Goal: Task Accomplishment & Management: Use online tool/utility

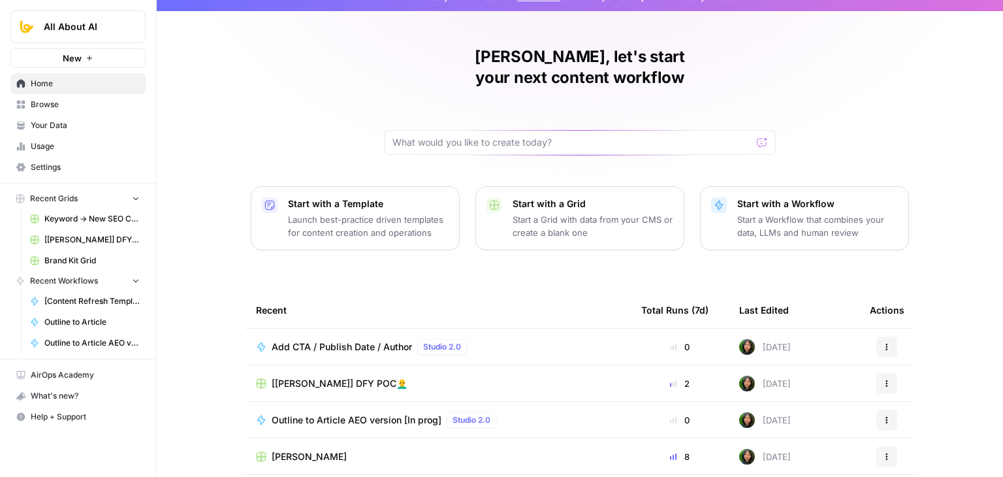
scroll to position [66, 0]
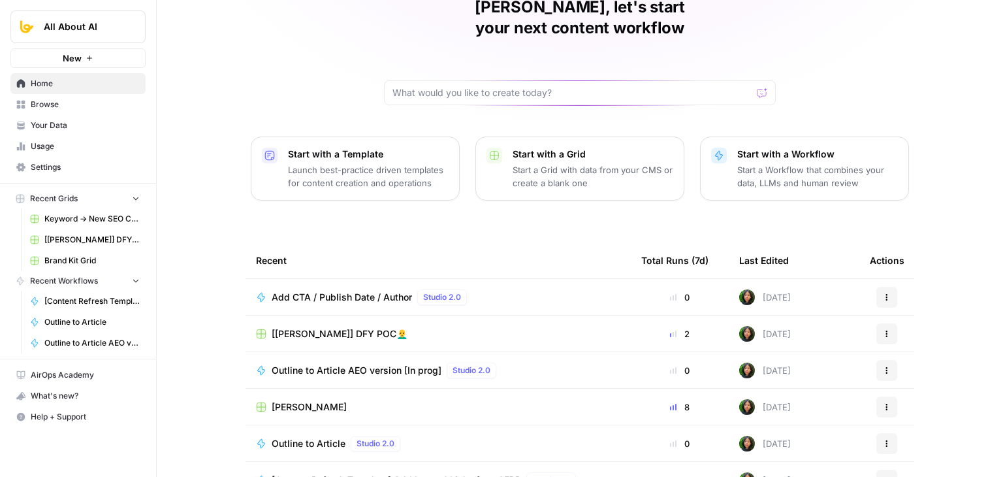
drag, startPoint x: 250, startPoint y: 157, endPoint x: 242, endPoint y: 226, distance: 69.1
click at [71, 87] on span "Home" at bounding box center [85, 84] width 109 height 12
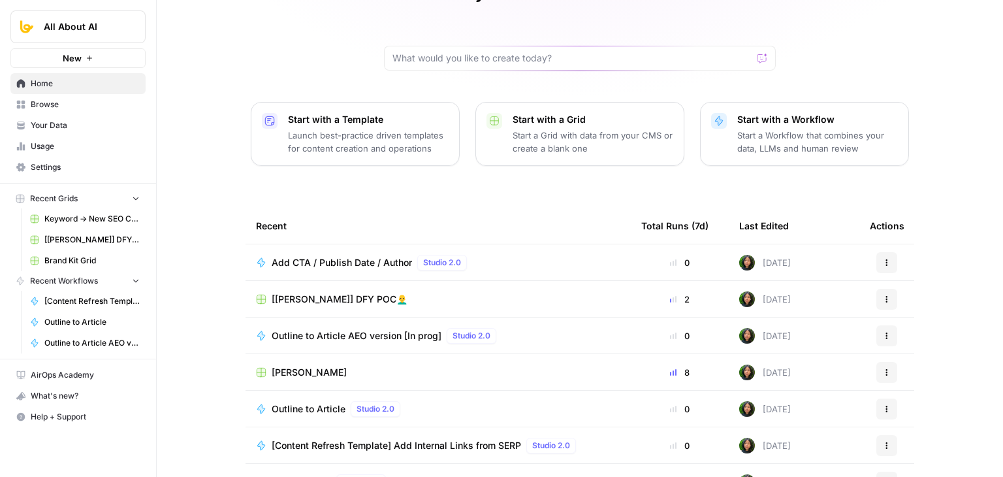
drag, startPoint x: 207, startPoint y: 76, endPoint x: 199, endPoint y: 210, distance: 133.5
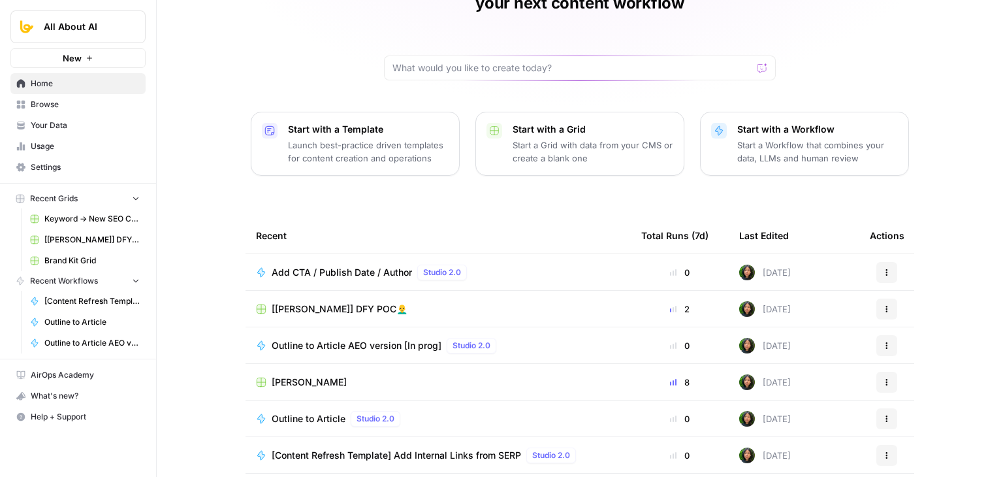
scroll to position [0, 0]
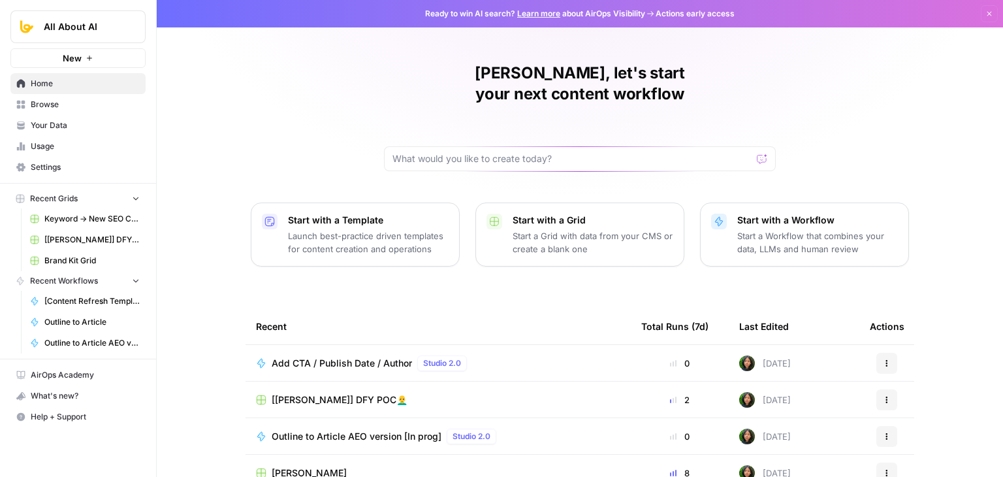
drag, startPoint x: 204, startPoint y: 283, endPoint x: 205, endPoint y: 104, distance: 179.0
click at [68, 79] on span "Home" at bounding box center [85, 84] width 109 height 12
click at [71, 102] on span "Browse" at bounding box center [85, 105] width 109 height 12
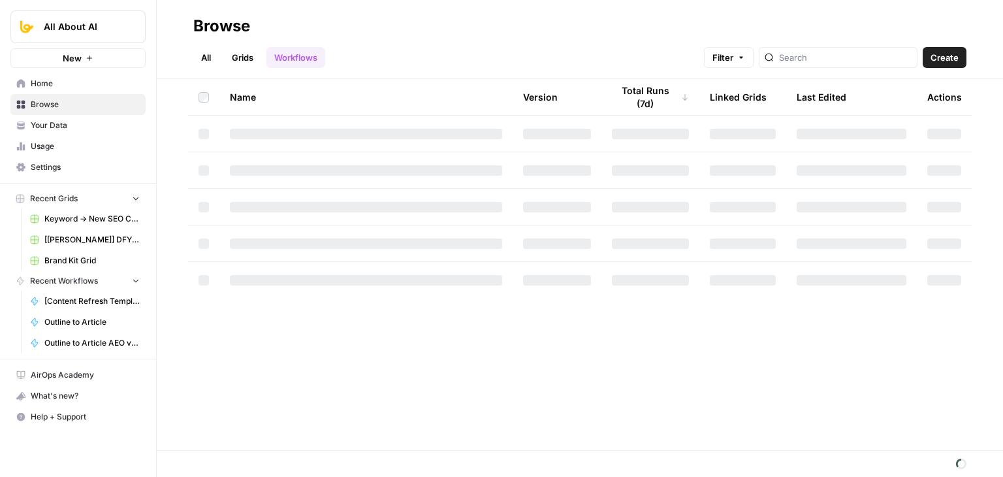
click at [87, 90] on link "Home" at bounding box center [77, 83] width 135 height 21
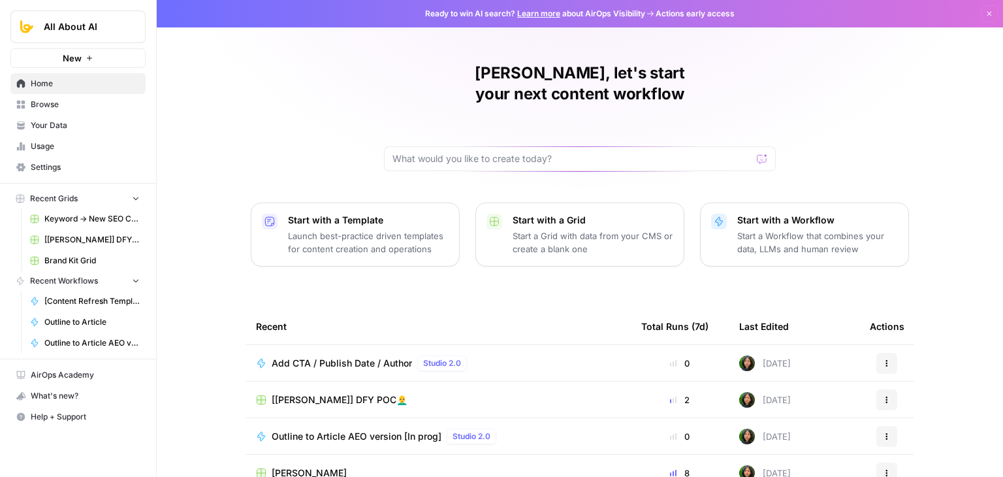
click at [81, 103] on span "Browse" at bounding box center [85, 105] width 109 height 12
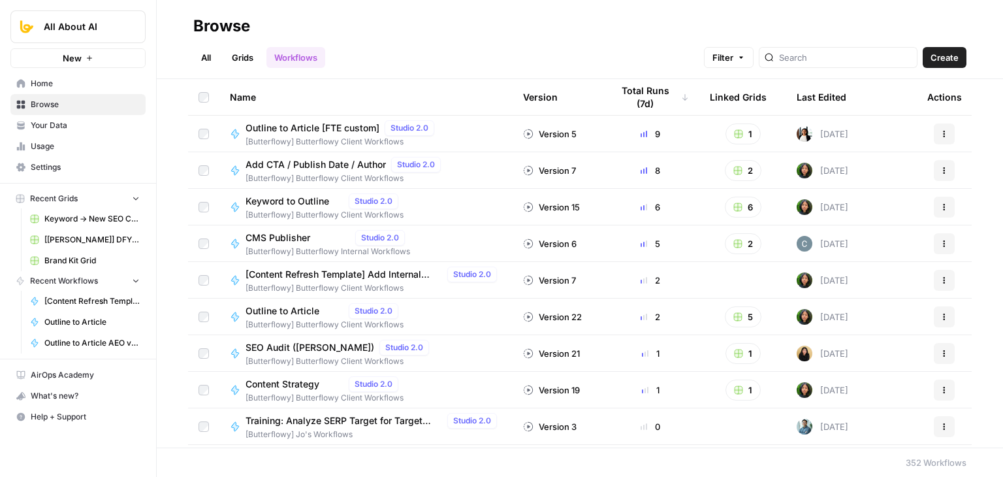
click at [80, 126] on span "Your Data" at bounding box center [85, 126] width 109 height 12
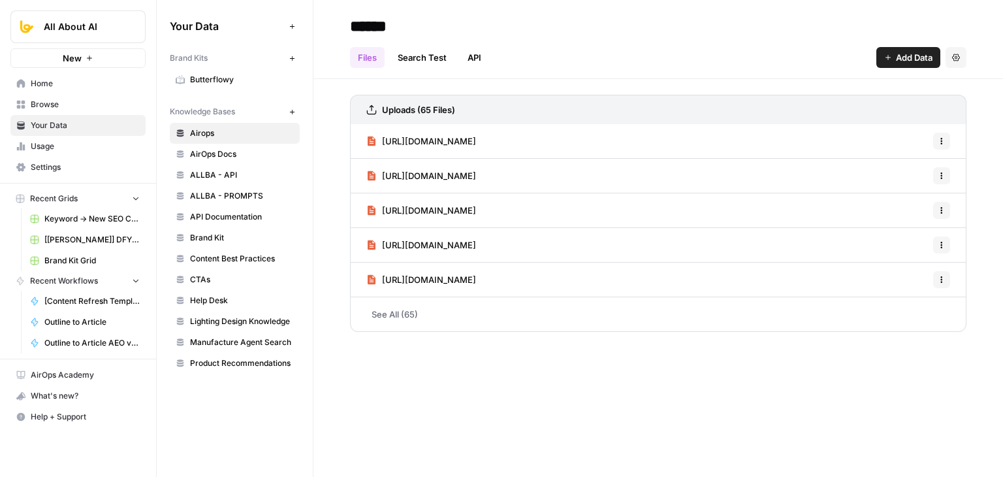
click at [74, 79] on span "Home" at bounding box center [85, 84] width 109 height 12
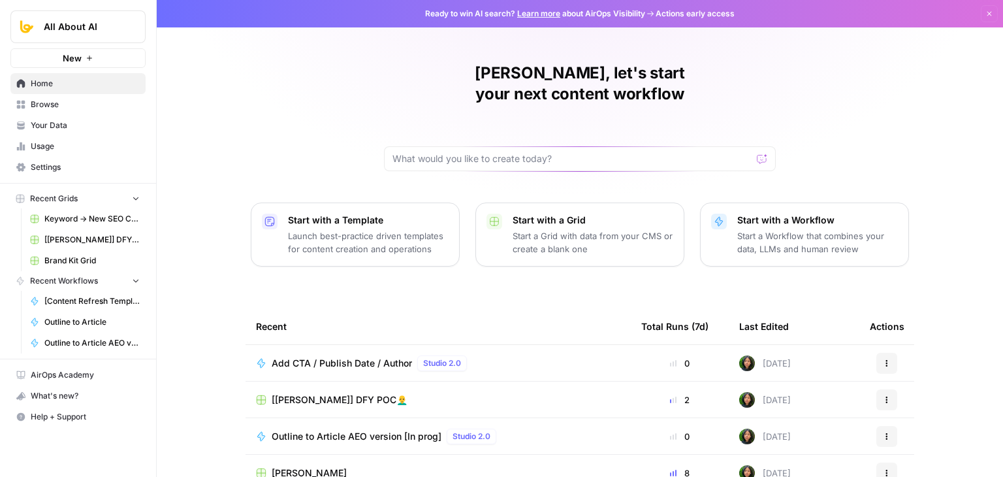
click at [65, 104] on span "Browse" at bounding box center [85, 105] width 109 height 12
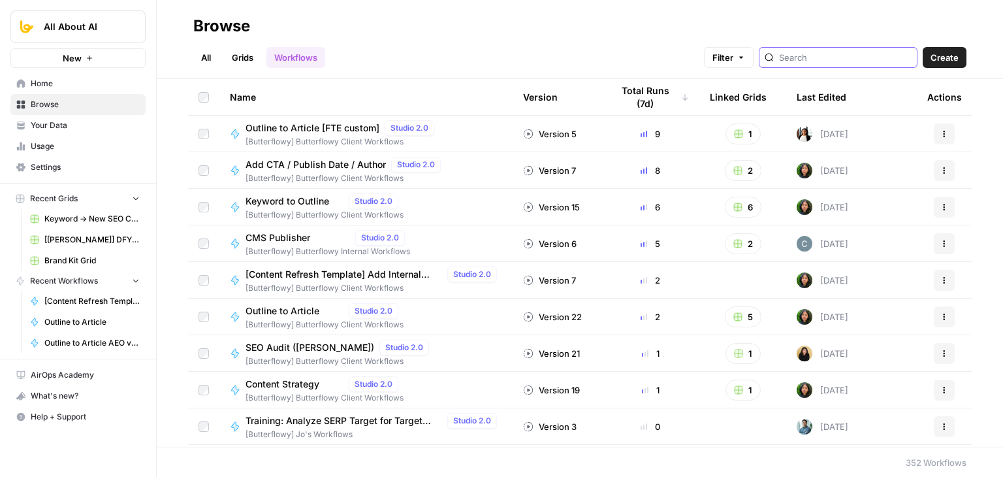
click at [820, 53] on input "search" at bounding box center [845, 57] width 133 height 13
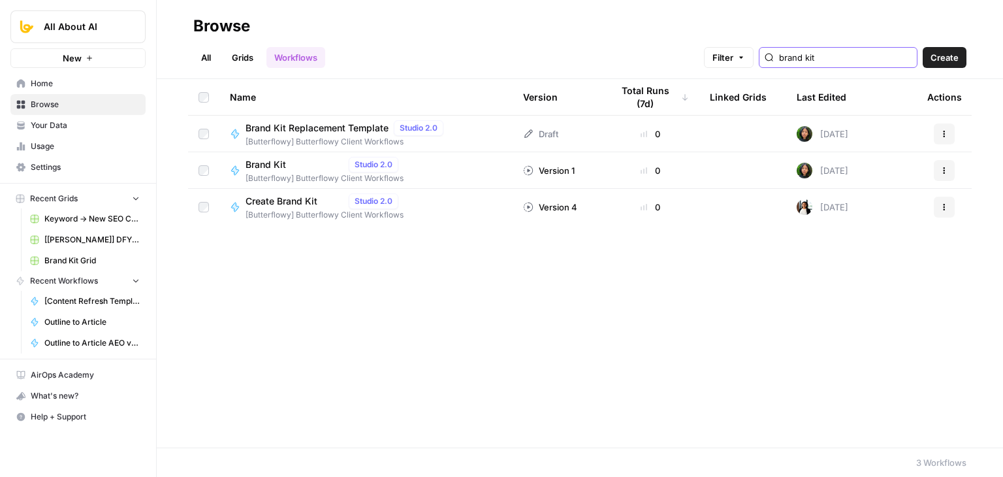
type input "brand kit"
click at [491, 299] on div "Name Version Total Runs (7d) Linked Grids Last Edited Actions Brand Kit Replace…" at bounding box center [580, 263] width 846 height 368
click at [261, 167] on span "Brand Kit" at bounding box center [295, 164] width 98 height 13
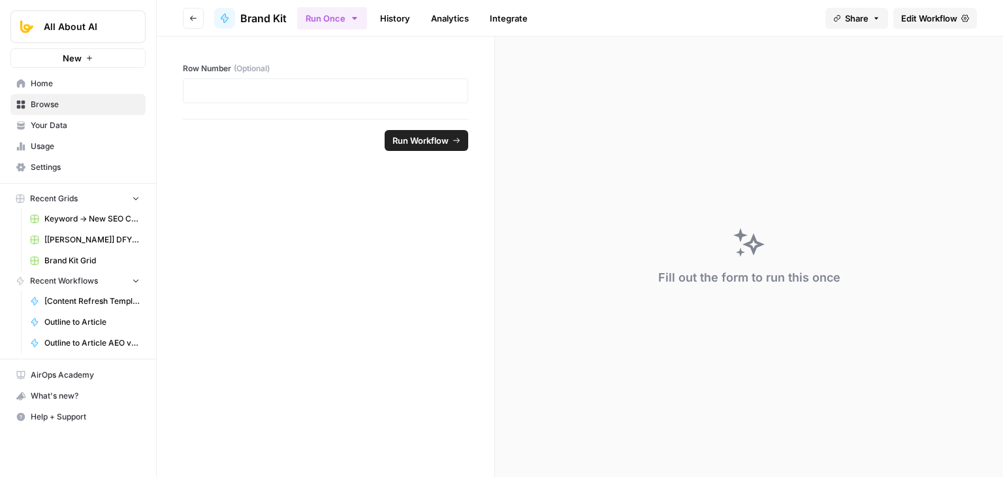
click at [187, 20] on button "Go back" at bounding box center [193, 18] width 21 height 21
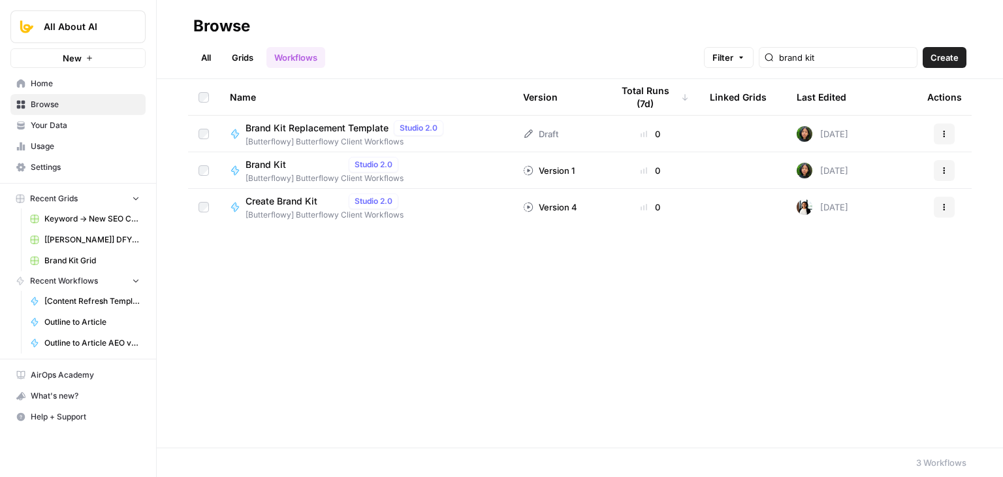
click at [236, 55] on link "Grids" at bounding box center [242, 57] width 37 height 21
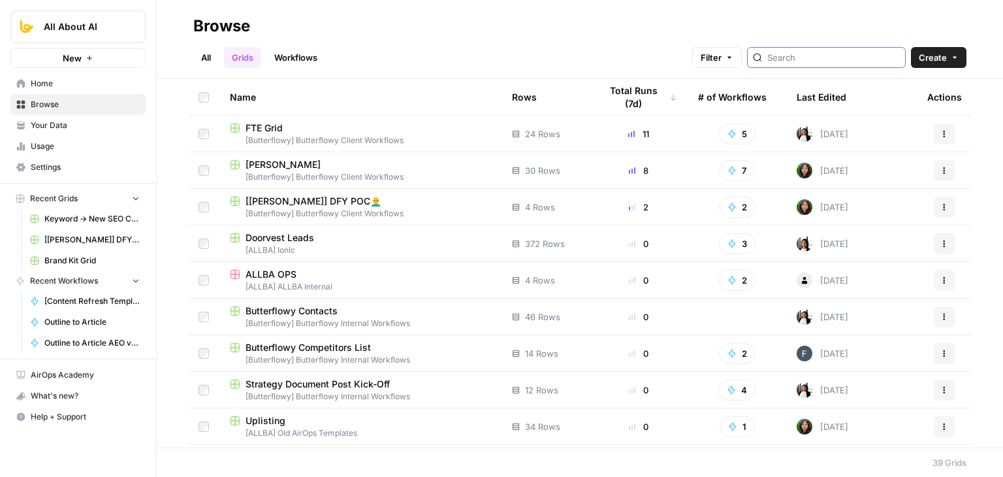
click at [802, 63] on input "search" at bounding box center [833, 57] width 133 height 13
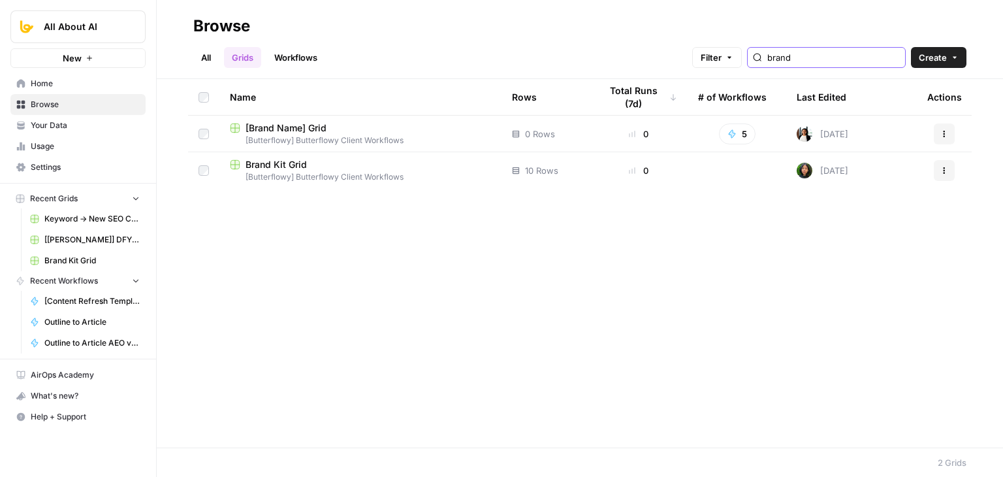
type input "brand"
click at [298, 174] on span "[Butterflowy] Butterflowy Client Workflows" at bounding box center [360, 177] width 261 height 12
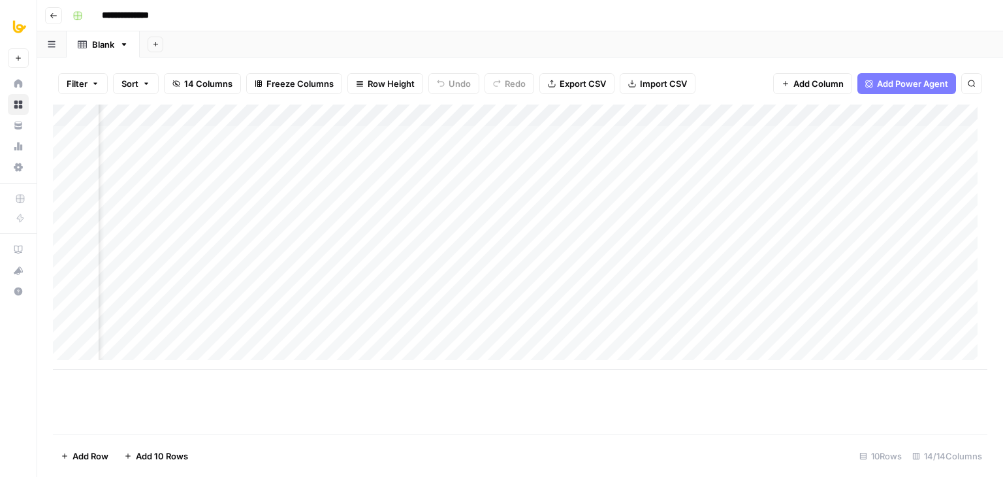
scroll to position [0, 844]
click at [734, 136] on div "Add Column" at bounding box center [520, 237] width 935 height 265
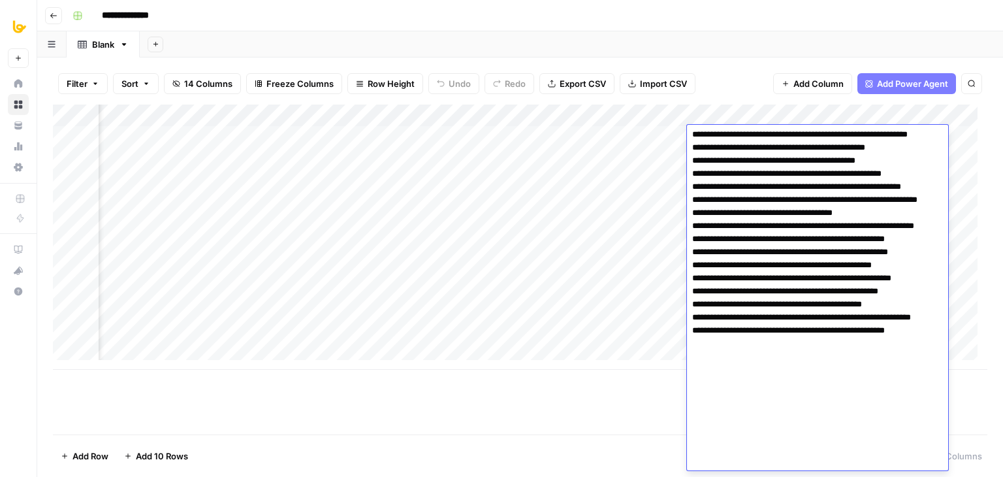
scroll to position [94, 0]
drag, startPoint x: 794, startPoint y: 201, endPoint x: 800, endPoint y: 247, distance: 46.7
click at [816, 229] on textarea at bounding box center [812, 253] width 251 height 436
click at [818, 182] on textarea at bounding box center [812, 253] width 251 height 436
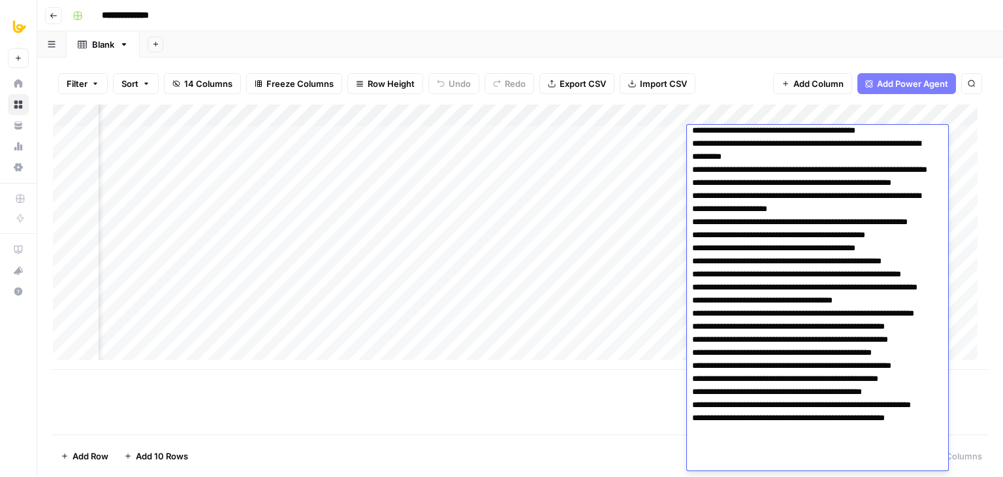
scroll to position [0, 0]
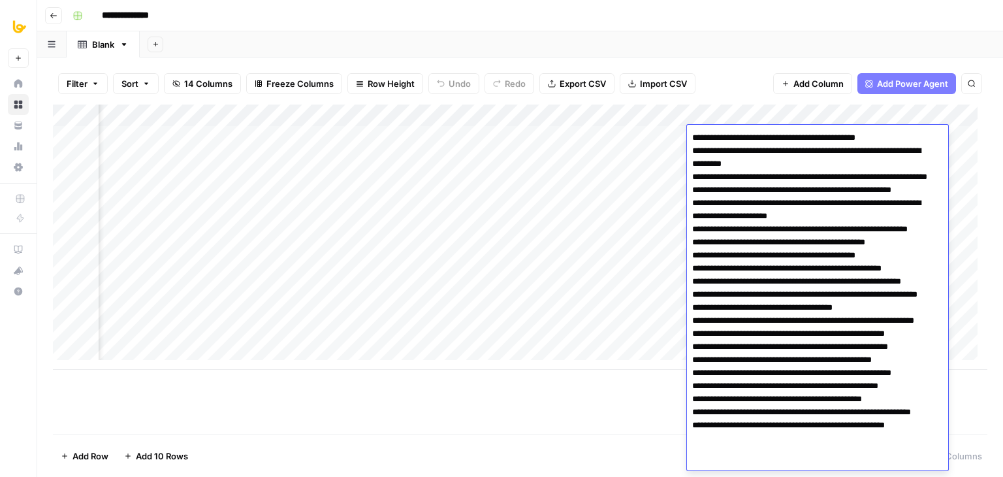
click at [876, 171] on textarea at bounding box center [812, 347] width 251 height 436
click at [860, 129] on textarea at bounding box center [812, 347] width 251 height 436
click at [895, 137] on textarea at bounding box center [812, 347] width 251 height 436
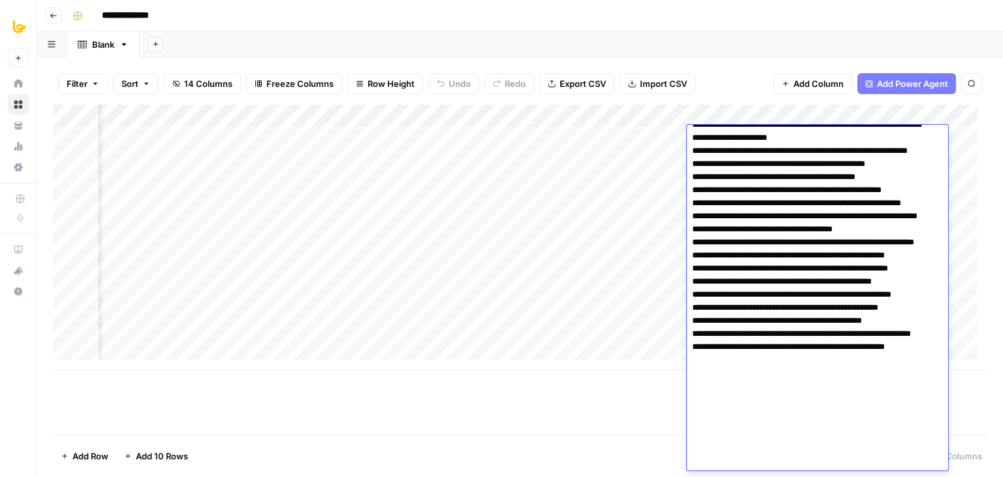
scroll to position [91, 0]
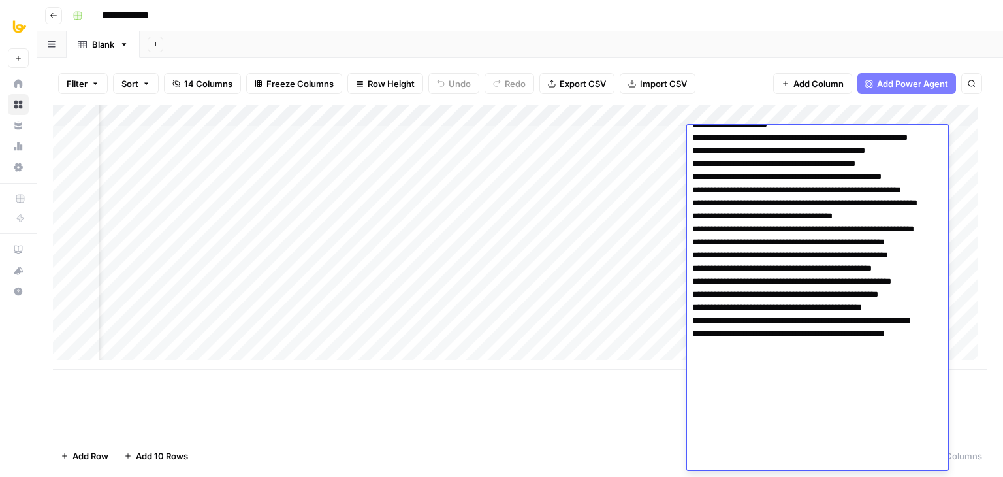
click at [652, 400] on div "Add Column" at bounding box center [520, 270] width 935 height 330
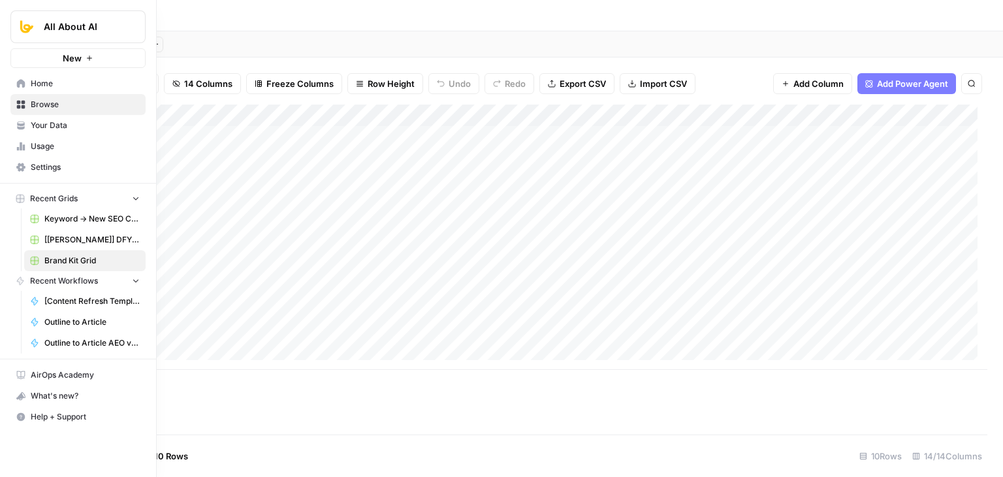
click at [31, 82] on span "Home" at bounding box center [85, 84] width 109 height 12
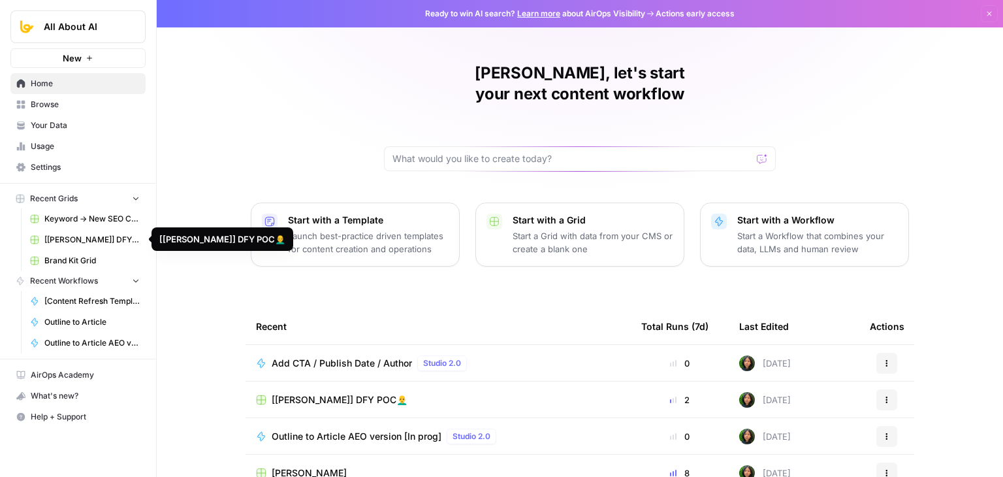
click at [83, 95] on link "Browse" at bounding box center [77, 104] width 135 height 21
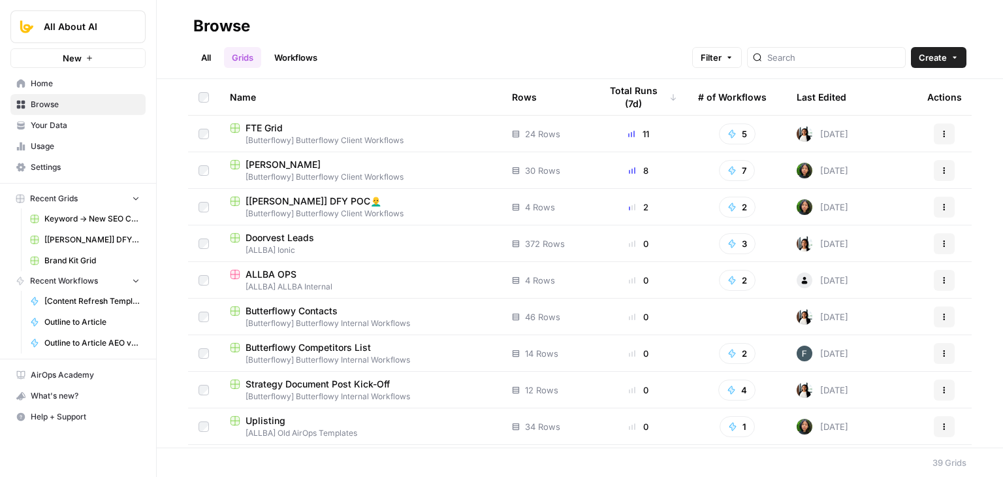
click at [285, 174] on span "[Butterflowy] Butterflowy Client Workflows" at bounding box center [360, 177] width 261 height 12
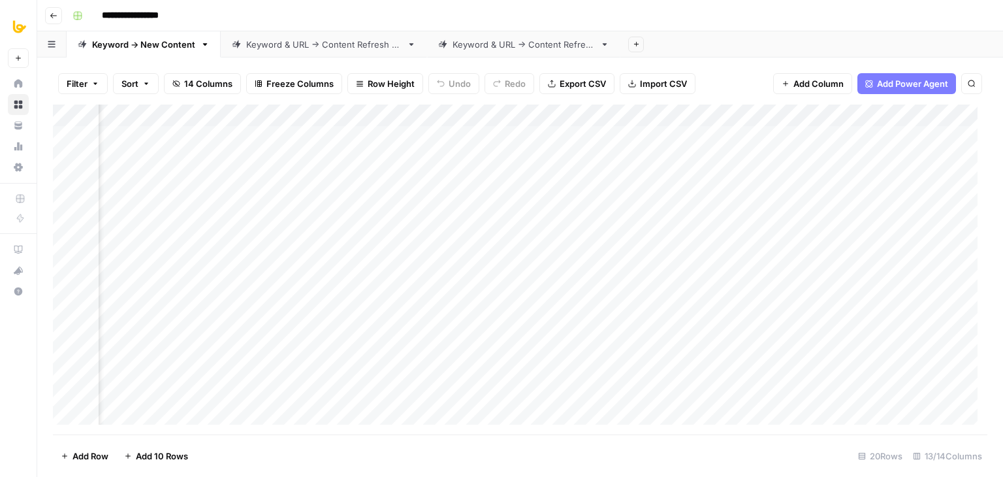
scroll to position [0, 268]
click at [354, 112] on div "Add Column" at bounding box center [520, 270] width 935 height 330
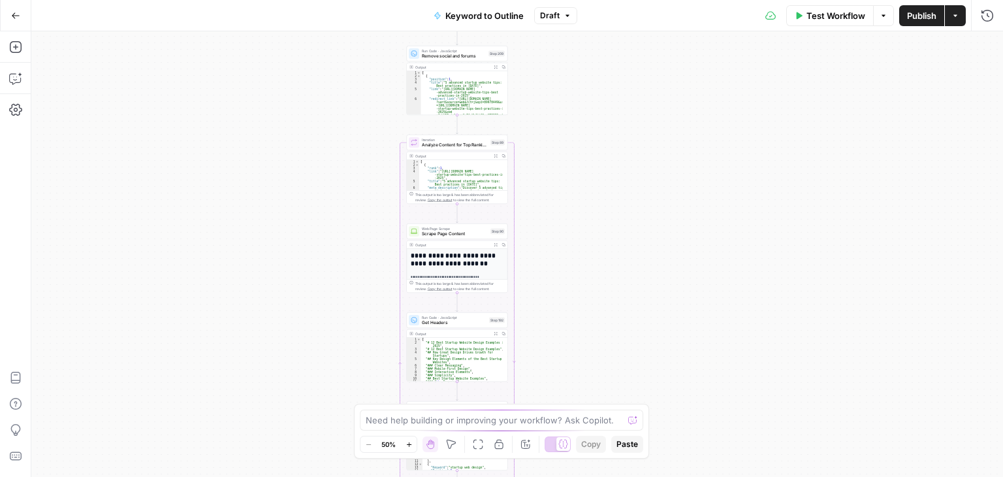
drag, startPoint x: 379, startPoint y: 125, endPoint x: 311, endPoint y: 359, distance: 242.9
click at [311, 359] on div "Workflow Set Inputs Inputs Workflow Workflow Step 1 Output Expand Output Copy 1…" at bounding box center [517, 253] width 972 height 445
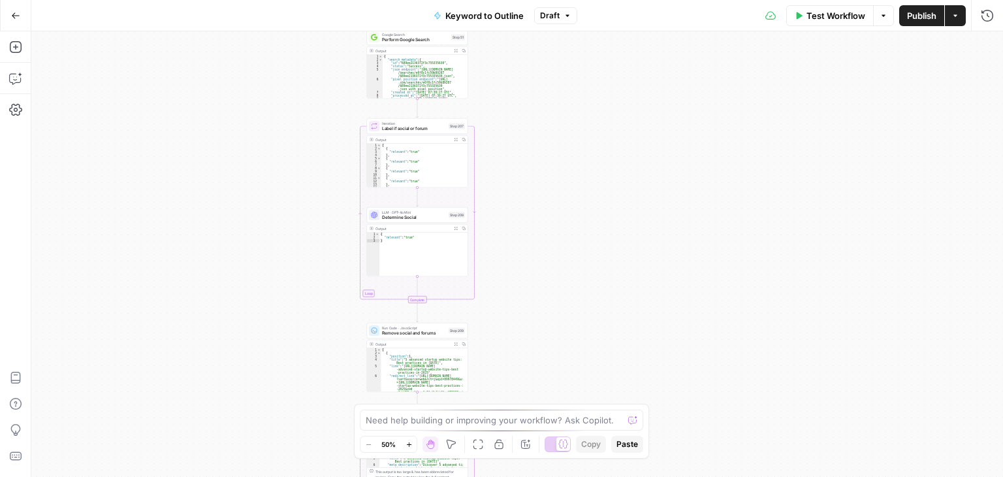
drag, startPoint x: 300, startPoint y: 150, endPoint x: 308, endPoint y: 71, distance: 80.1
click at [308, 71] on div "Workflow Set Inputs Inputs Workflow Workflow Step 1 Output Expand Output Copy 1…" at bounding box center [517, 253] width 972 height 445
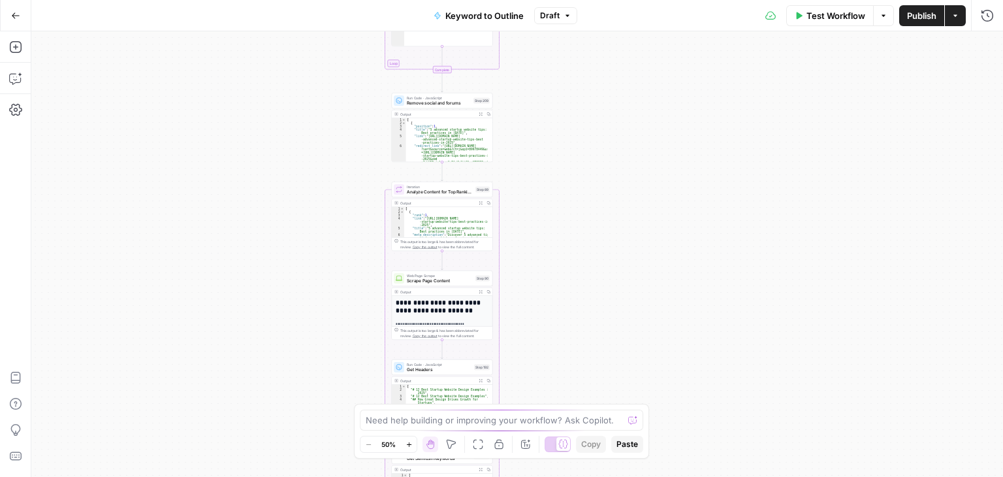
drag, startPoint x: 310, startPoint y: 240, endPoint x: 313, endPoint y: 72, distance: 167.2
click at [313, 72] on div "Workflow Set Inputs Inputs Workflow Workflow Step 1 Output Expand Output Copy 1…" at bounding box center [517, 253] width 972 height 445
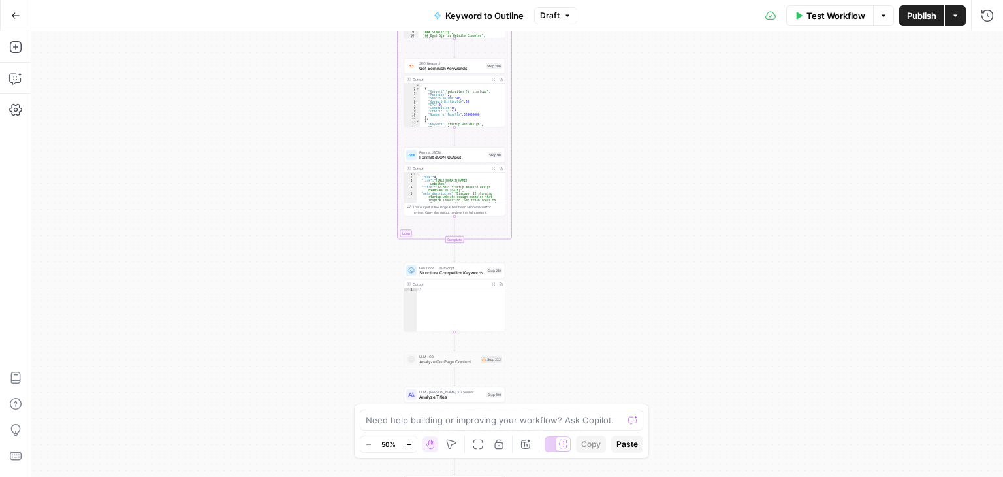
drag, startPoint x: 285, startPoint y: 178, endPoint x: 290, endPoint y: 76, distance: 102.0
click at [290, 74] on div "Workflow Set Inputs Inputs Workflow Workflow Step 1 Output Expand Output Copy 1…" at bounding box center [517, 253] width 972 height 445
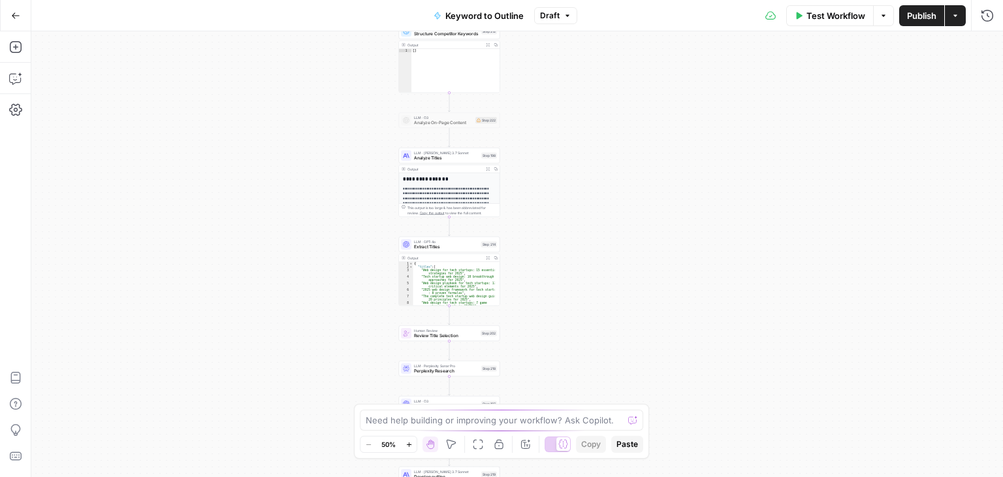
drag, startPoint x: 377, startPoint y: 219, endPoint x: 375, endPoint y: 122, distance: 97.3
click at [375, 121] on div "Workflow Set Inputs Inputs Workflow Workflow Step 1 Output Expand Output Copy 1…" at bounding box center [517, 253] width 972 height 445
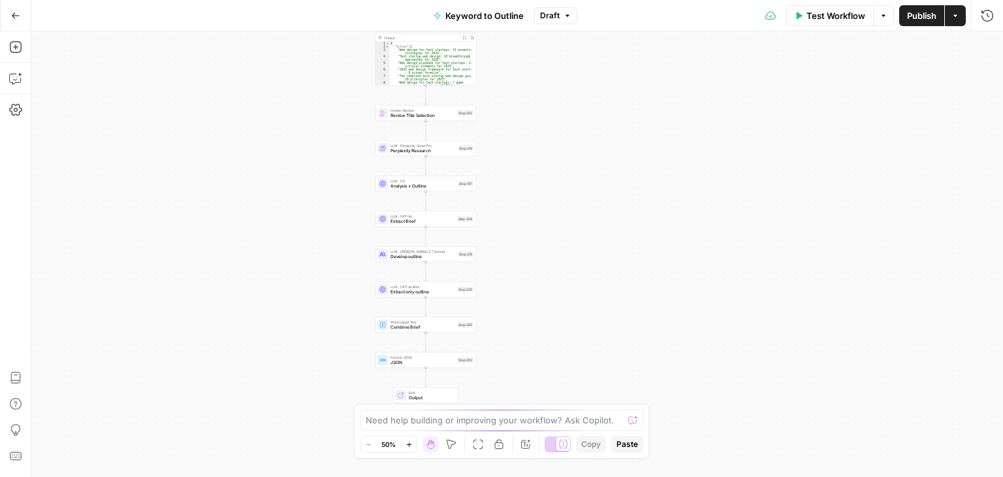
drag, startPoint x: 353, startPoint y: 298, endPoint x: 329, endPoint y: 89, distance: 209.7
click at [329, 89] on div "Workflow Set Inputs Inputs Workflow Workflow Step 1 Output Expand Output Copy 1…" at bounding box center [517, 253] width 972 height 445
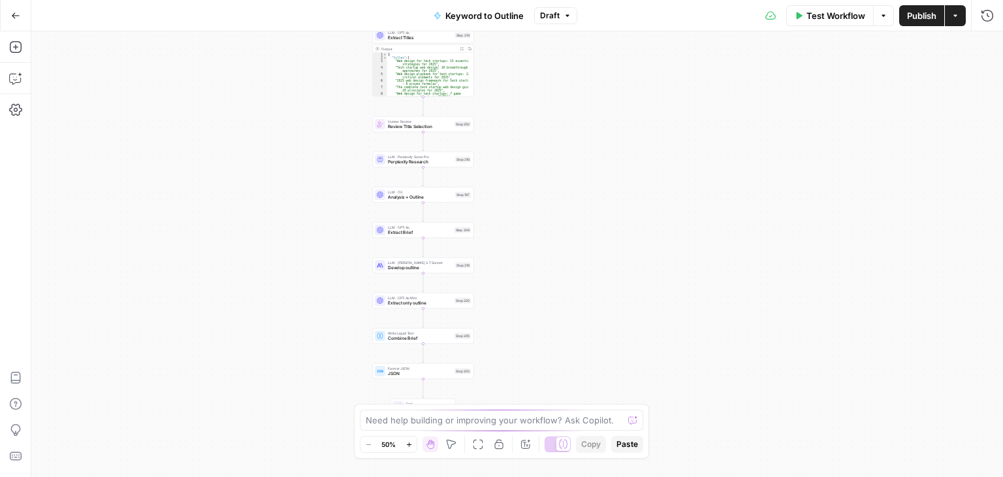
drag, startPoint x: 337, startPoint y: 165, endPoint x: 326, endPoint y: 202, distance: 38.2
click at [326, 202] on div "Workflow Set Inputs Inputs Workflow Workflow Step 1 Output Expand Output Copy 1…" at bounding box center [517, 253] width 972 height 445
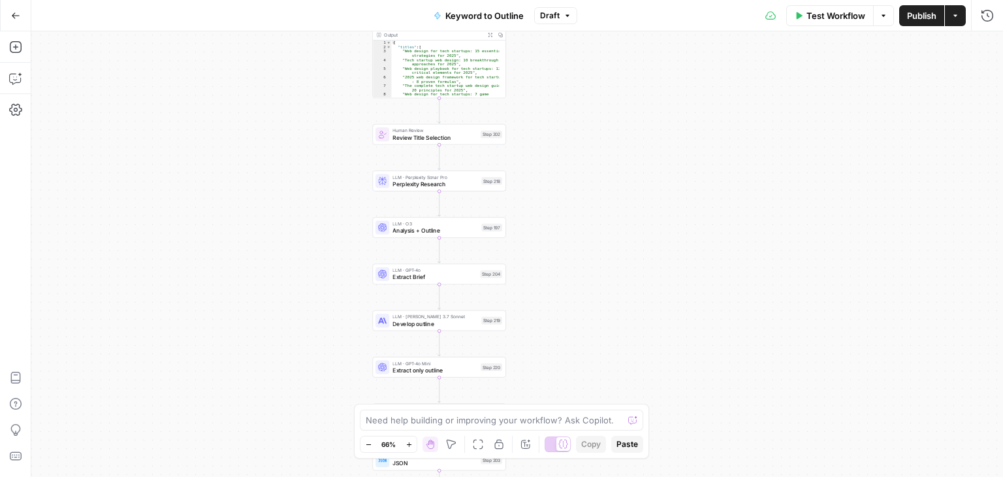
drag, startPoint x: 311, startPoint y: 223, endPoint x: 261, endPoint y: 197, distance: 55.8
click at [261, 197] on div "Workflow Set Inputs Inputs Workflow Workflow Step 1 Output Expand Output Copy 1…" at bounding box center [517, 253] width 972 height 445
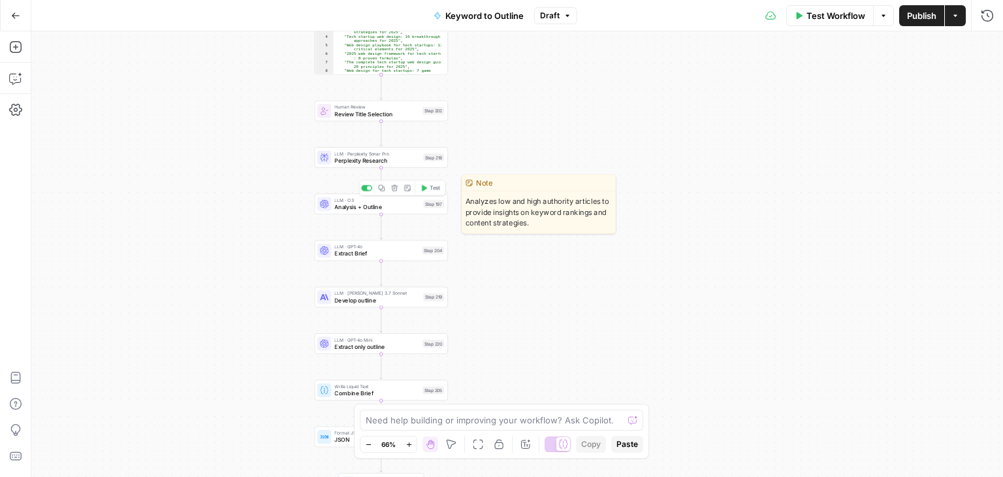
click at [358, 202] on span "LLM · O3" at bounding box center [377, 200] width 86 height 7
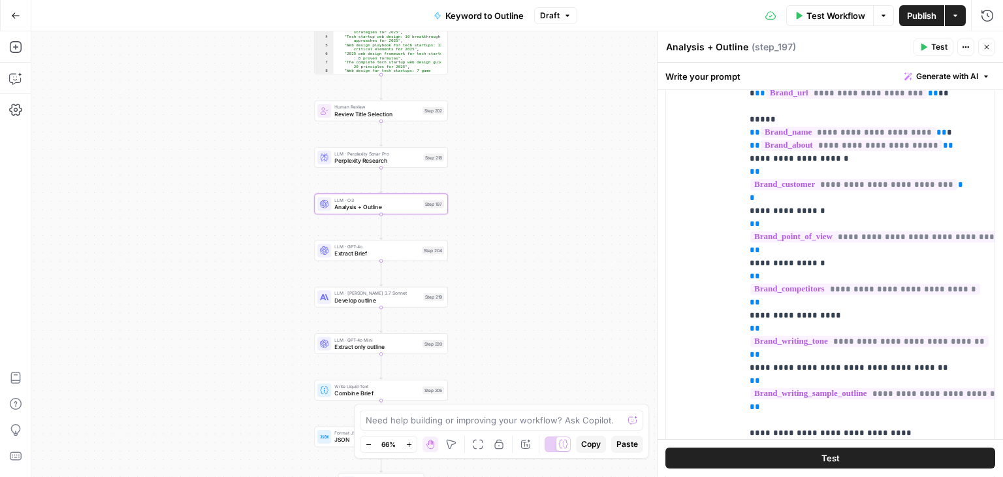
scroll to position [298, 0]
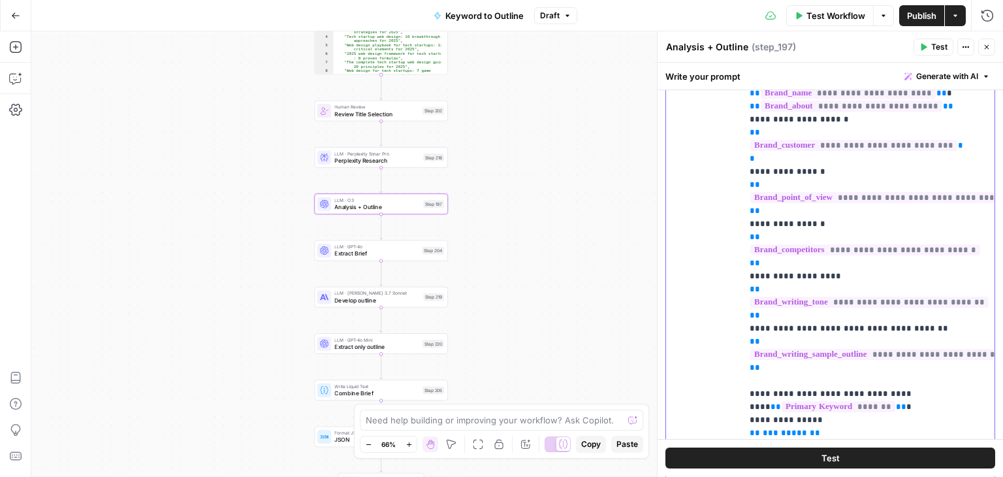
drag, startPoint x: 935, startPoint y: 195, endPoint x: 906, endPoint y: 426, distance: 233.1
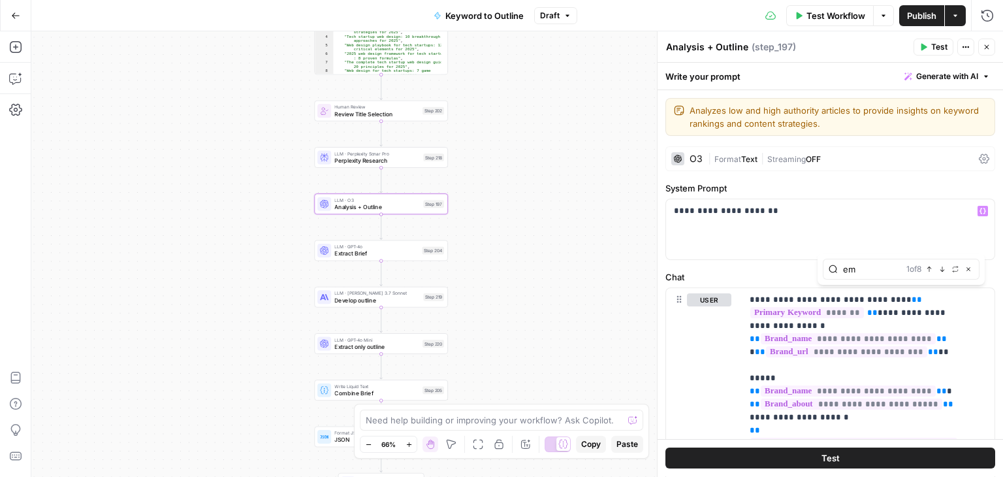
type input "em"
click at [943, 270] on icon "button" at bounding box center [942, 269] width 7 height 7
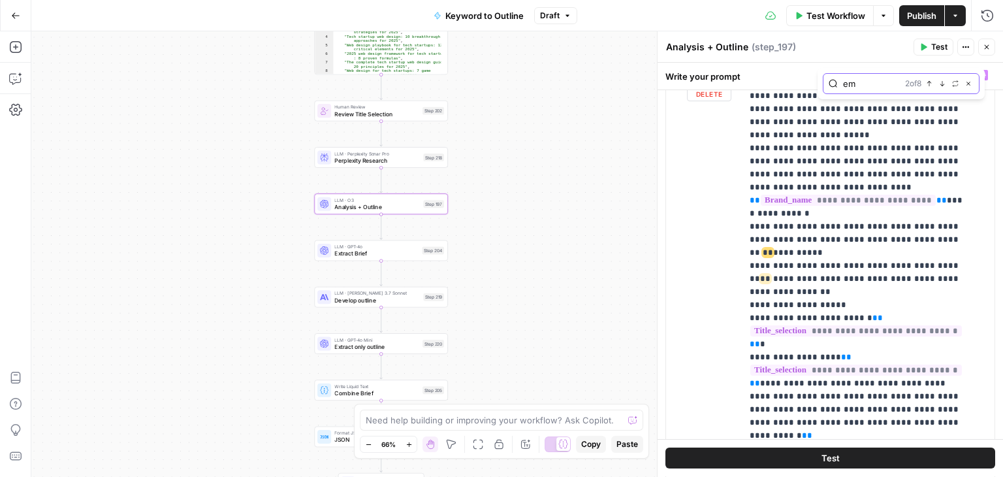
scroll to position [1782, 0]
click at [932, 81] on icon "button" at bounding box center [929, 83] width 7 height 7
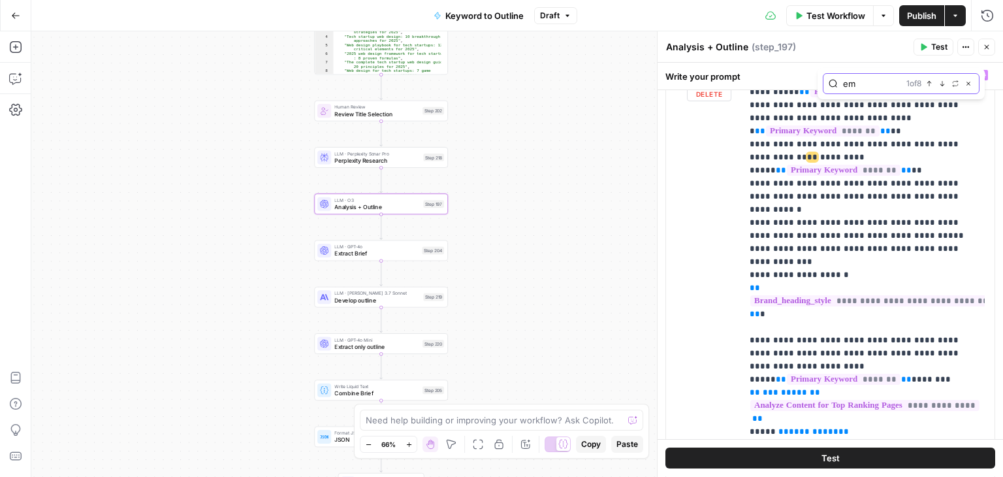
scroll to position [986, 0]
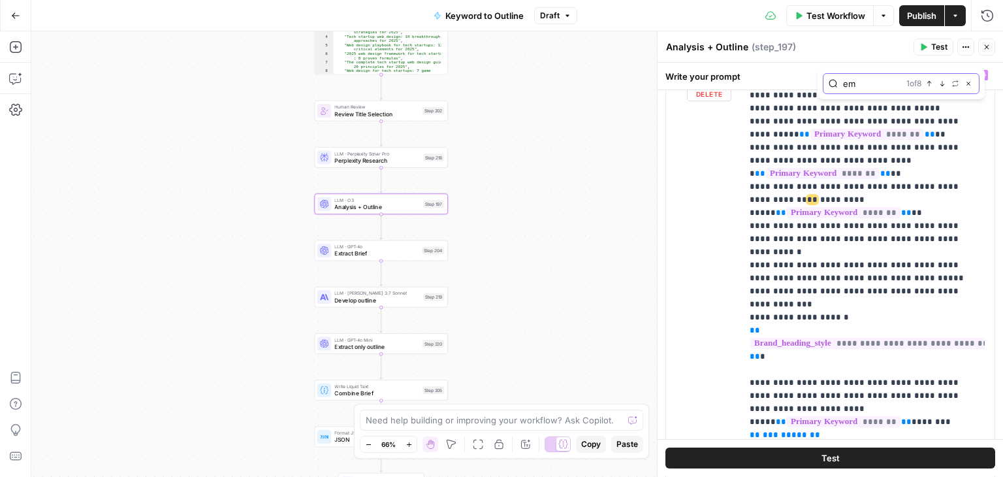
click at [940, 84] on icon "button" at bounding box center [942, 83] width 7 height 7
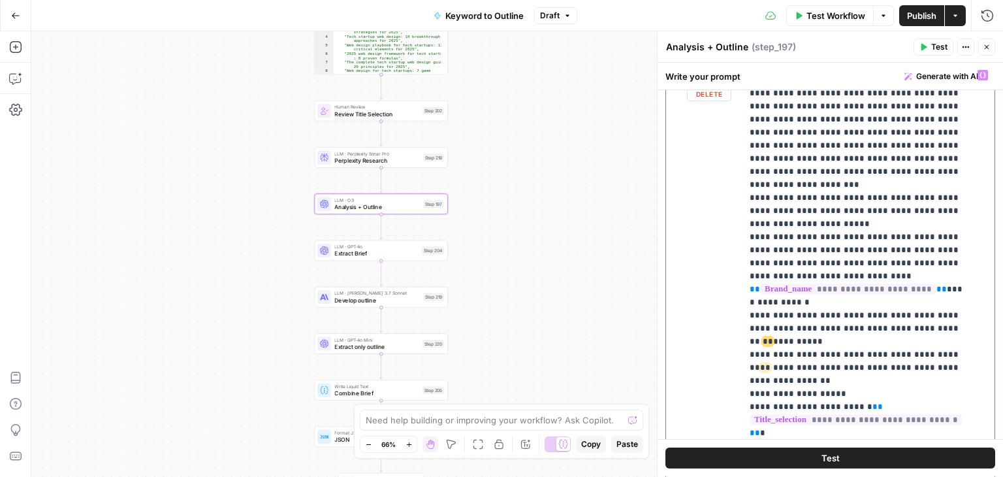
scroll to position [1641, 0]
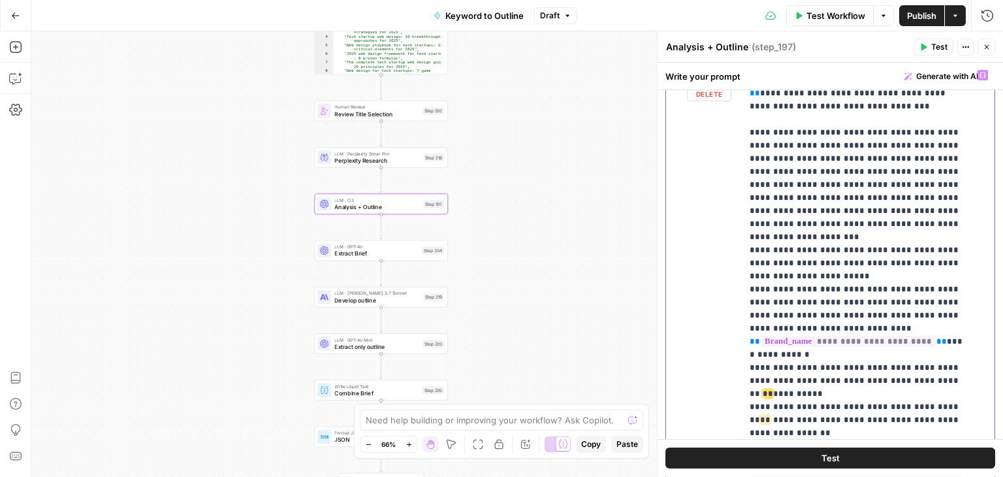
type input "emdash"
click at [941, 84] on icon "button" at bounding box center [942, 83] width 7 height 7
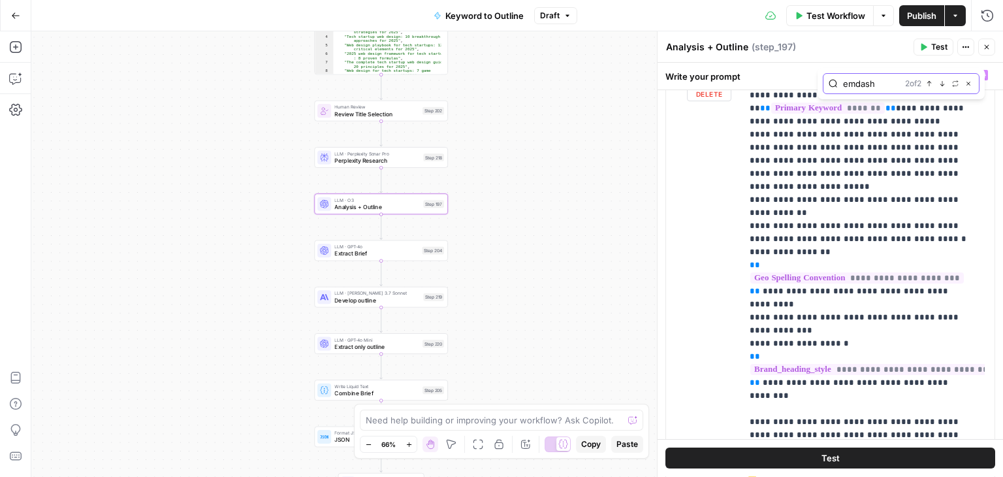
click at [941, 84] on icon "button" at bounding box center [942, 83] width 7 height 7
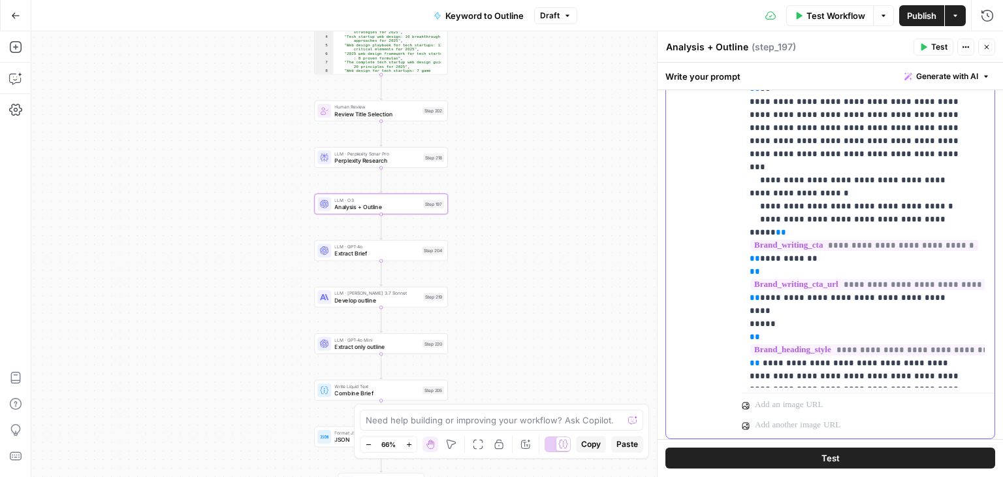
scroll to position [4426, 0]
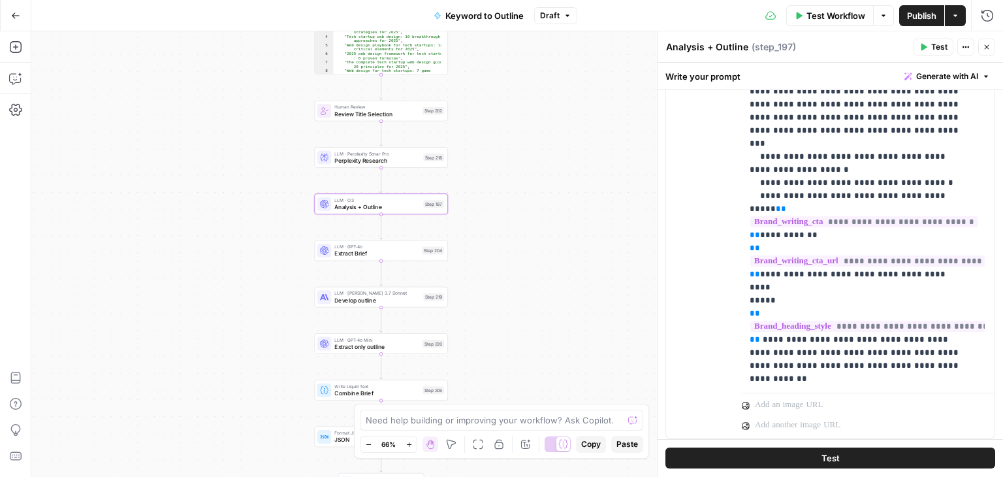
drag, startPoint x: 118, startPoint y: 108, endPoint x: 69, endPoint y: 79, distance: 57.1
click at [108, 138] on div "Workflow Set Inputs Inputs Workflow Workflow Step 1 Output Expand Output Copy 1…" at bounding box center [517, 253] width 972 height 445
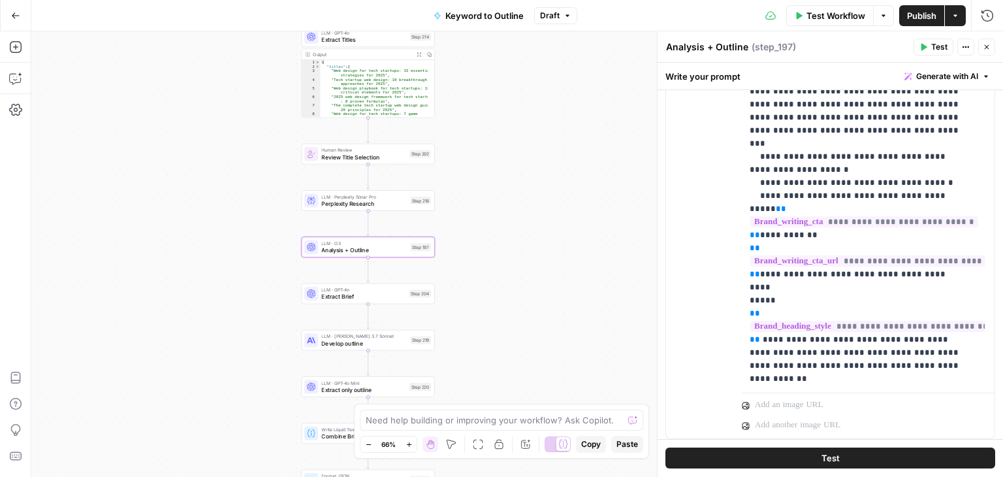
click at [21, 20] on button "Go Back" at bounding box center [16, 16] width 24 height 24
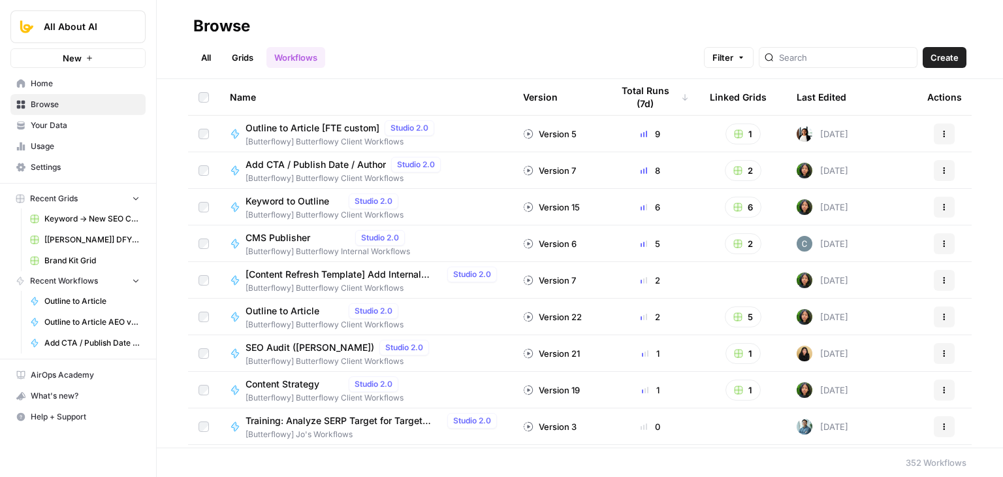
click at [86, 223] on span "Keyword -> New SEO Content Workflow ([PERSON_NAME])" at bounding box center [91, 219] width 95 height 12
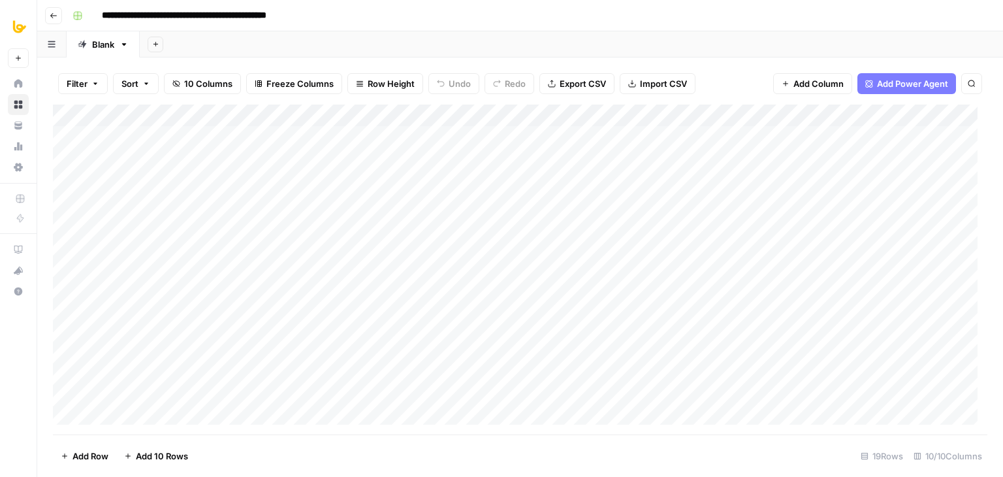
click at [717, 114] on div "Add Column" at bounding box center [520, 270] width 935 height 330
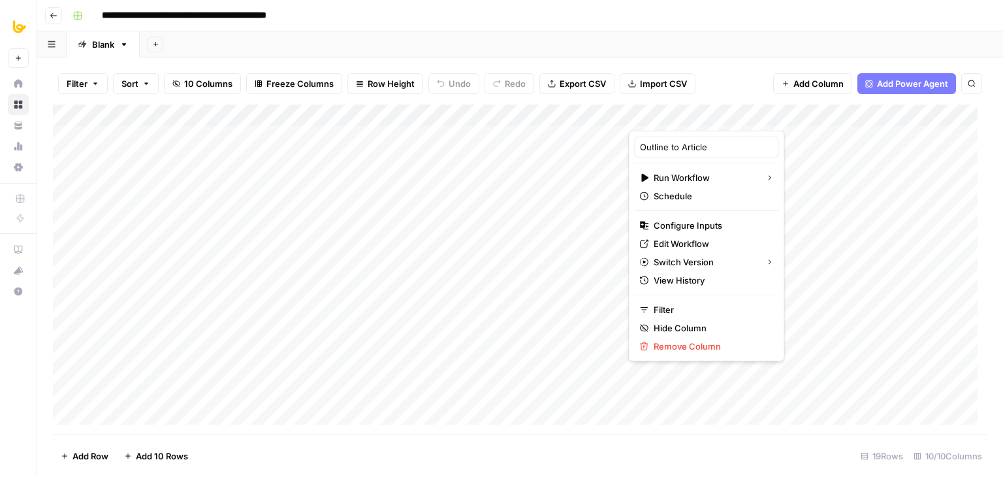
click at [446, 61] on div "Filter Sort 10 Columns Freeze Columns Row Height Undo Redo Export CSV Import CS…" at bounding box center [520, 266] width 966 height 419
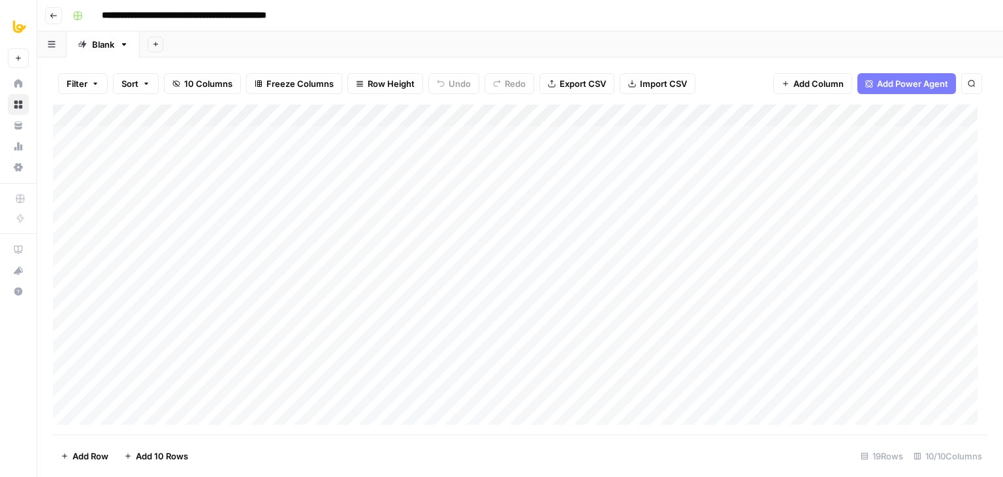
click at [446, 61] on div "Filter Sort 10 Columns Freeze Columns Row Height Undo Redo Export CSV Import CS…" at bounding box center [520, 266] width 966 height 419
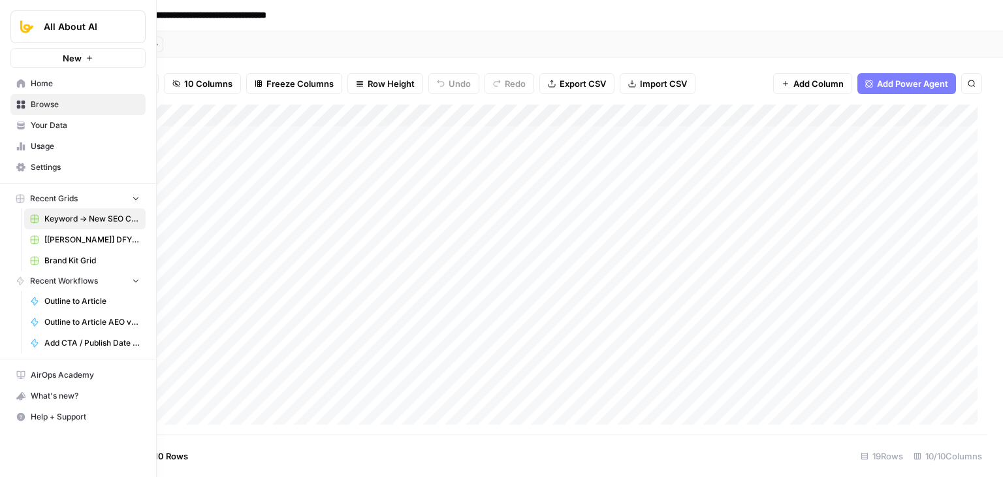
click at [43, 76] on link "Home" at bounding box center [77, 83] width 135 height 21
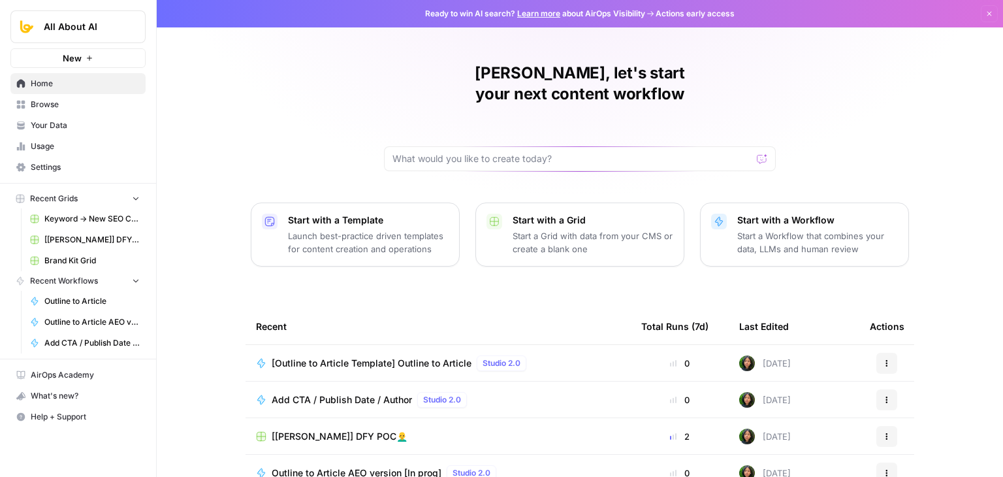
click at [73, 103] on span "Browse" at bounding box center [85, 105] width 109 height 12
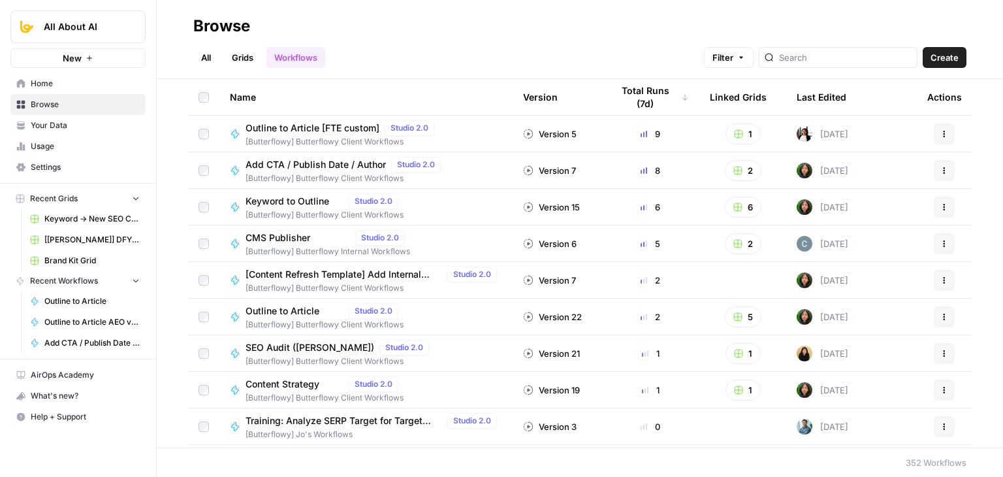
click at [245, 54] on link "Grids" at bounding box center [242, 57] width 37 height 21
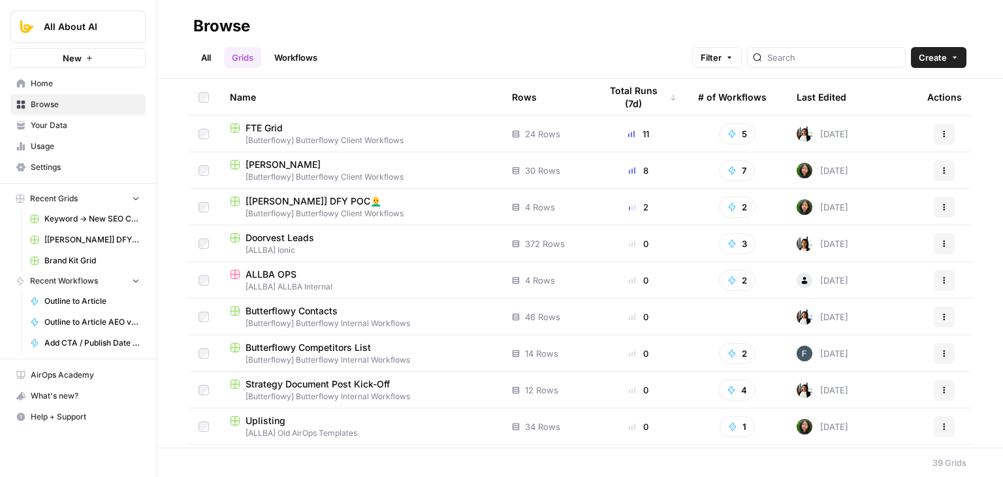
click at [856, 64] on div at bounding box center [826, 57] width 159 height 21
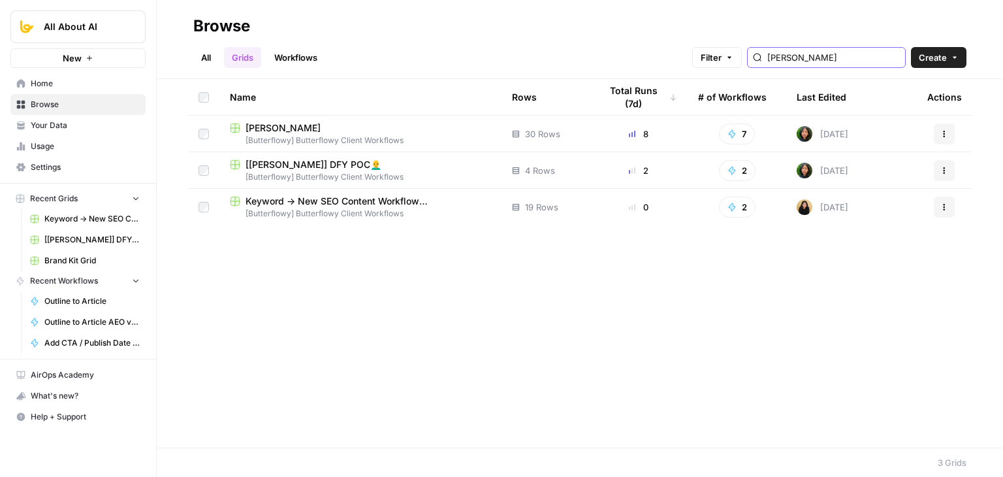
type input "kurt"
click at [238, 260] on div "Name Rows Total Runs (7d) # of Workflows Last Edited Actions Kurt Schmidt Grid …" at bounding box center [580, 263] width 846 height 368
click at [310, 124] on span "[PERSON_NAME]" at bounding box center [283, 127] width 75 height 13
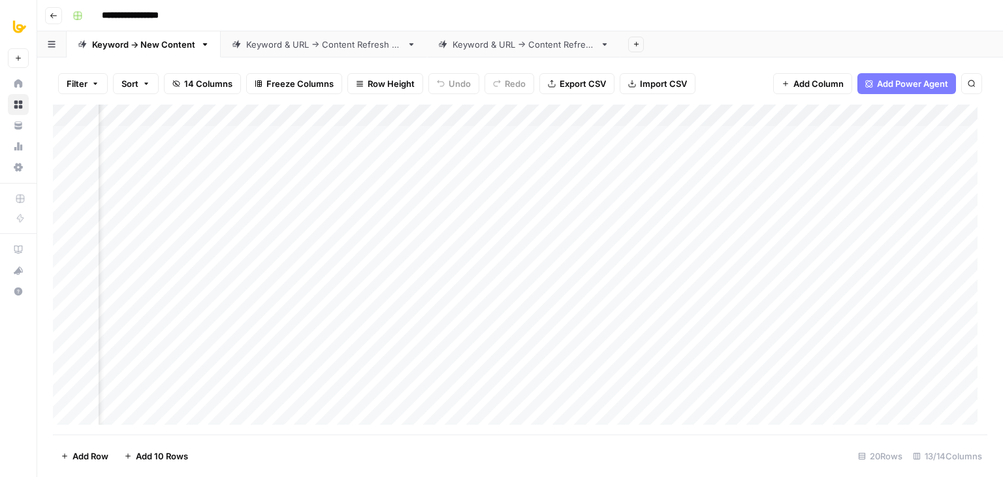
scroll to position [0, 474]
click at [617, 113] on div "Add Column" at bounding box center [520, 270] width 935 height 330
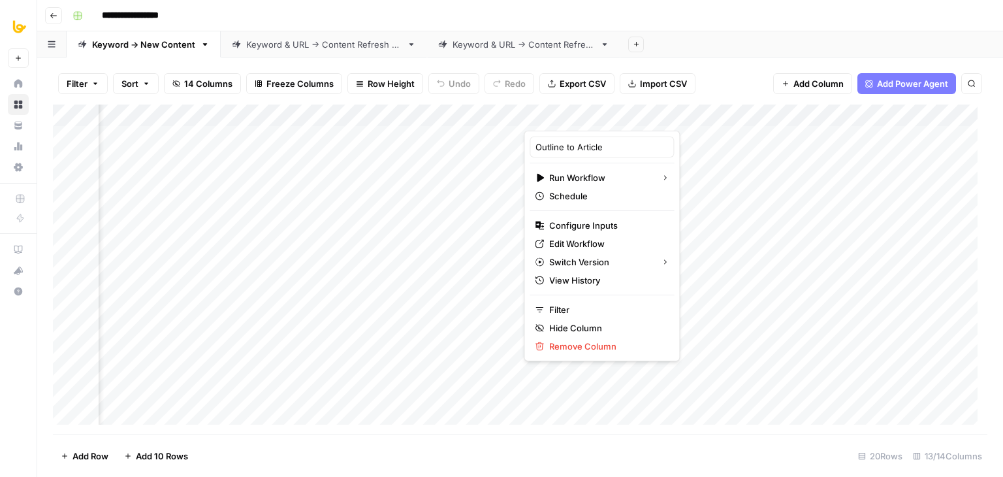
click at [741, 59] on div "Filter Sort 14 Columns Freeze Columns Row Height Undo Redo Export CSV Import CS…" at bounding box center [520, 266] width 966 height 419
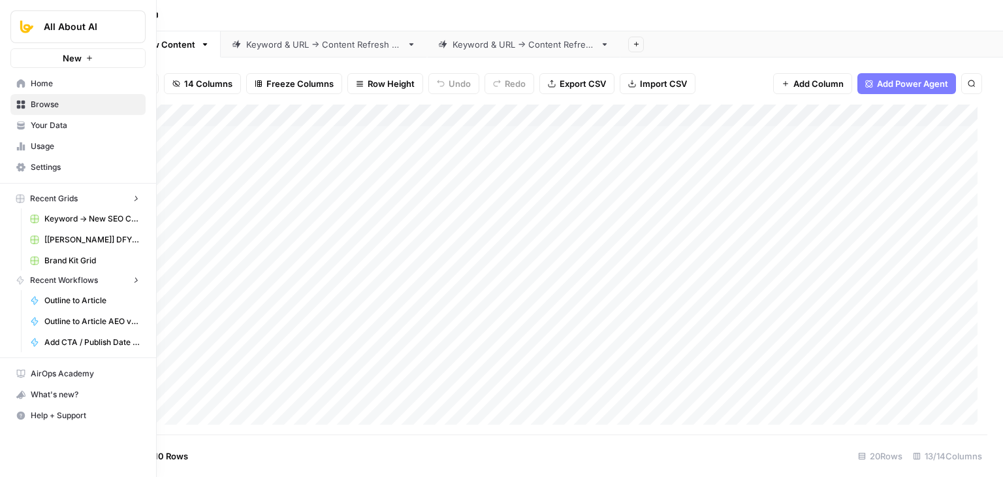
click at [22, 87] on icon at bounding box center [21, 83] width 8 height 8
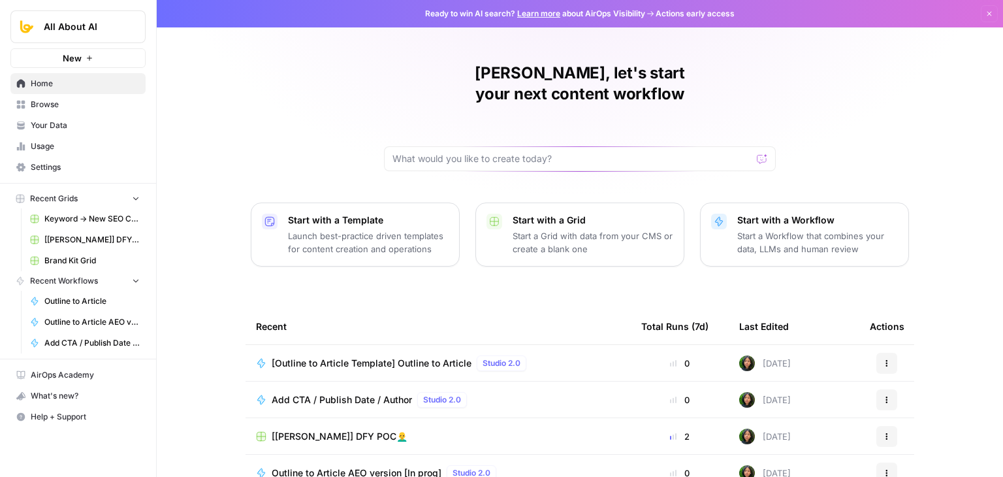
click at [76, 103] on span "Browse" at bounding box center [85, 105] width 109 height 12
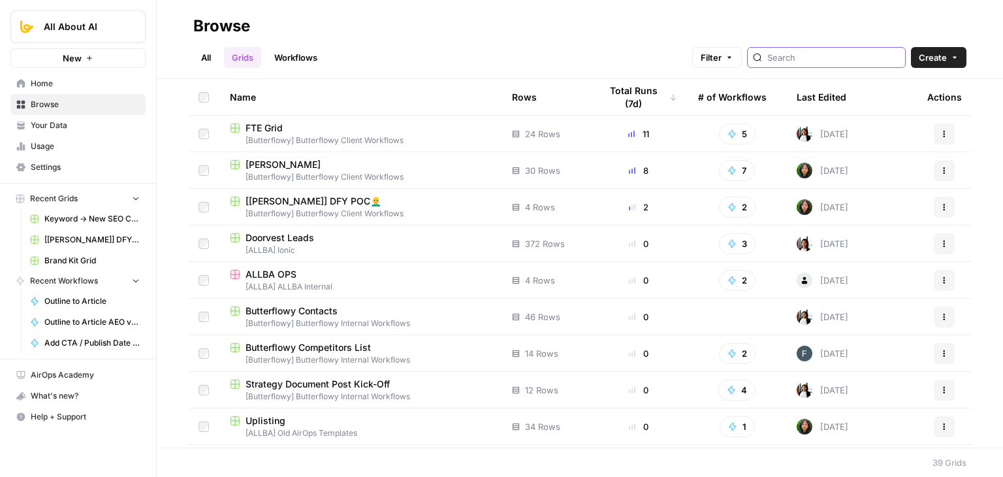
click at [800, 62] on input "search" at bounding box center [833, 57] width 133 height 13
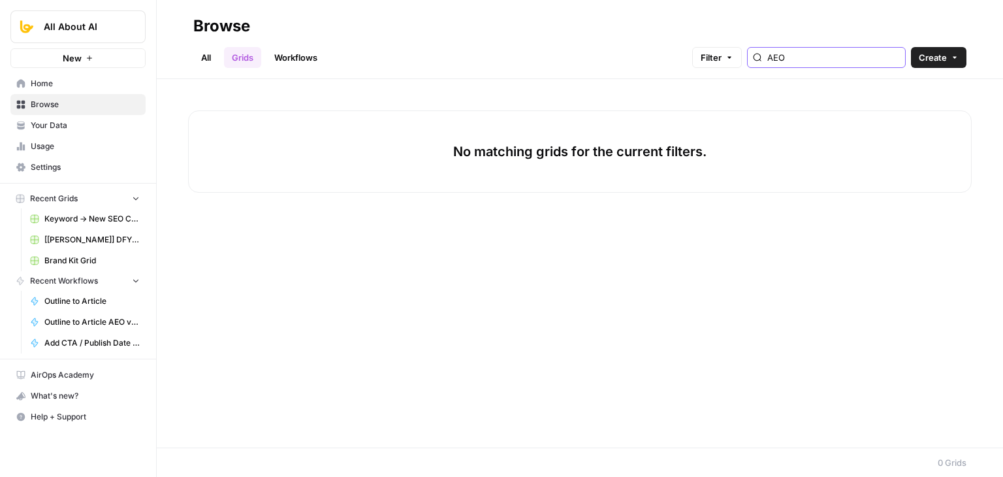
type input "AEO"
click at [305, 62] on link "Workflows" at bounding box center [295, 57] width 59 height 21
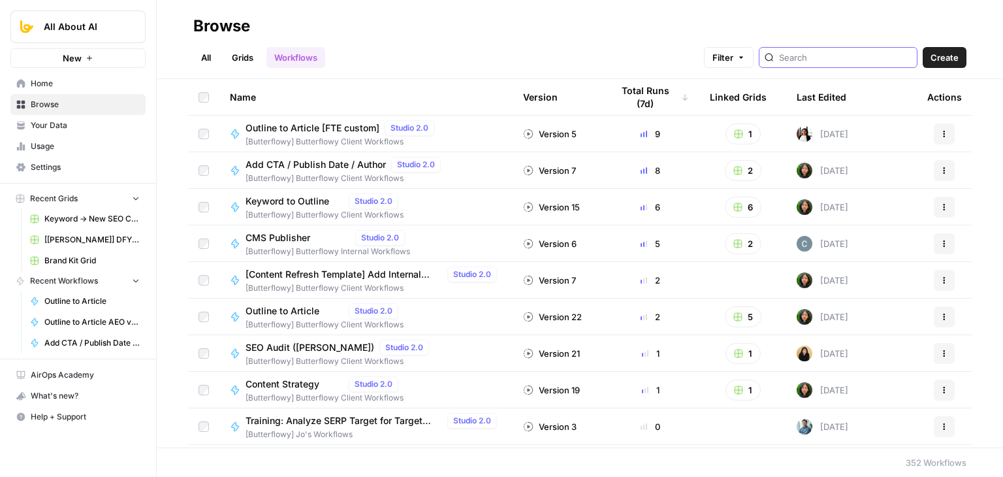
click at [811, 58] on input "search" at bounding box center [845, 57] width 133 height 13
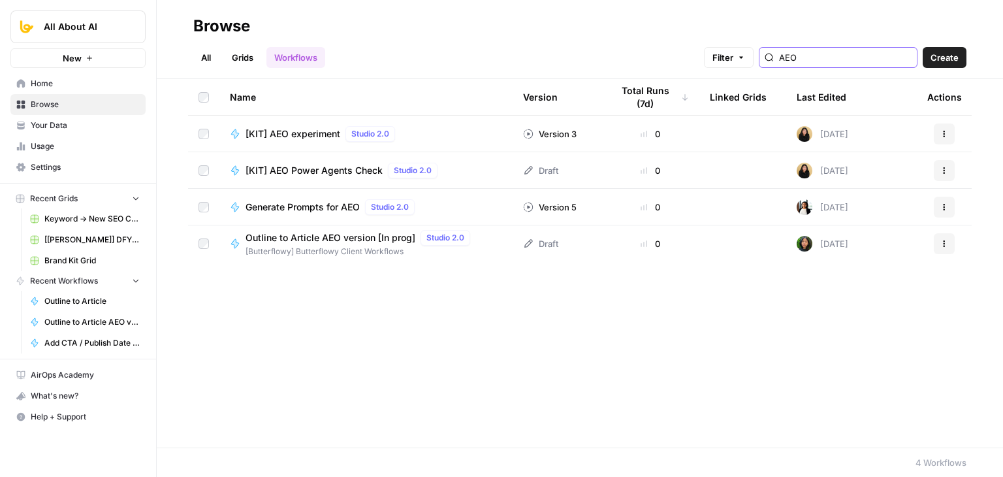
type input "AEO"
click at [336, 253] on span "[Butterflowy] Butterflowy Client Workflows" at bounding box center [361, 252] width 230 height 12
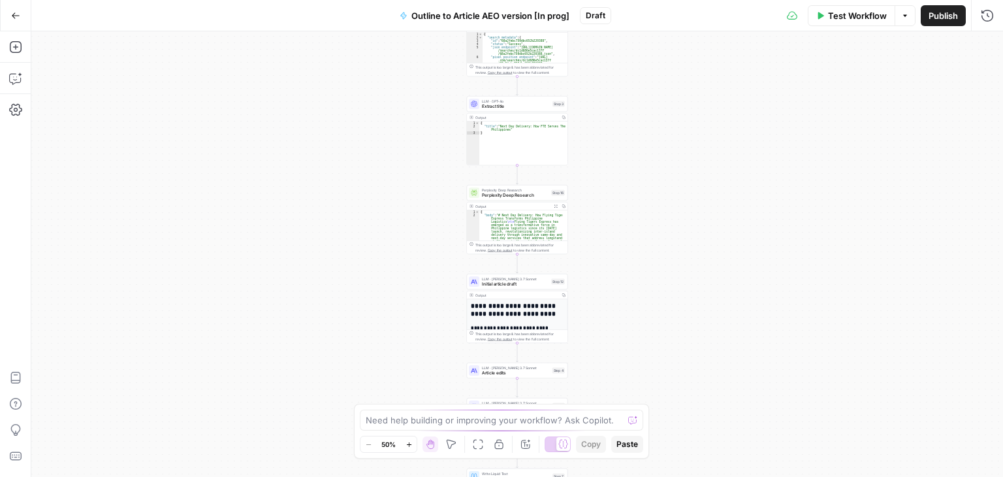
drag, startPoint x: 648, startPoint y: 227, endPoint x: 649, endPoint y: 206, distance: 20.9
click at [633, 322] on div "Workflow Set Inputs Inputs Workflow Workflow Step 1 Output Copy 1 2 3 4 5 { "__…" at bounding box center [517, 253] width 972 height 445
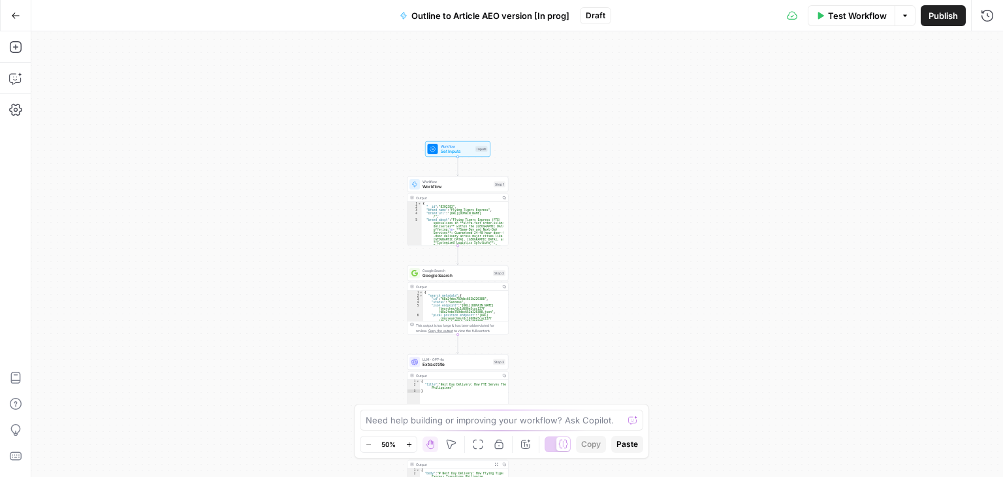
drag, startPoint x: 654, startPoint y: 137, endPoint x: 645, endPoint y: 85, distance: 52.4
click at [645, 84] on div "Workflow Set Inputs Inputs Workflow Workflow Step 1 Output Copy 1 2 3 4 5 { "__…" at bounding box center [517, 253] width 972 height 445
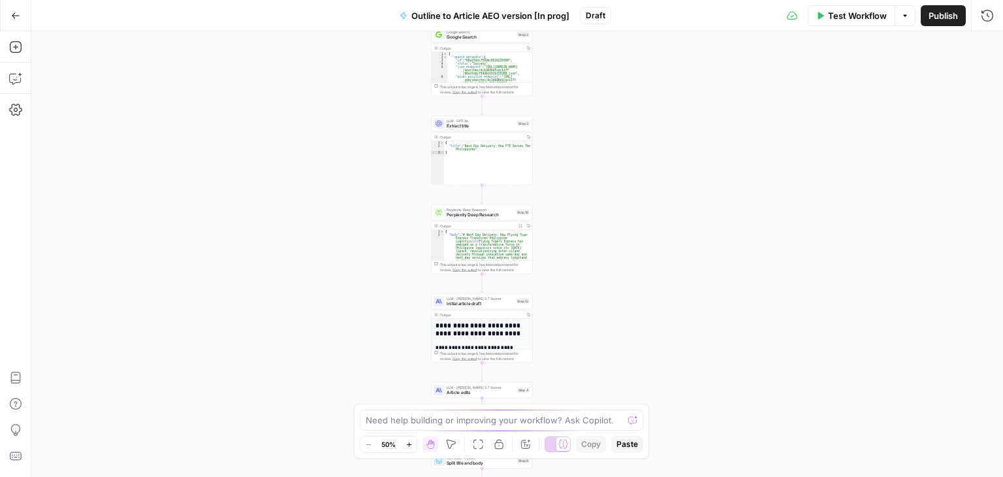
drag, startPoint x: 654, startPoint y: 208, endPoint x: 651, endPoint y: 152, distance: 55.6
click at [651, 152] on div "Workflow Set Inputs Inputs Workflow Workflow Step 1 Output Copy 1 2 3 4 5 { "__…" at bounding box center [517, 253] width 972 height 445
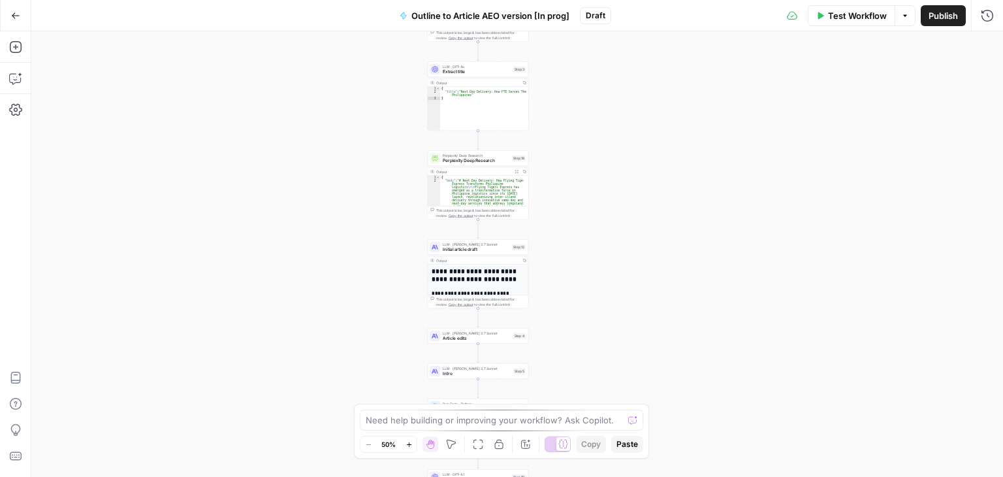
drag, startPoint x: 609, startPoint y: 238, endPoint x: 567, endPoint y: 254, distance: 44.6
click at [567, 254] on div "Workflow Set Inputs Inputs Workflow Workflow Step 1 Output Copy 1 2 3 4 5 { "__…" at bounding box center [517, 253] width 972 height 445
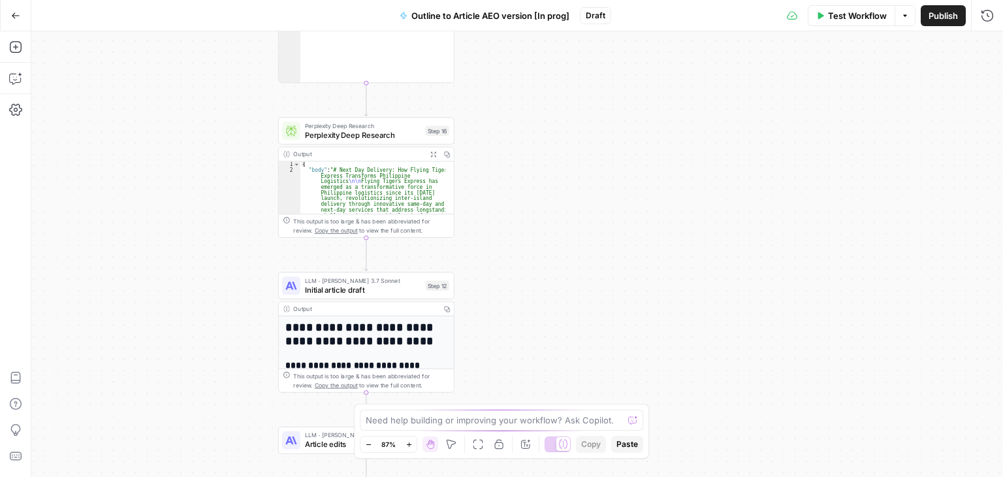
drag, startPoint x: 536, startPoint y: 308, endPoint x: 504, endPoint y: 278, distance: 43.4
click at [538, 279] on div "Workflow Set Inputs Inputs Workflow Workflow Step 1 Output Copy 1 2 3 4 5 { "__…" at bounding box center [517, 253] width 972 height 445
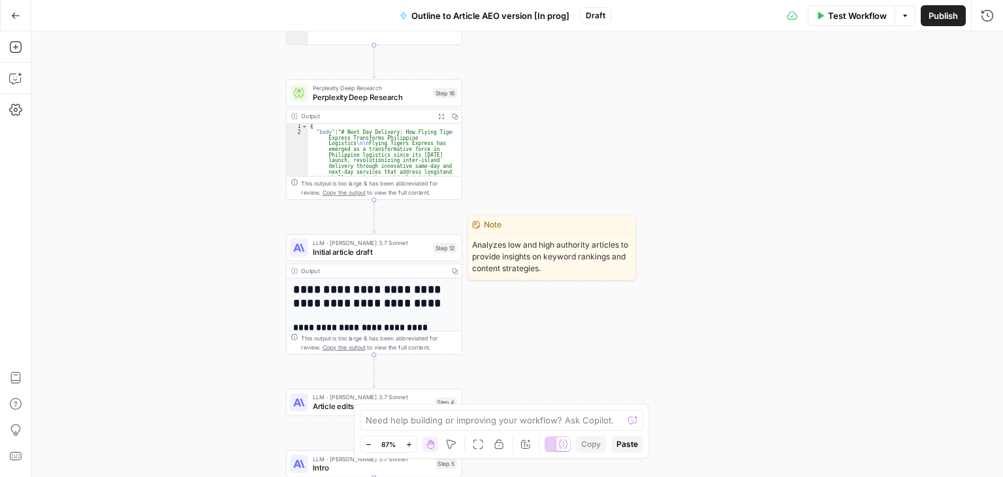
click at [371, 257] on span "Initial article draft" at bounding box center [371, 251] width 116 height 11
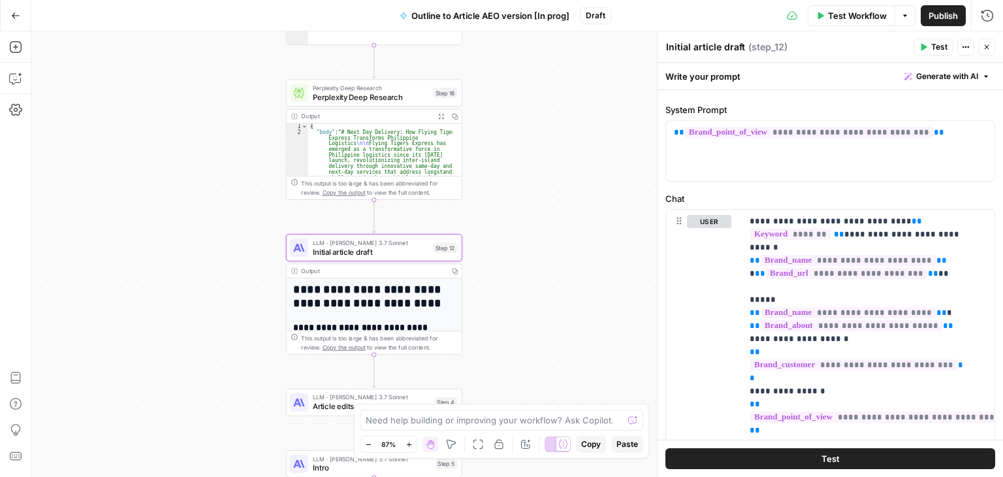
scroll to position [122, 0]
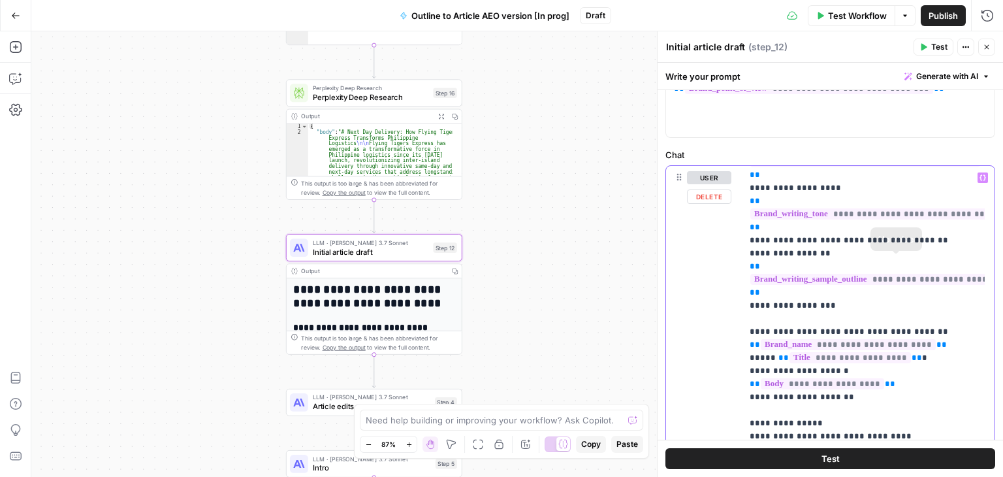
drag, startPoint x: 949, startPoint y: 189, endPoint x: 950, endPoint y: 277, distance: 88.2
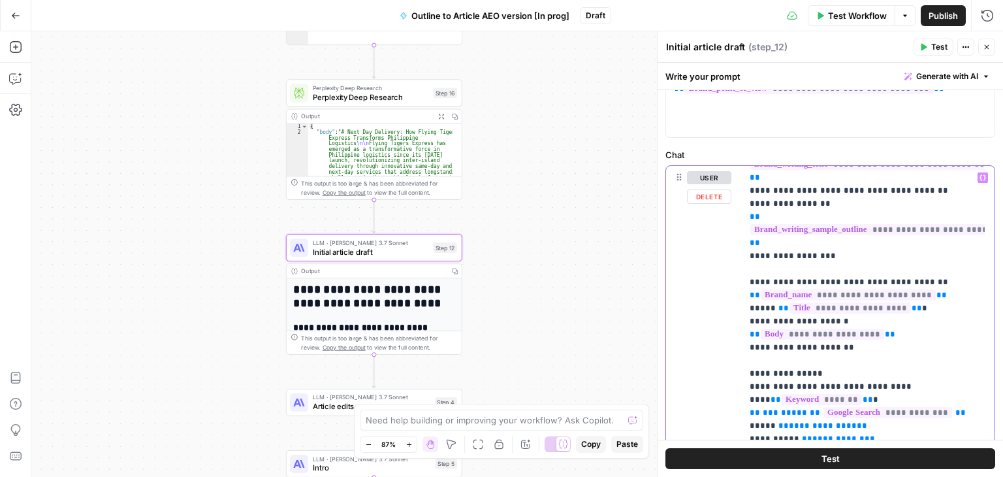
drag, startPoint x: 948, startPoint y: 298, endPoint x: 943, endPoint y: 365, distance: 66.8
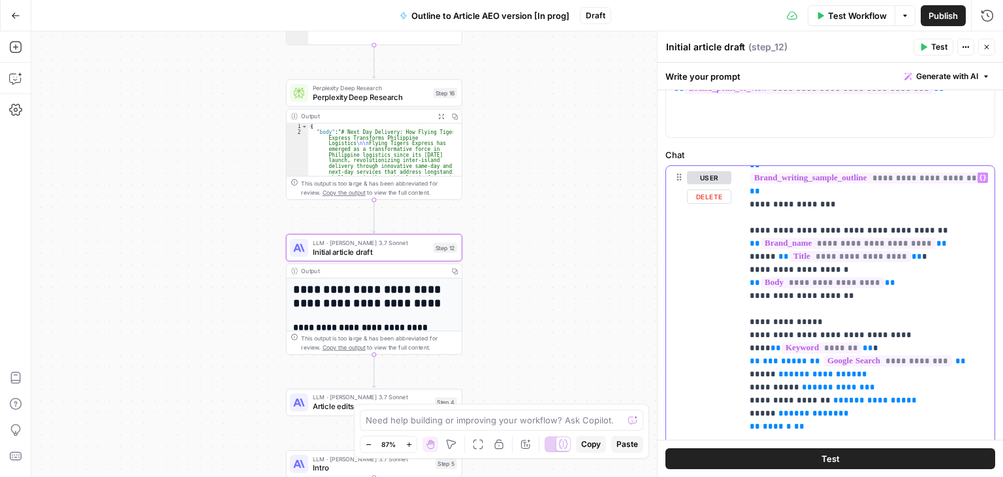
drag, startPoint x: 913, startPoint y: 280, endPoint x: 902, endPoint y: 334, distance: 54.7
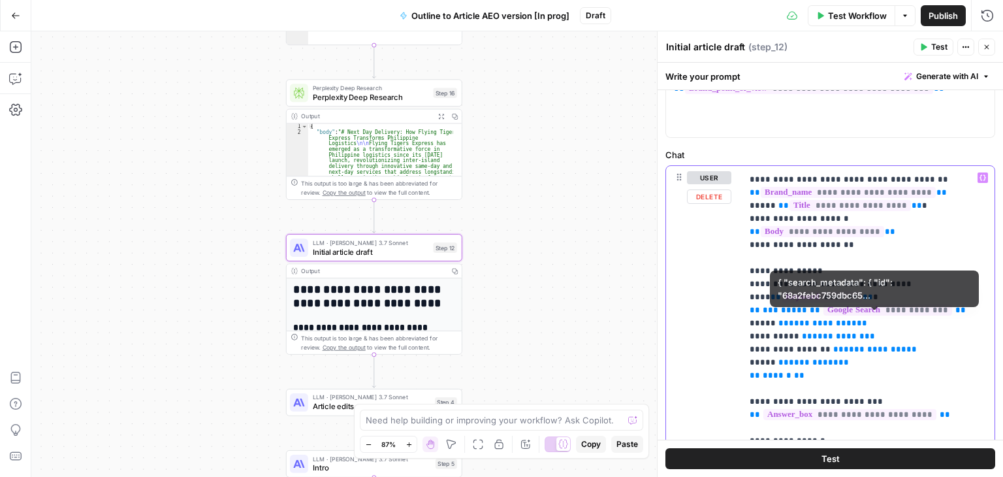
drag, startPoint x: 911, startPoint y: 322, endPoint x: 916, endPoint y: 393, distance: 70.7
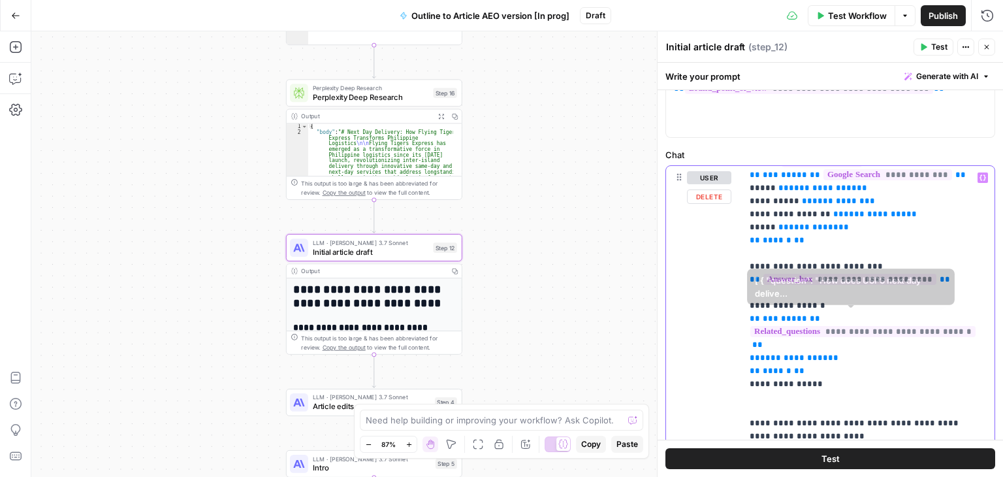
scroll to position [633, 0]
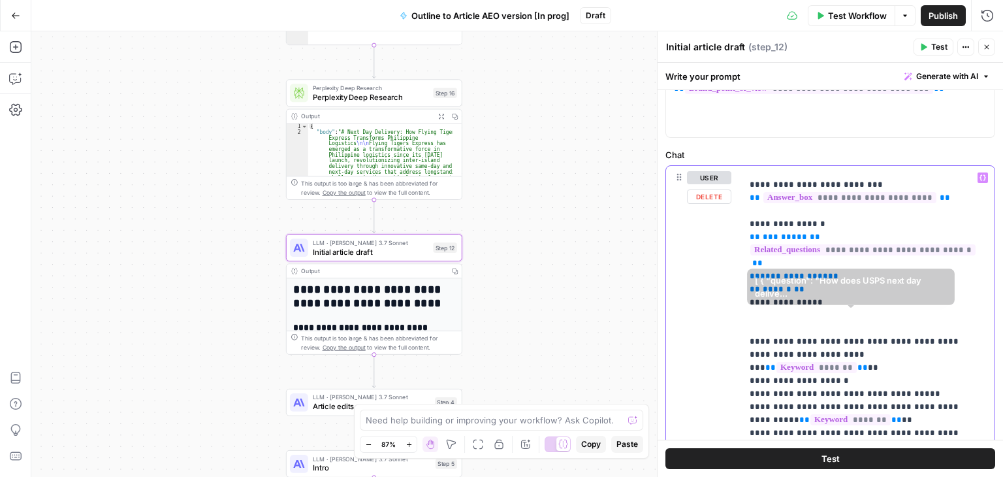
drag, startPoint x: 910, startPoint y: 251, endPoint x: 904, endPoint y: 335, distance: 84.5
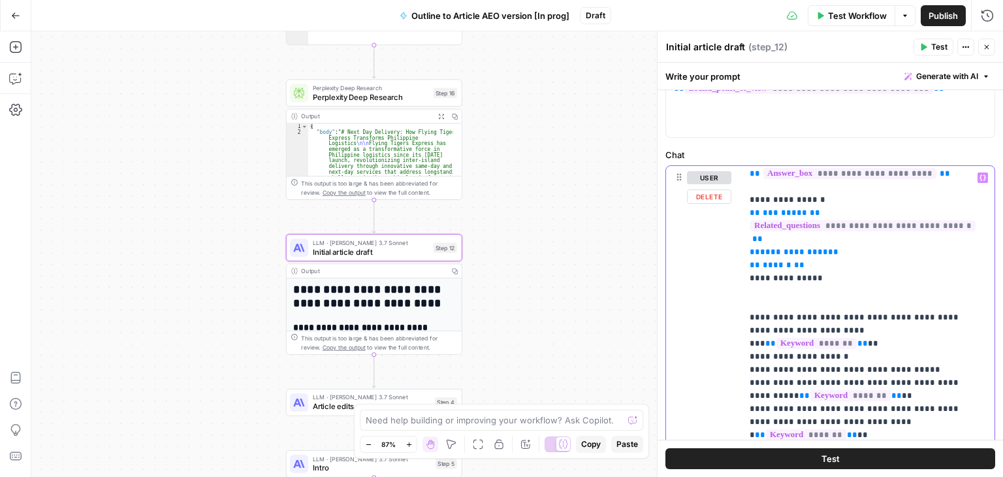
scroll to position [688, 0]
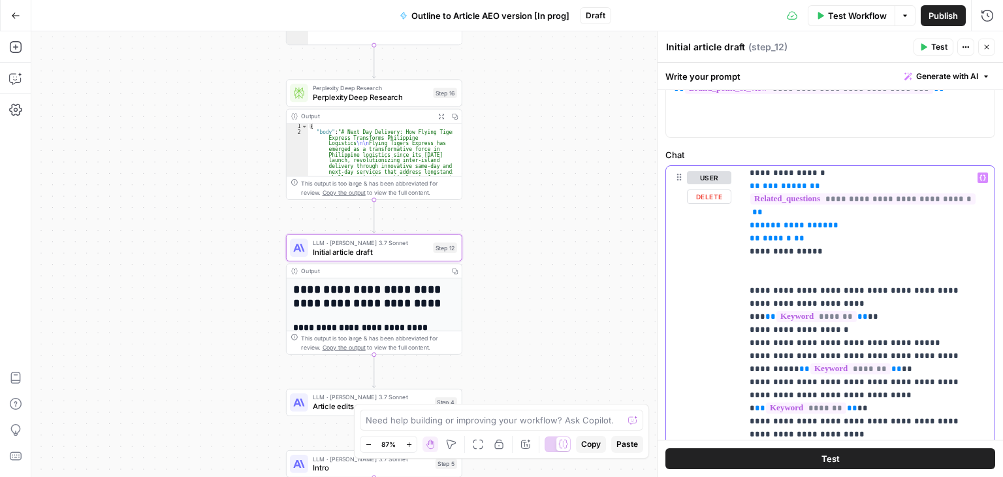
drag, startPoint x: 800, startPoint y: 244, endPoint x: 797, endPoint y: 293, distance: 49.7
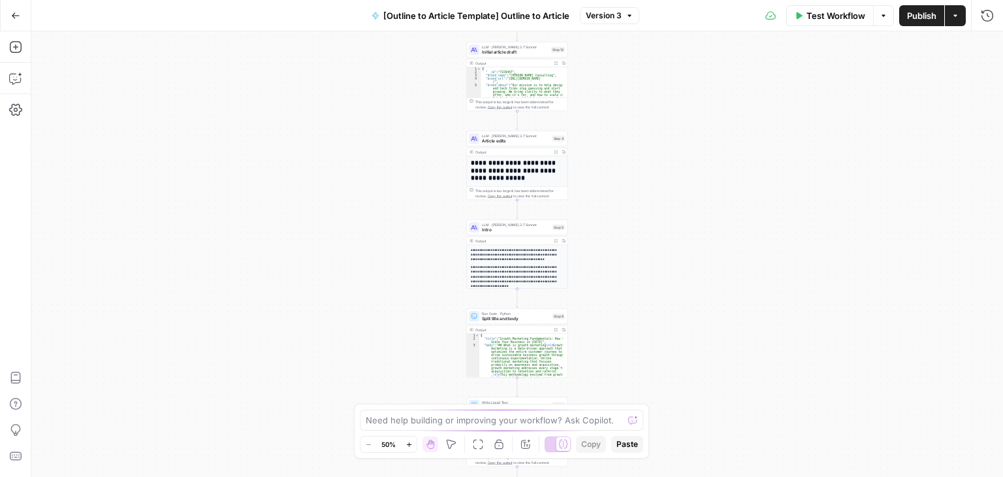
click at [306, 195] on div "Workflow Set Inputs Inputs Workflow Workflow Step 1 Output Expand Output Copy 1…" at bounding box center [517, 253] width 972 height 445
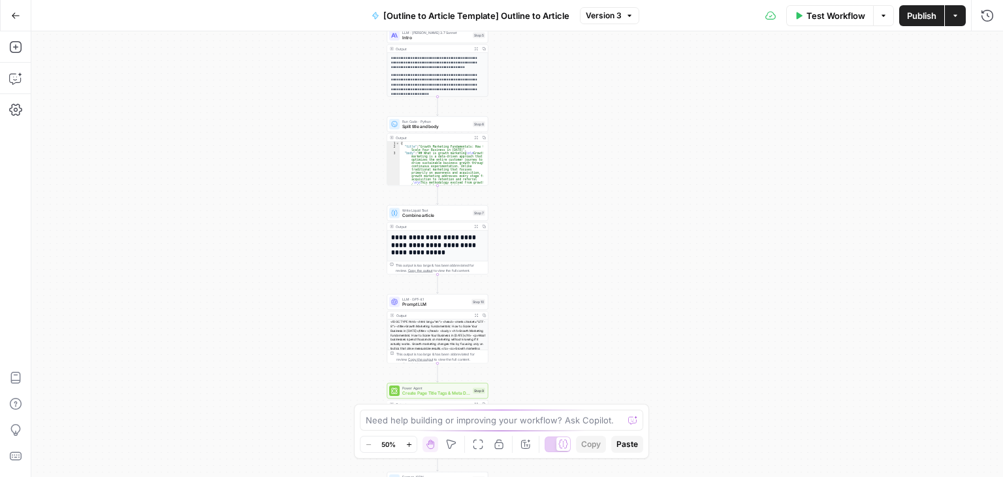
drag, startPoint x: 383, startPoint y: 257, endPoint x: 372, endPoint y: 174, distance: 83.6
click at [372, 174] on div "Workflow Set Inputs Inputs Workflow Workflow Step 1 Output Expand Output Copy 1…" at bounding box center [517, 253] width 972 height 445
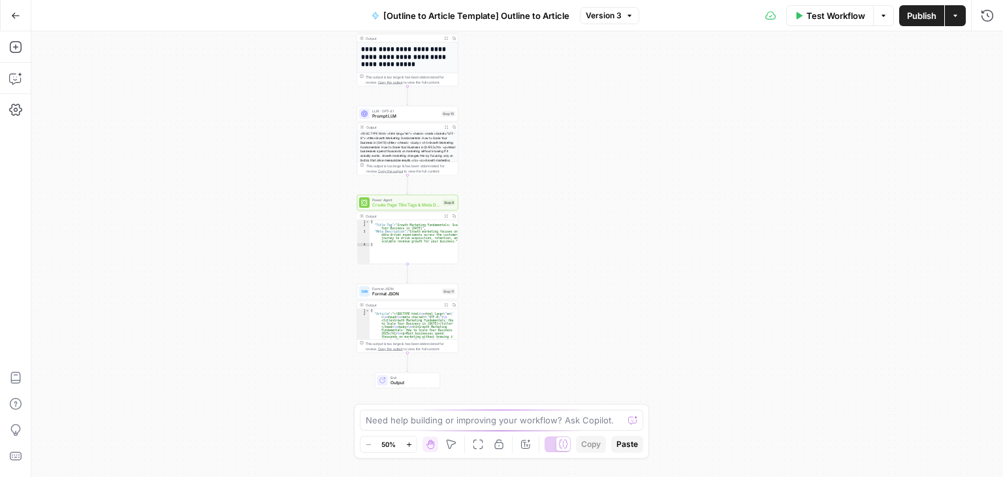
drag, startPoint x: 342, startPoint y: 364, endPoint x: 327, endPoint y: 325, distance: 42.2
click at [327, 325] on div "Workflow Set Inputs Inputs Workflow Workflow Step 1 Output Expand Output Copy 1…" at bounding box center [517, 253] width 972 height 445
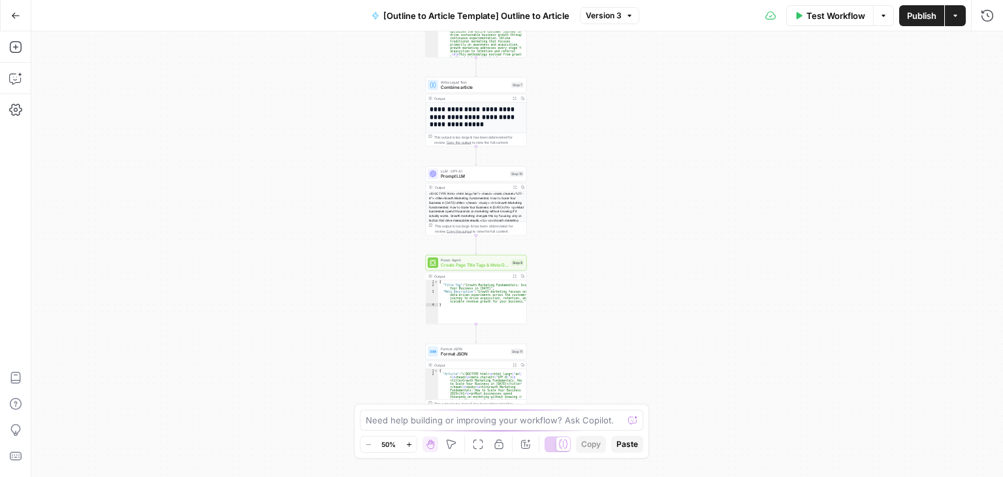
drag, startPoint x: 178, startPoint y: 244, endPoint x: 258, endPoint y: 206, distance: 88.2
click at [258, 206] on div "Workflow Set Inputs Inputs Workflow Workflow Step 1 Output Expand Output Copy 1…" at bounding box center [517, 253] width 972 height 445
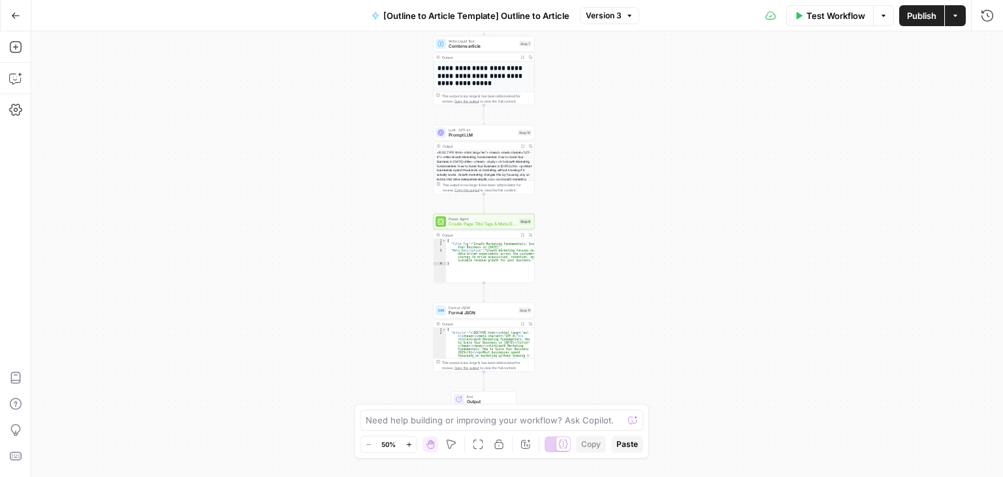
click at [566, 221] on div "Workflow Set Inputs Inputs Workflow Workflow Step 1 Output Expand Output Copy 1…" at bounding box center [517, 253] width 972 height 445
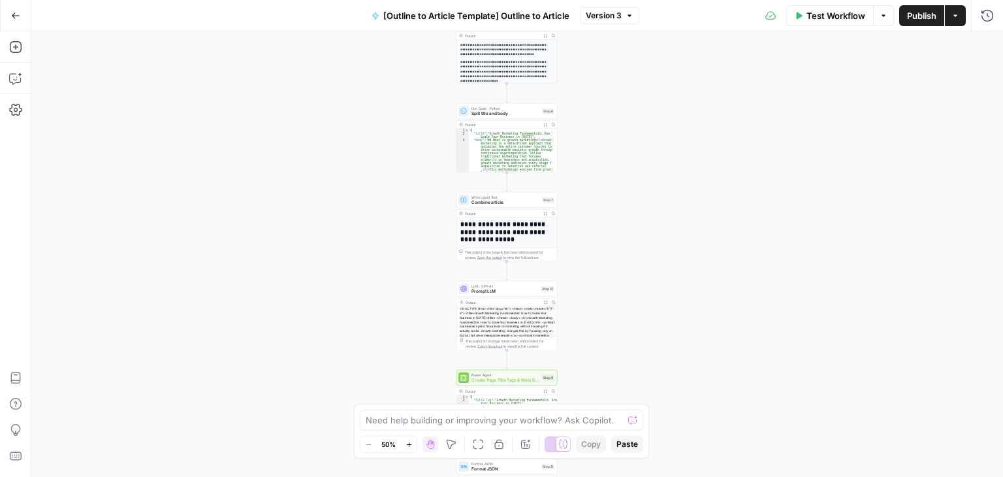
drag, startPoint x: 580, startPoint y: 100, endPoint x: 602, endPoint y: 275, distance: 176.4
click at [602, 275] on div "Workflow Set Inputs Inputs Workflow Workflow Step 1 Output Expand Output Copy 1…" at bounding box center [517, 253] width 972 height 445
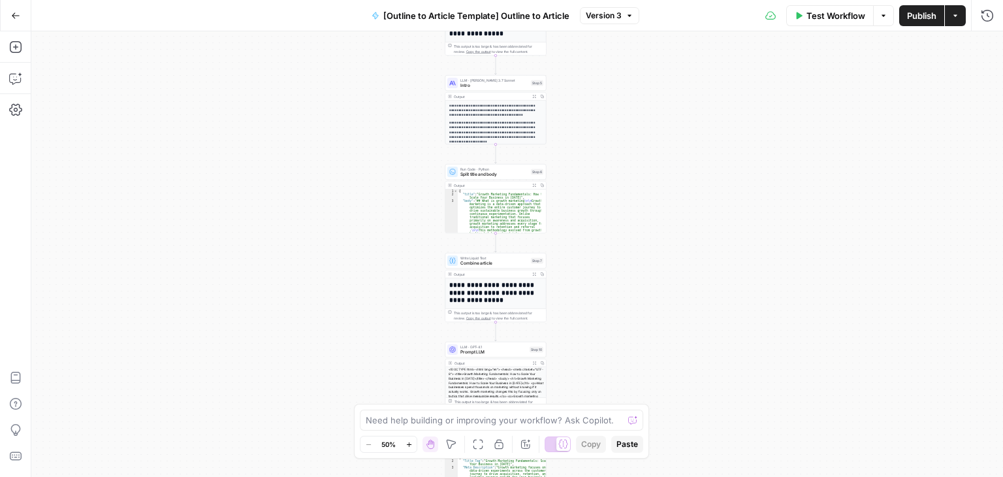
drag, startPoint x: 619, startPoint y: 178, endPoint x: 599, endPoint y: 274, distance: 97.5
click at [599, 274] on div "Workflow Set Inputs Inputs Workflow Workflow Step 1 Output Expand Output Copy 1…" at bounding box center [517, 253] width 972 height 445
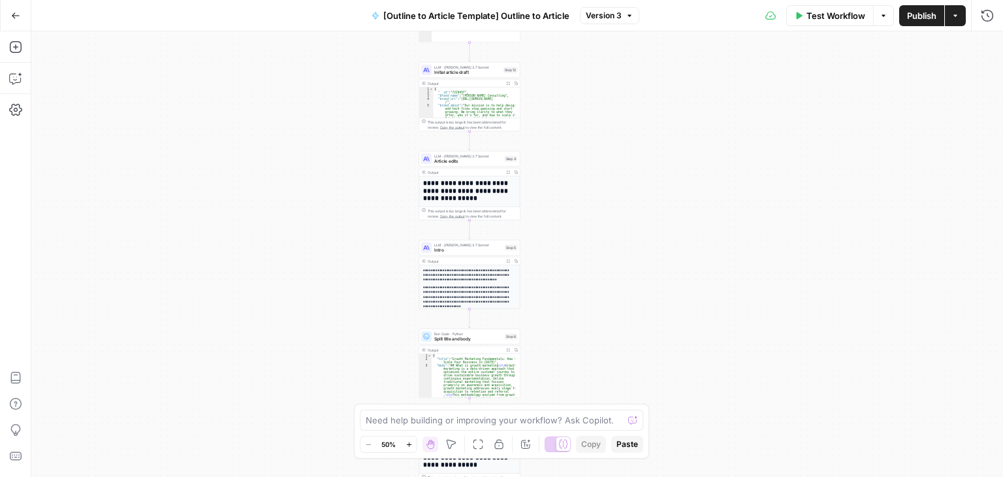
drag, startPoint x: 590, startPoint y: 150, endPoint x: 581, endPoint y: 236, distance: 86.8
click at [581, 236] on div "Workflow Set Inputs Inputs Workflow Workflow Step 1 Output Expand Output Copy 1…" at bounding box center [517, 253] width 972 height 445
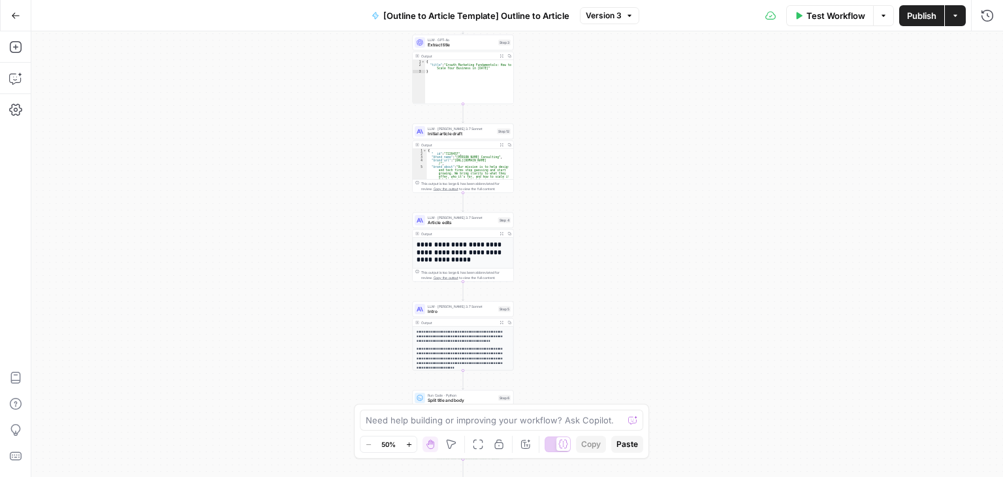
drag, startPoint x: 605, startPoint y: 197, endPoint x: 605, endPoint y: 229, distance: 32.7
click at [605, 229] on div "Workflow Set Inputs Inputs Workflow Workflow Step 1 Output Expand Output Copy 1…" at bounding box center [517, 253] width 972 height 445
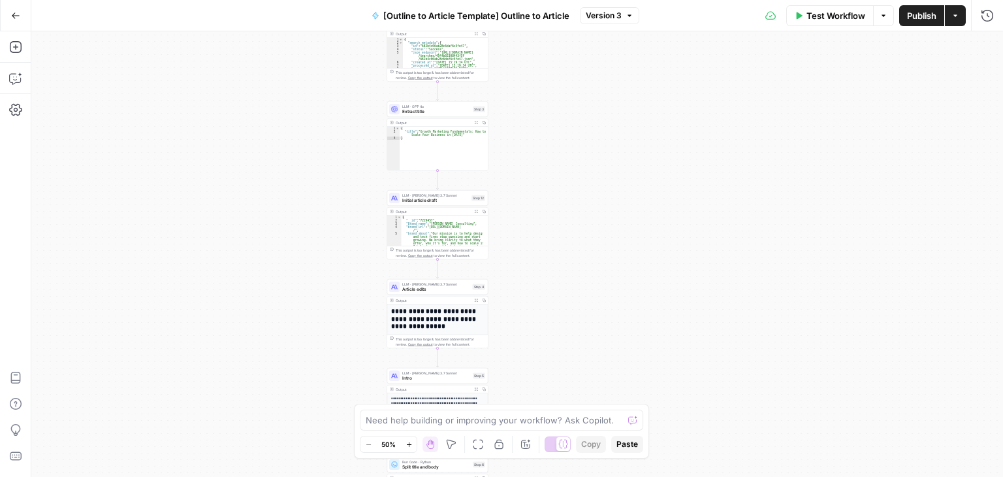
drag, startPoint x: 627, startPoint y: 94, endPoint x: 605, endPoint y: 135, distance: 46.8
click at [618, 127] on div "Workflow Set Inputs Inputs Workflow Workflow Step 1 Output Expand Output Copy 1…" at bounding box center [517, 253] width 972 height 445
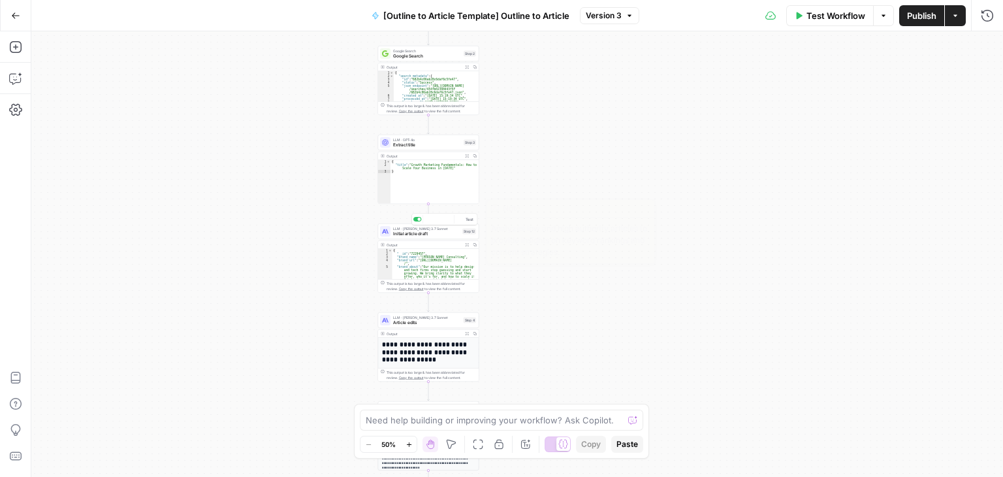
click at [427, 231] on span "Initial article draft" at bounding box center [426, 234] width 67 height 7
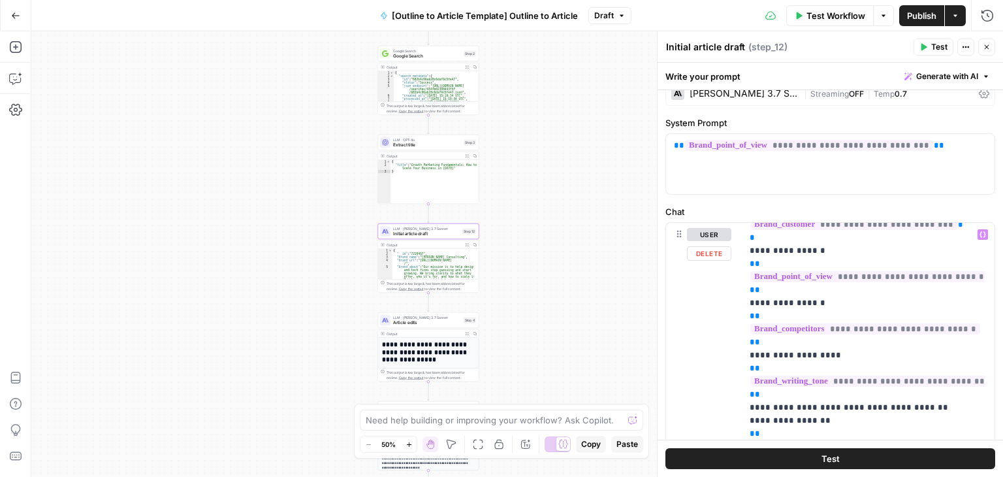
scroll to position [196, 0]
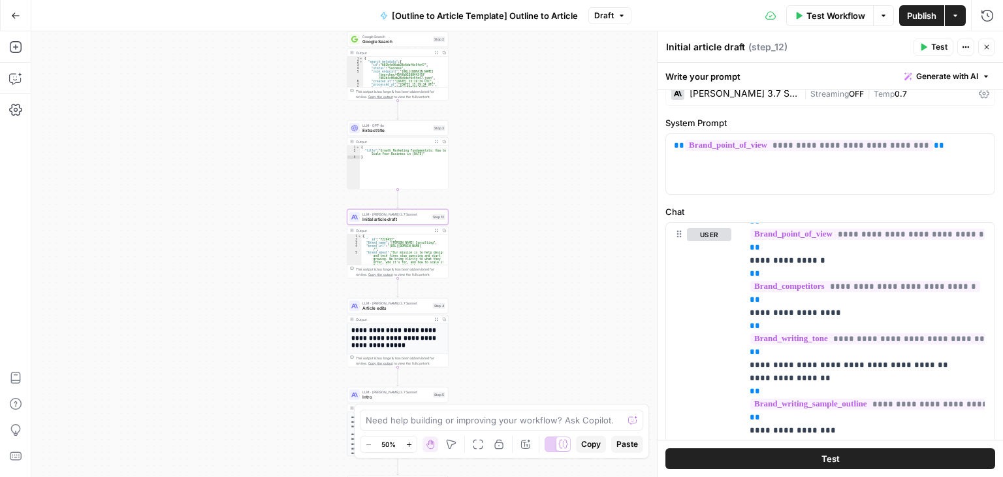
drag, startPoint x: 600, startPoint y: 216, endPoint x: 556, endPoint y: 174, distance: 61.0
click at [556, 174] on div "Workflow Set Inputs Inputs Workflow Workflow Step 1 Output Expand Output Copy 1…" at bounding box center [517, 253] width 972 height 445
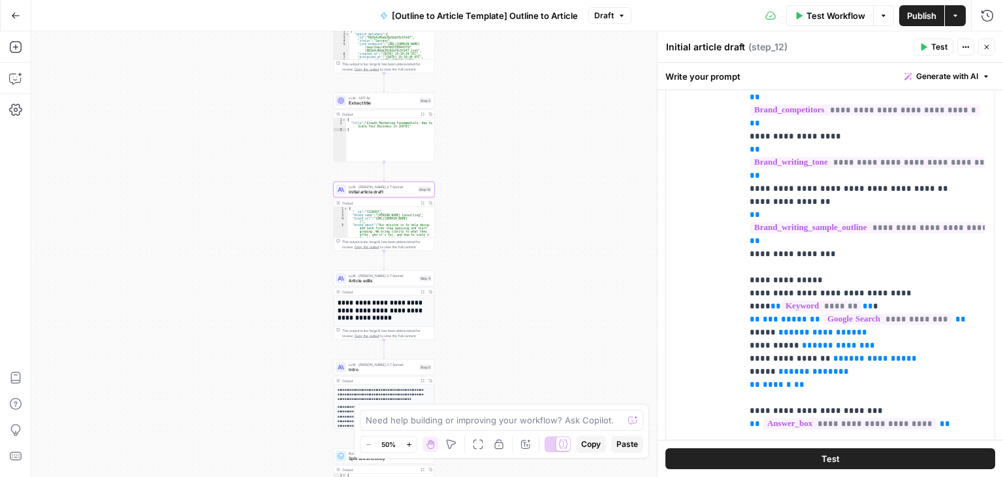
scroll to position [465, 0]
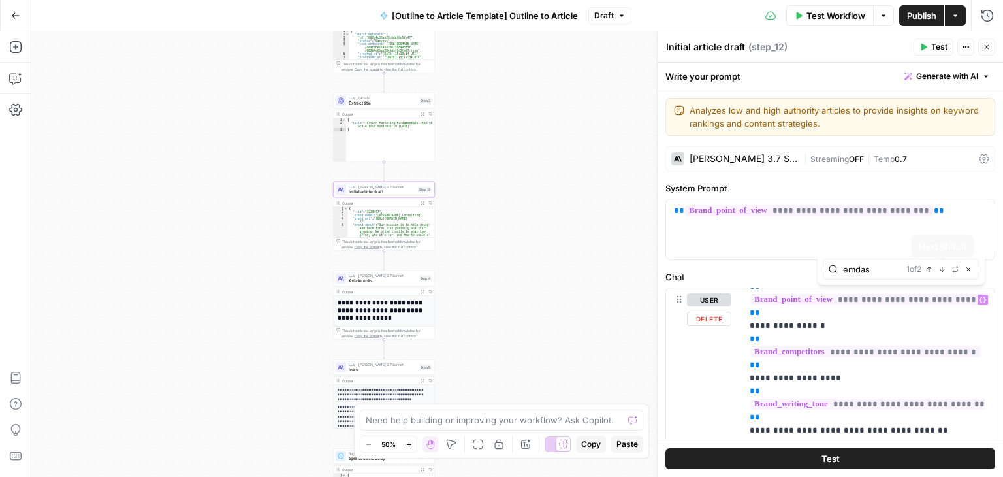
type input "emdas"
click at [940, 266] on icon "button" at bounding box center [942, 269] width 7 height 7
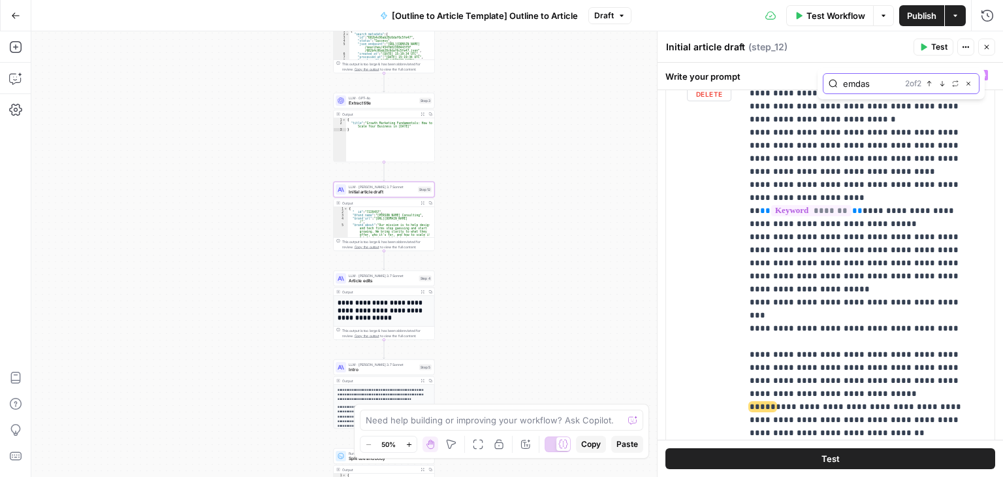
scroll to position [2958, 0]
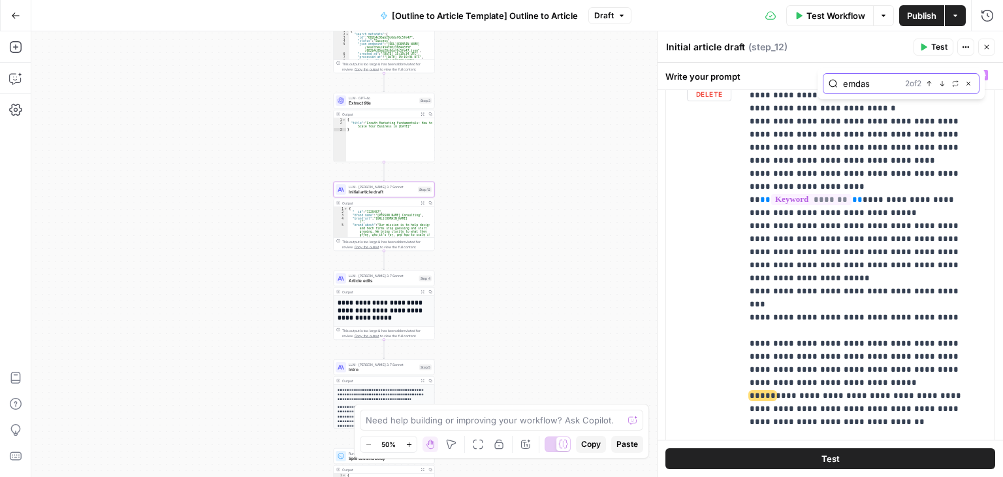
click at [946, 79] on button "Next Match" at bounding box center [942, 83] width 10 height 10
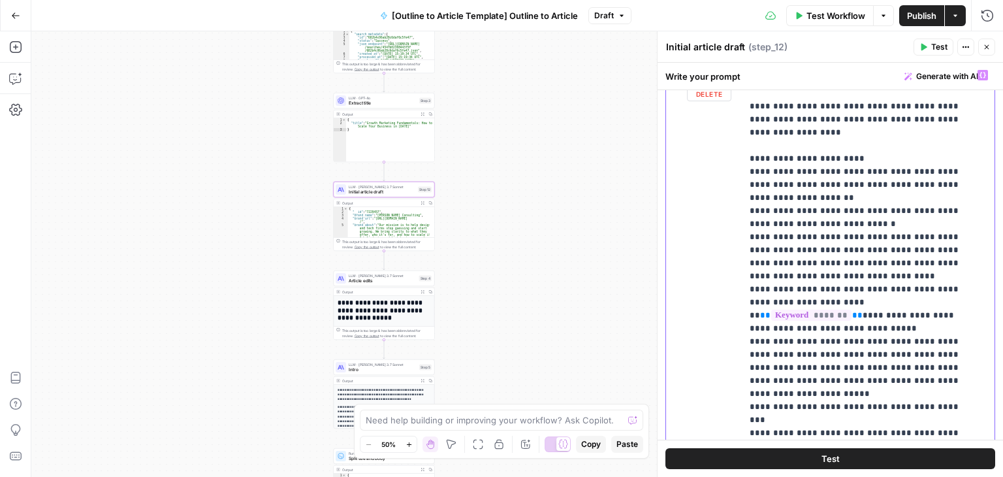
scroll to position [2839, 0]
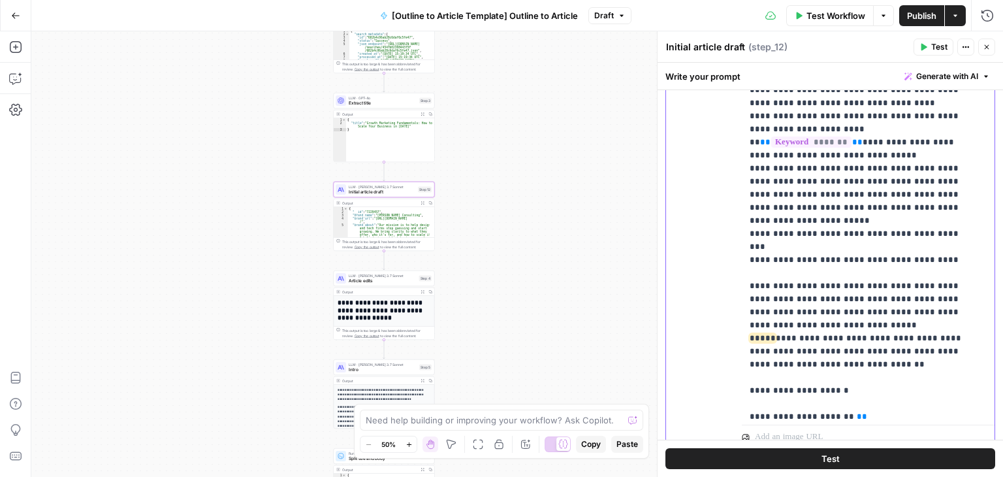
scroll to position [434, 0]
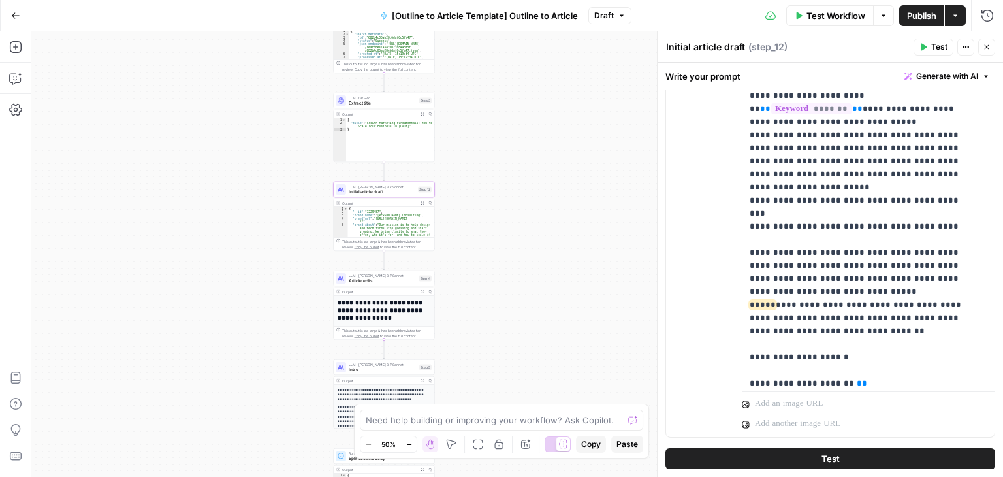
drag, startPoint x: 513, startPoint y: 299, endPoint x: 494, endPoint y: 278, distance: 28.7
click at [494, 278] on div "Workflow Set Inputs Inputs Workflow Workflow Step 1 Output Expand Output Copy 1…" at bounding box center [517, 253] width 972 height 445
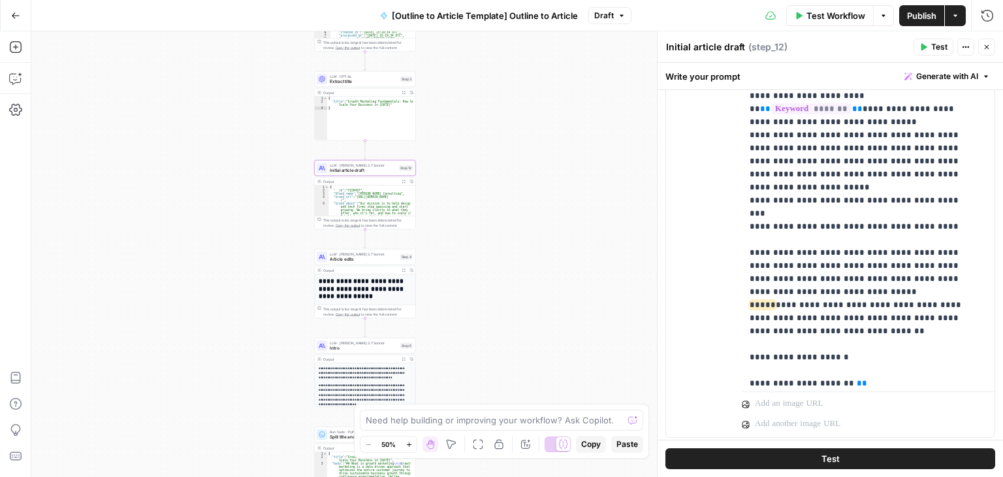
click at [358, 258] on span "Article edits" at bounding box center [364, 259] width 68 height 7
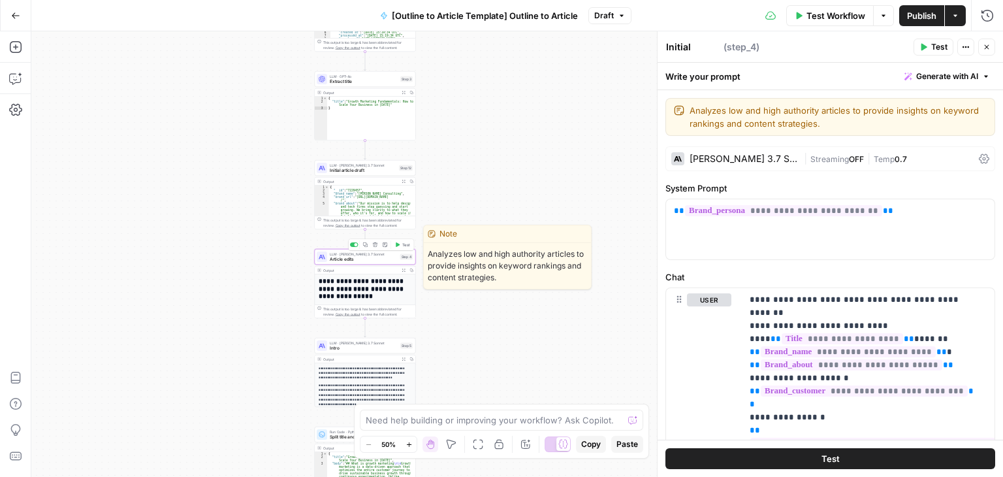
type textarea "Article edits"
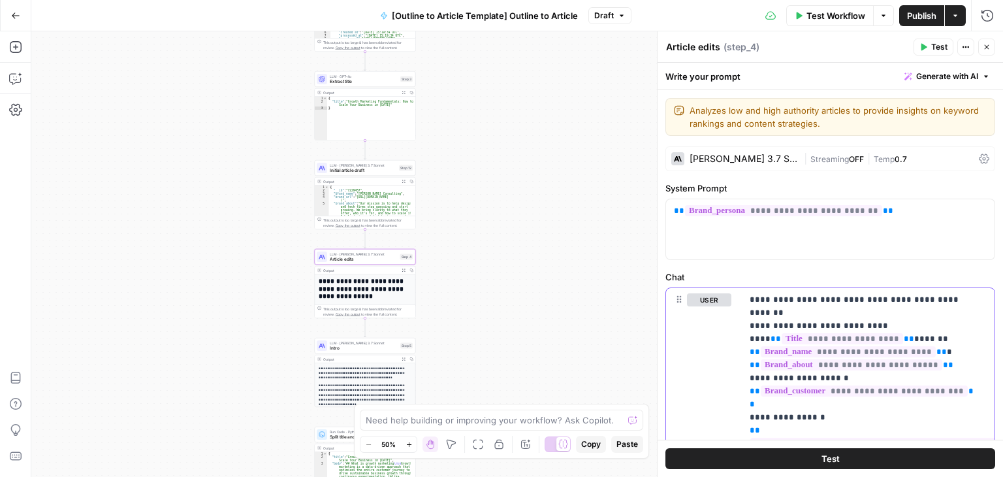
click at [935, 314] on p "**********" at bounding box center [863, 436] width 227 height 287
type input "dash"
drag, startPoint x: 885, startPoint y: 266, endPoint x: 824, endPoint y: 267, distance: 60.8
click at [824, 267] on div "dash Not found Close" at bounding box center [901, 269] width 157 height 21
click at [972, 263] on div "Close" at bounding box center [901, 269] width 157 height 21
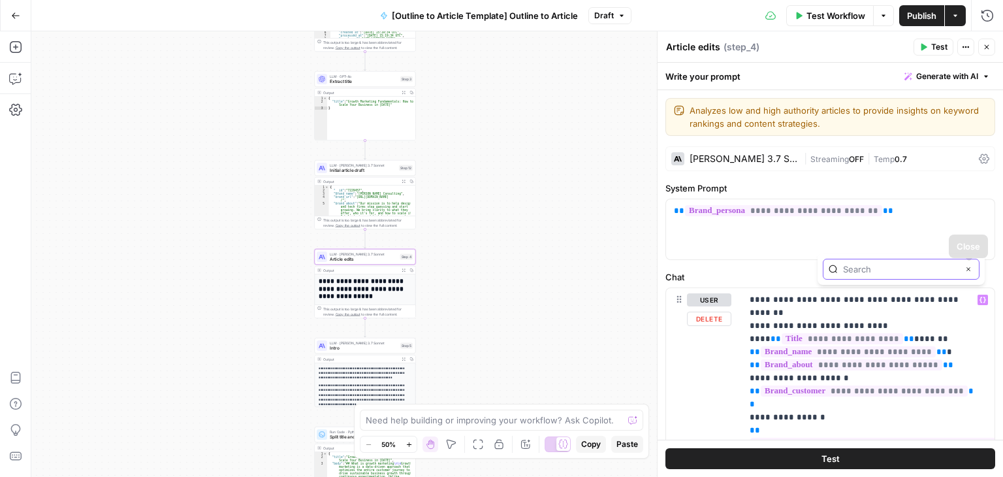
click at [967, 272] on button "Close" at bounding box center [968, 269] width 10 height 10
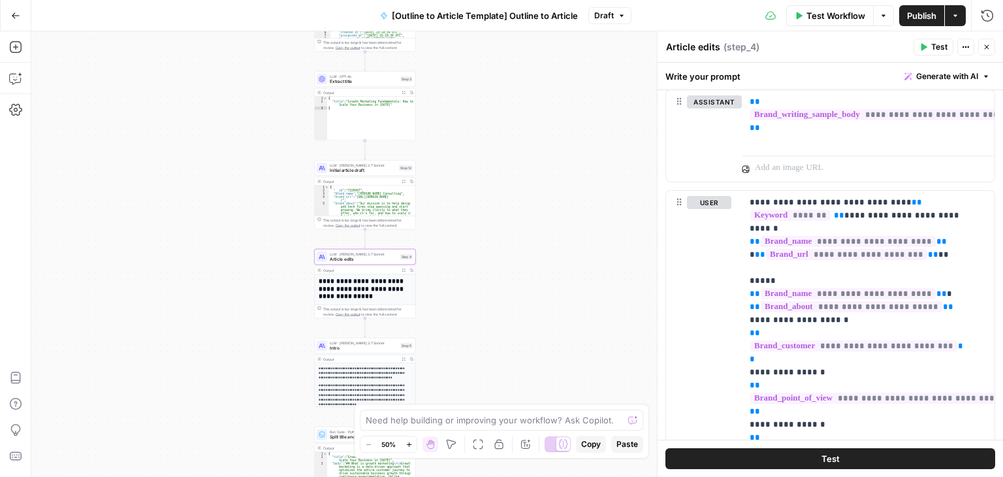
scroll to position [608, 0]
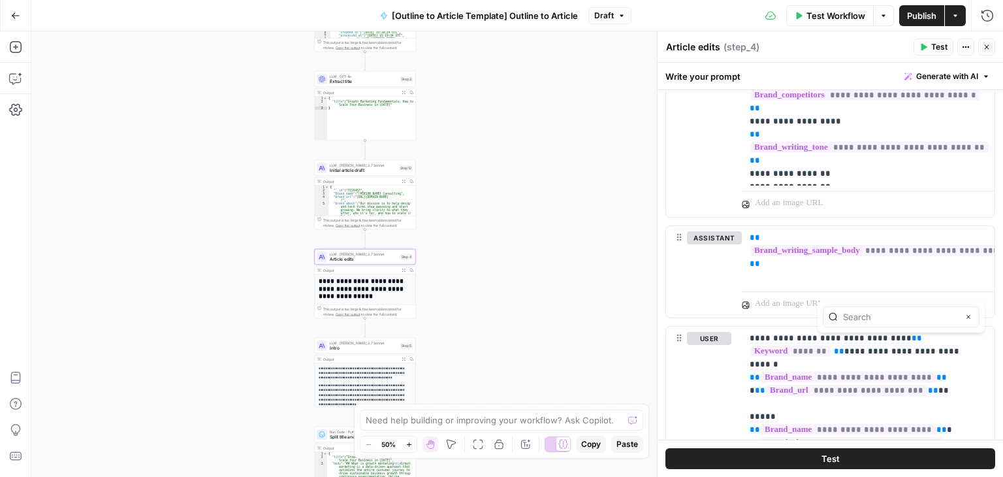
scroll to position [465, 0]
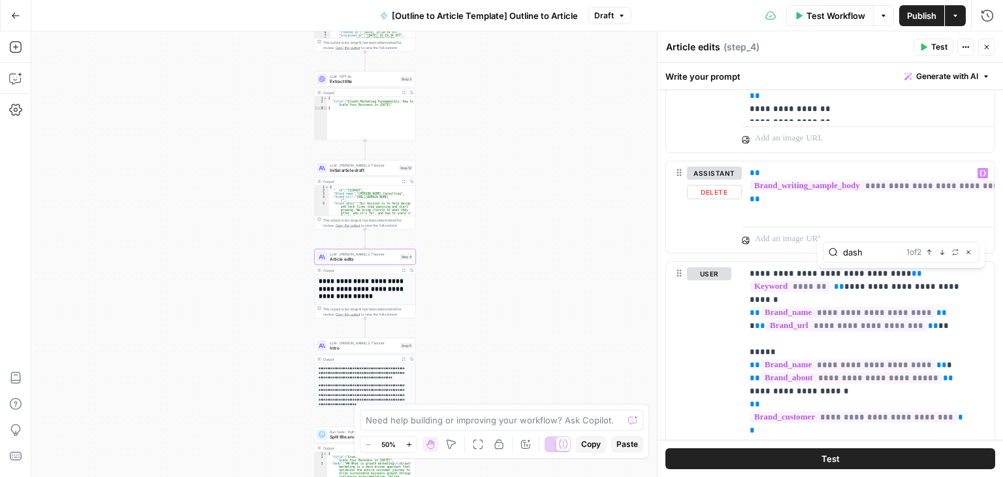
type input "dash"
click at [941, 251] on icon "button" at bounding box center [942, 252] width 7 height 7
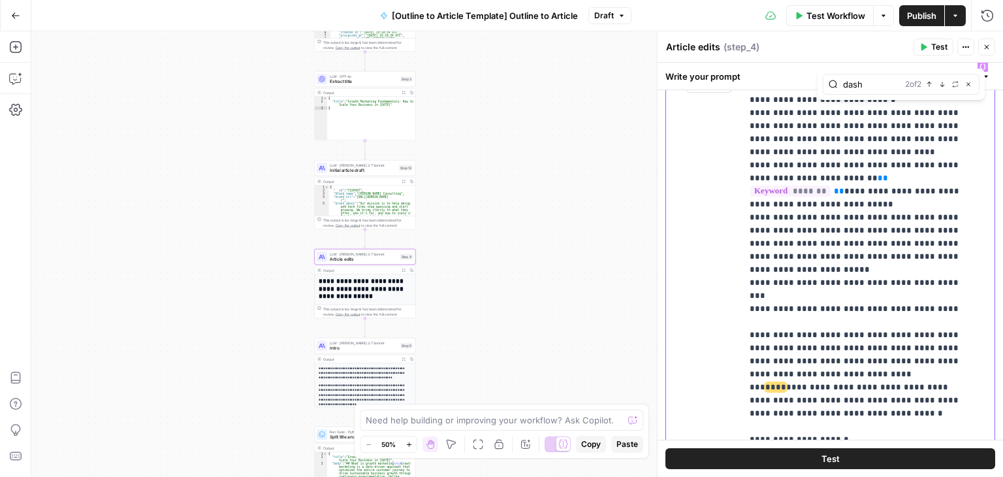
scroll to position [3054, 0]
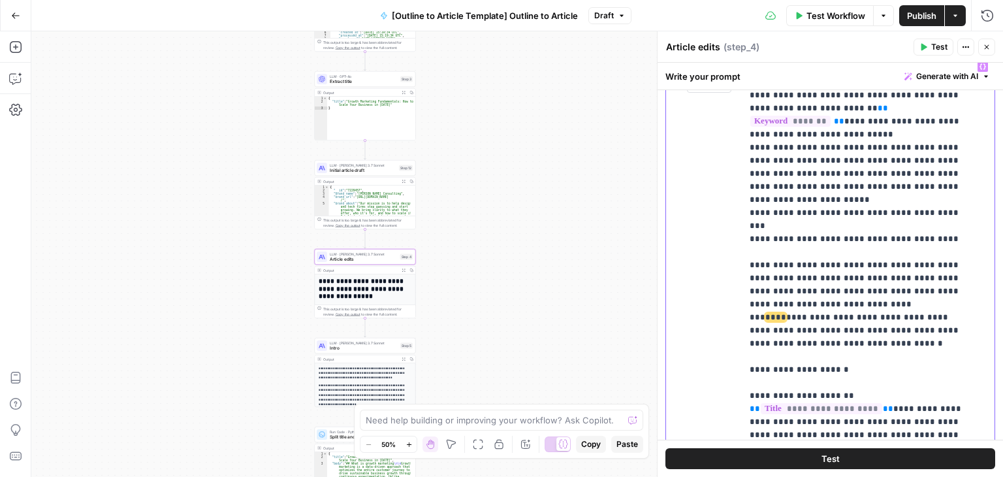
drag, startPoint x: 885, startPoint y: 442, endPoint x: 901, endPoint y: 432, distance: 19.0
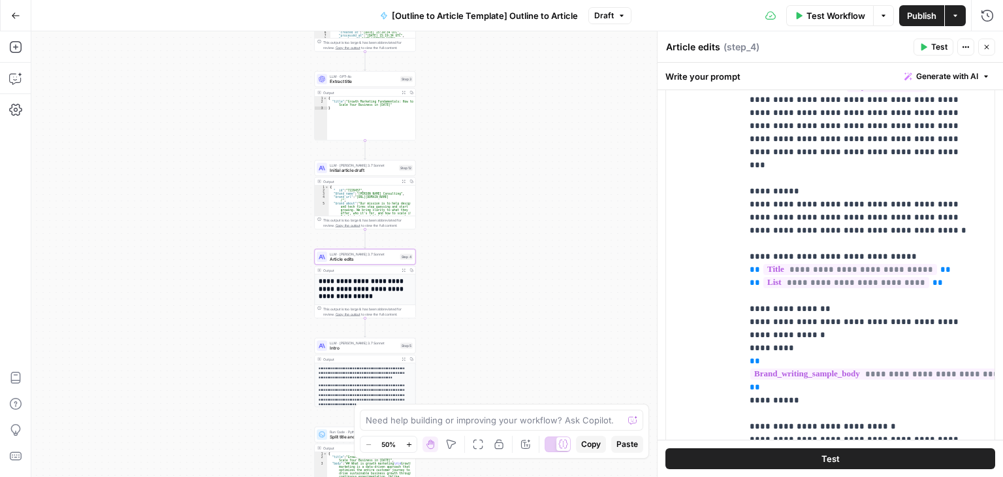
scroll to position [1312, 0]
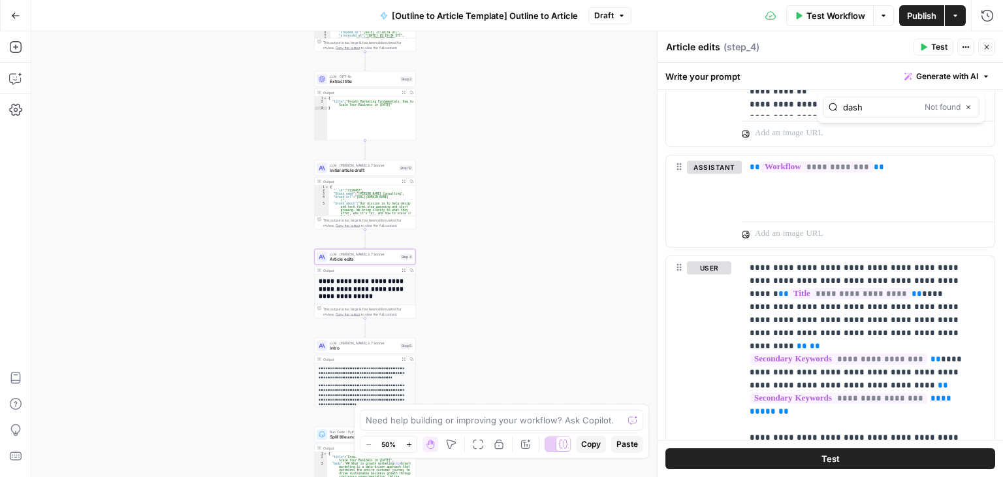
scroll to position [1972, 0]
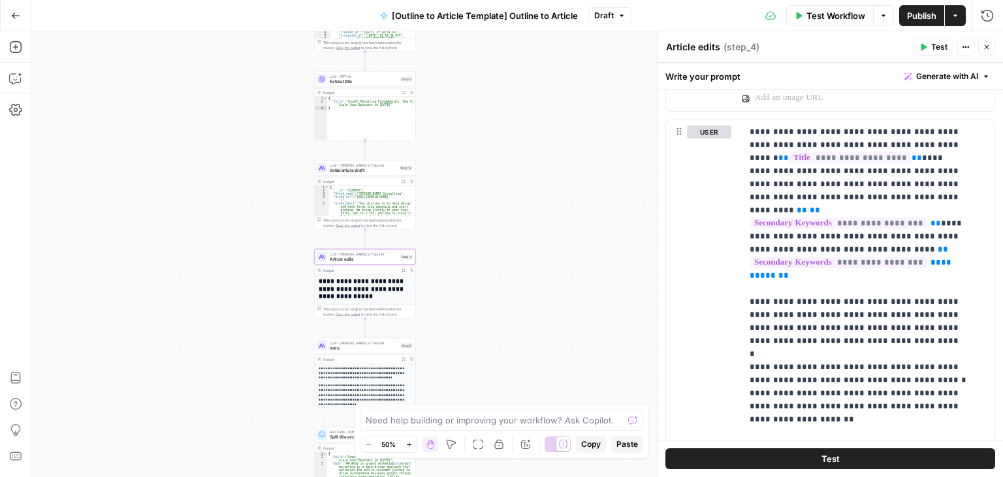
type input "dash"
click at [925, 330] on p "**********" at bounding box center [858, 412] width 217 height 575
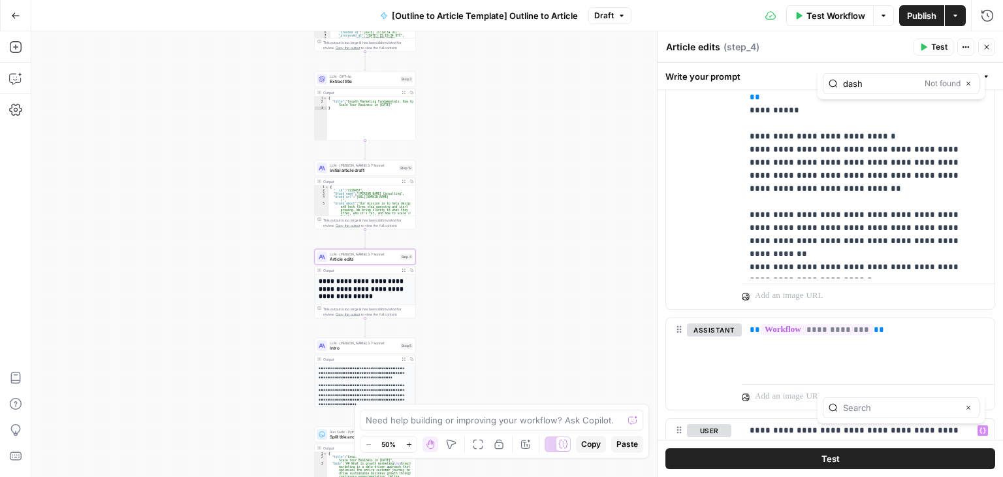
click at [853, 409] on input "text" at bounding box center [900, 407] width 115 height 13
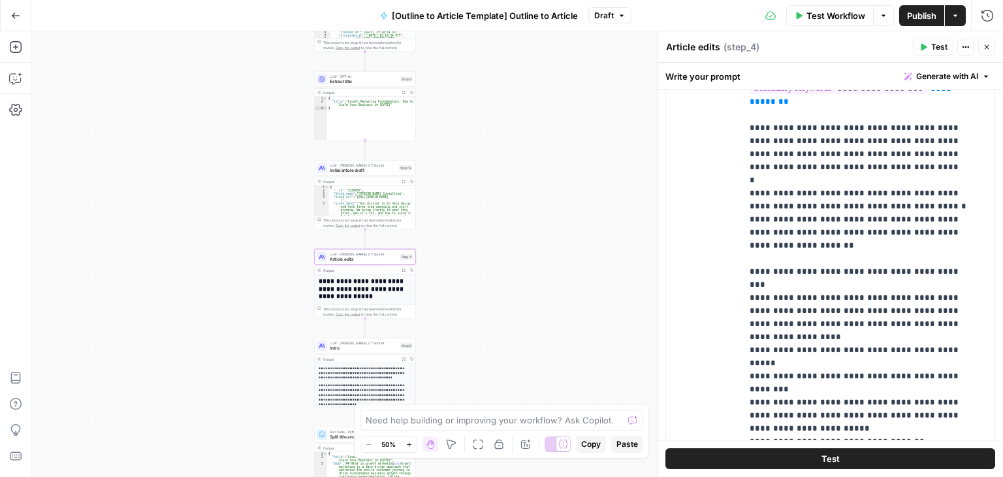
scroll to position [2261, 0]
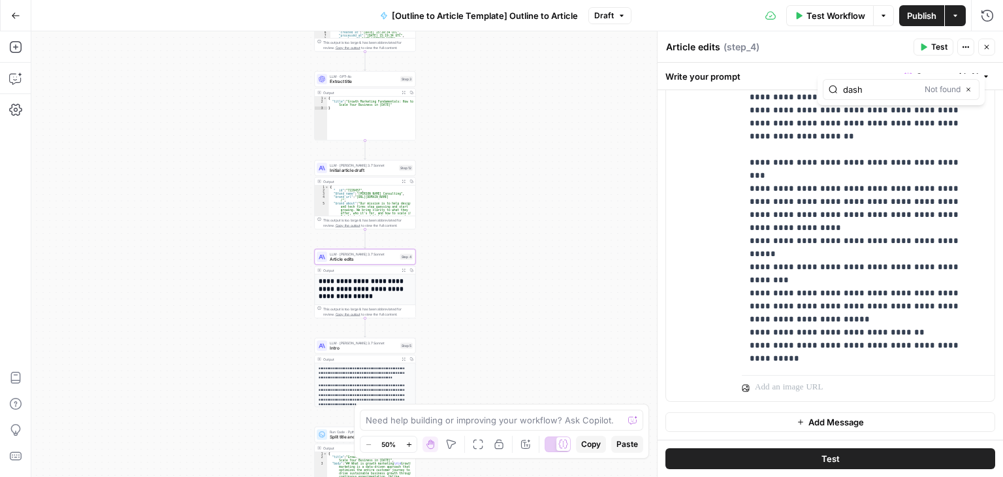
type input "dash"
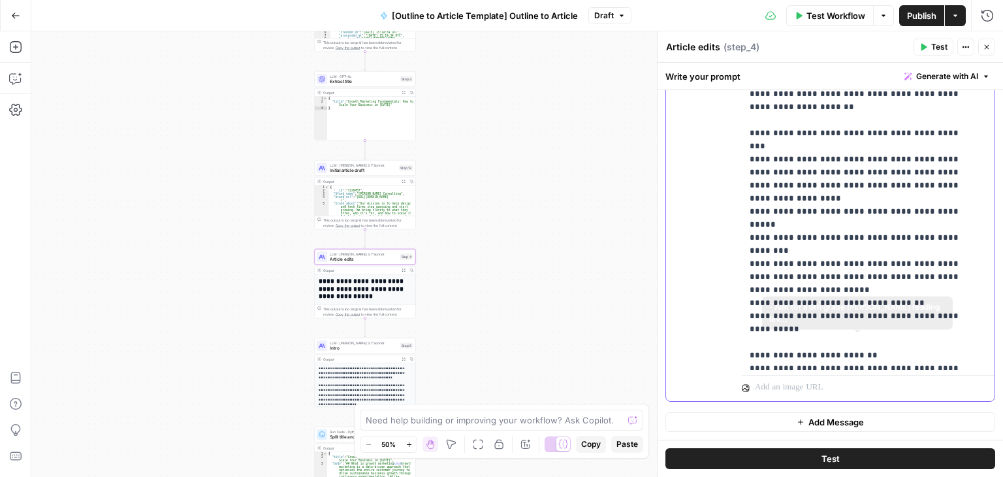
scroll to position [53, 0]
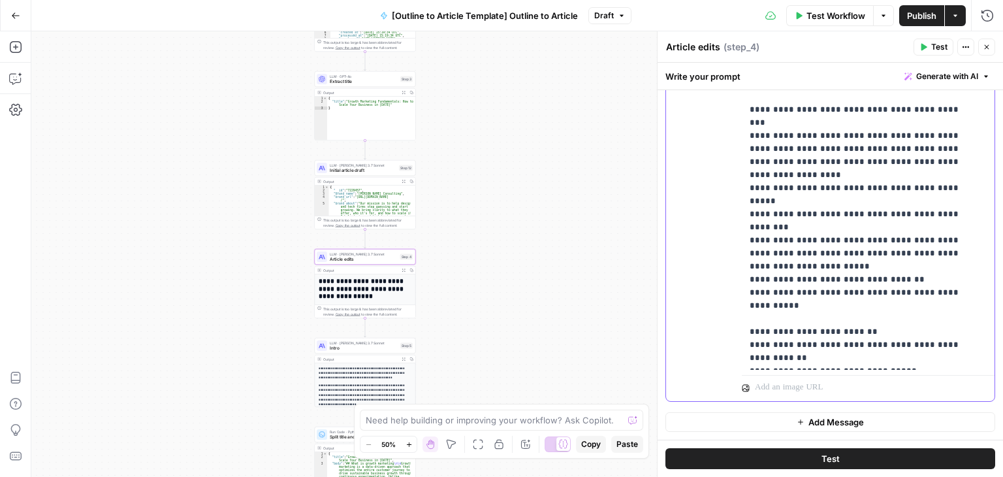
drag, startPoint x: 900, startPoint y: 274, endPoint x: 890, endPoint y: 356, distance: 82.3
drag, startPoint x: 901, startPoint y: 315, endPoint x: 740, endPoint y: 327, distance: 161.8
click at [740, 327] on div "**********" at bounding box center [830, 118] width 329 height 563
click at [781, 265] on p "**********" at bounding box center [858, 77] width 217 height 575
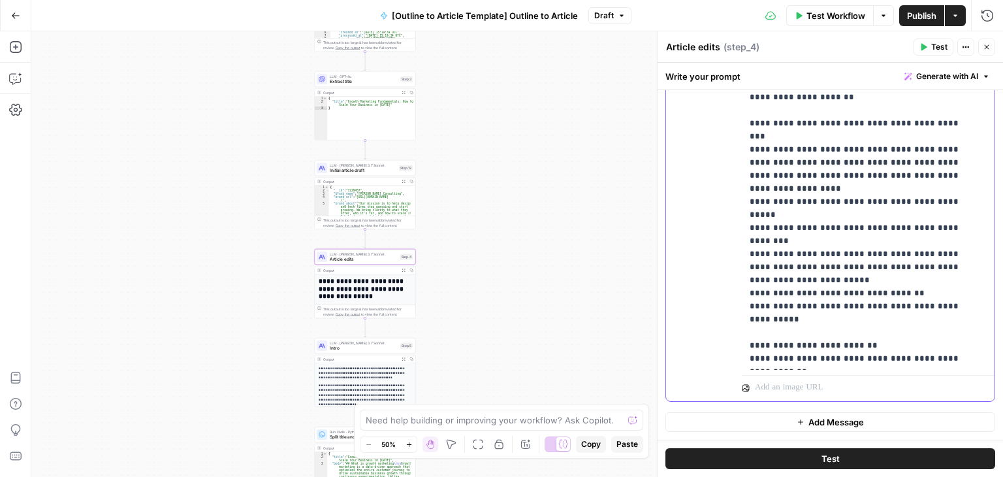
scroll to position [0, 0]
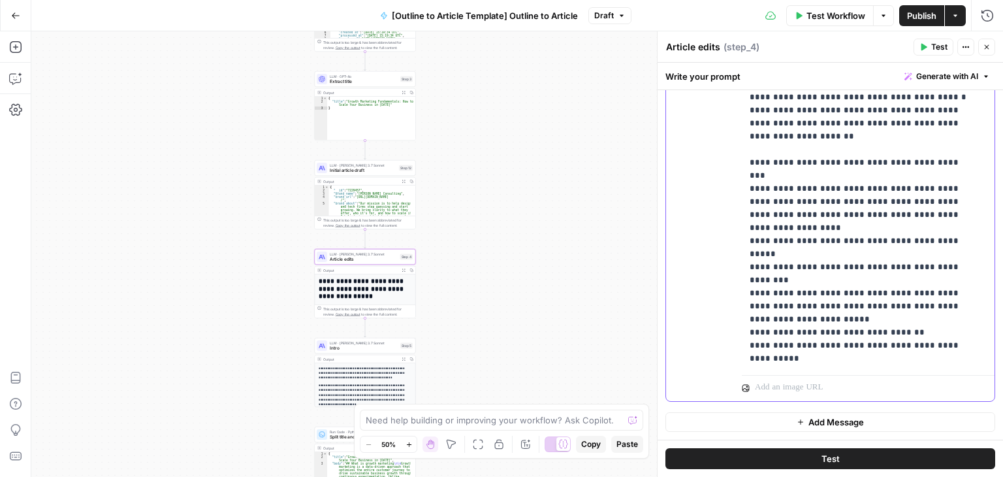
drag, startPoint x: 788, startPoint y: 308, endPoint x: 788, endPoint y: 278, distance: 30.1
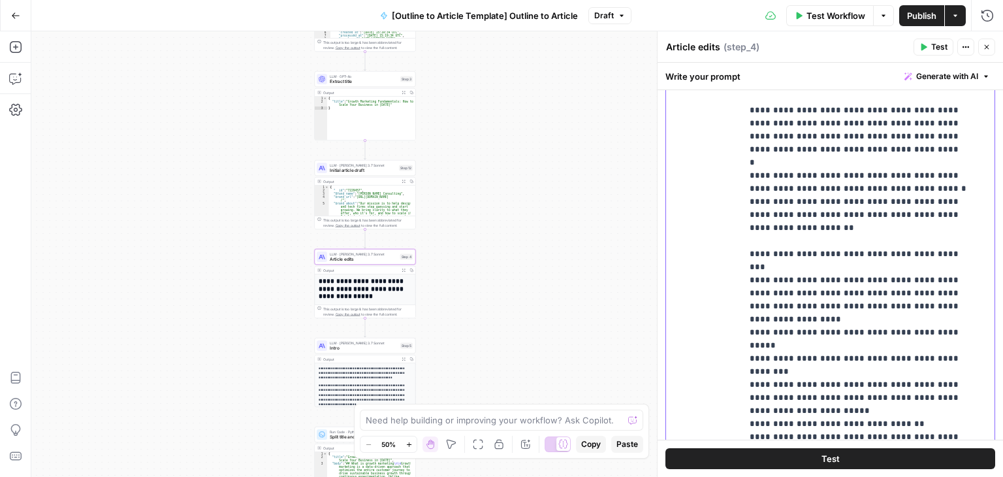
drag, startPoint x: 780, startPoint y: 220, endPoint x: 786, endPoint y: 181, distance: 39.6
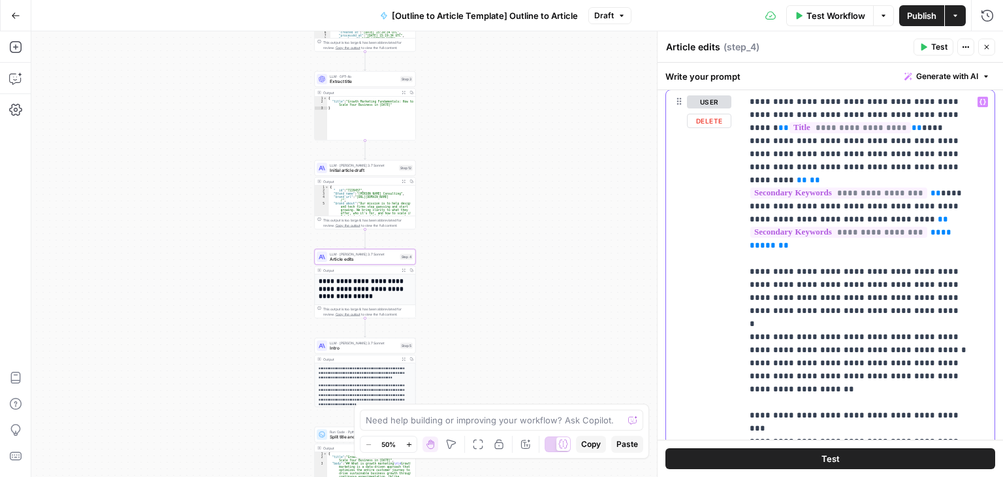
drag, startPoint x: 883, startPoint y: 272, endPoint x: 887, endPoint y: 257, distance: 16.2
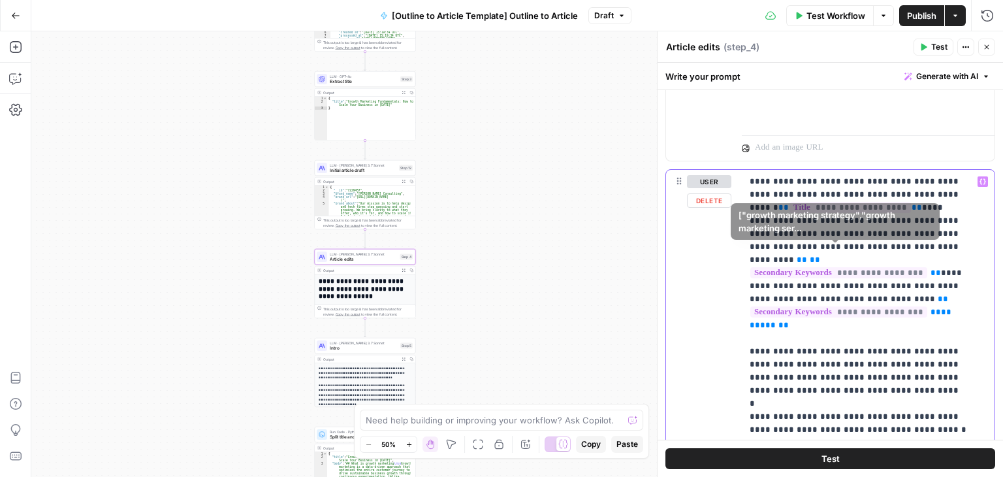
drag, startPoint x: 831, startPoint y: 283, endPoint x: 831, endPoint y: 242, distance: 41.2
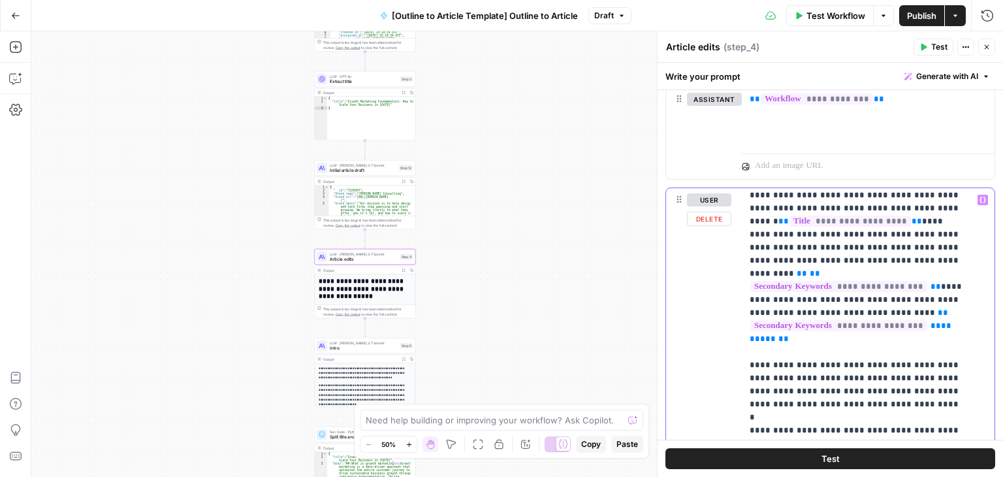
scroll to position [7, 0]
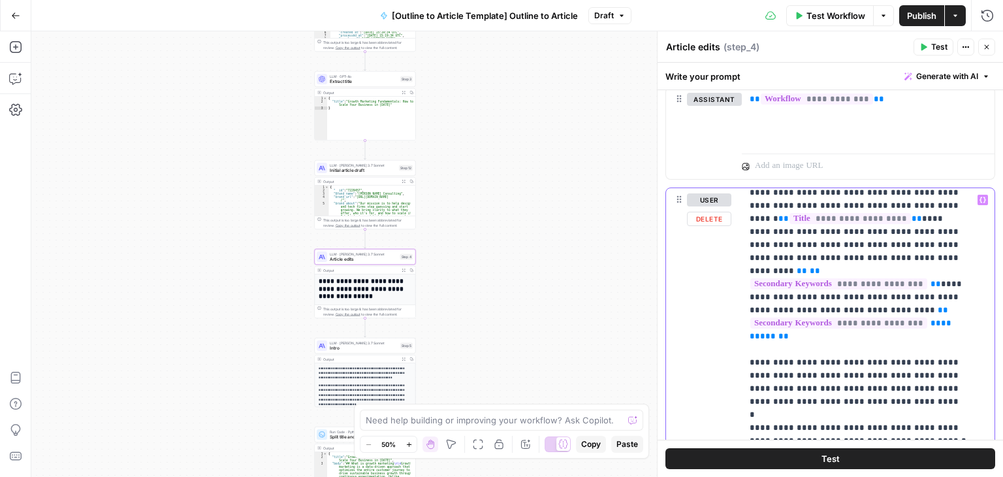
drag, startPoint x: 892, startPoint y: 212, endPoint x: 890, endPoint y: 228, distance: 16.4
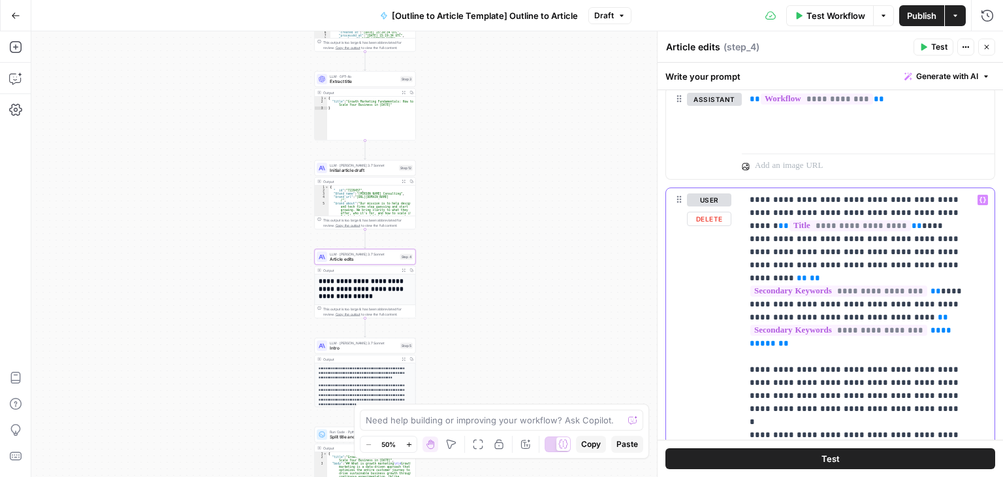
drag, startPoint x: 896, startPoint y: 249, endPoint x: 893, endPoint y: 214, distance: 35.4
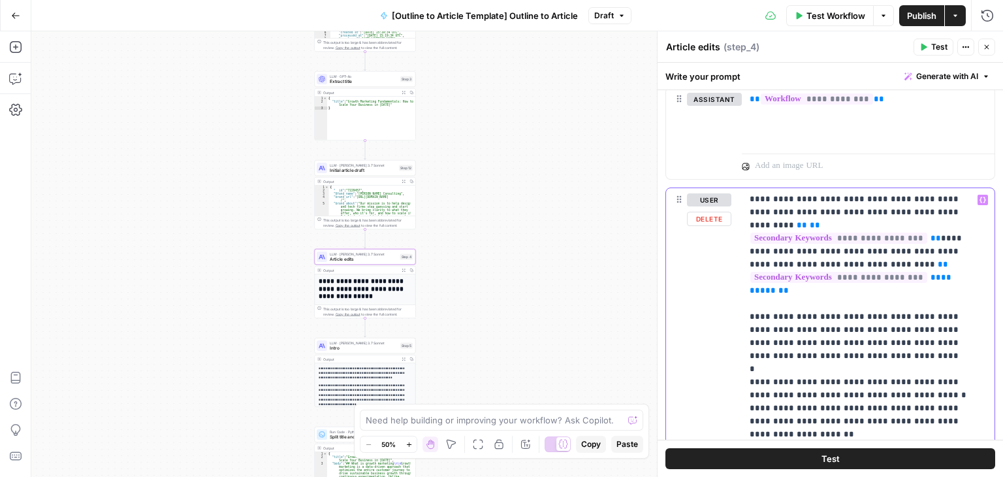
drag, startPoint x: 946, startPoint y: 226, endPoint x: 928, endPoint y: 387, distance: 161.7
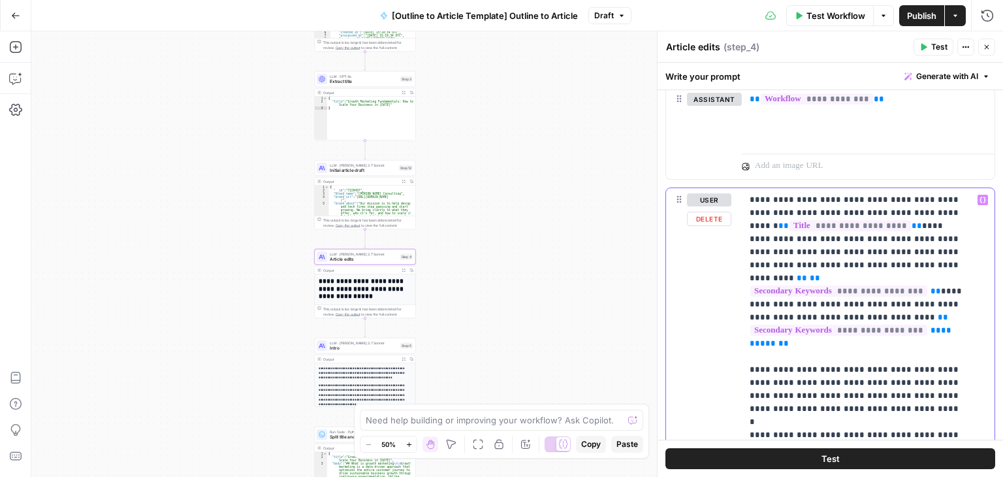
drag, startPoint x: 932, startPoint y: 281, endPoint x: 925, endPoint y: 225, distance: 55.9
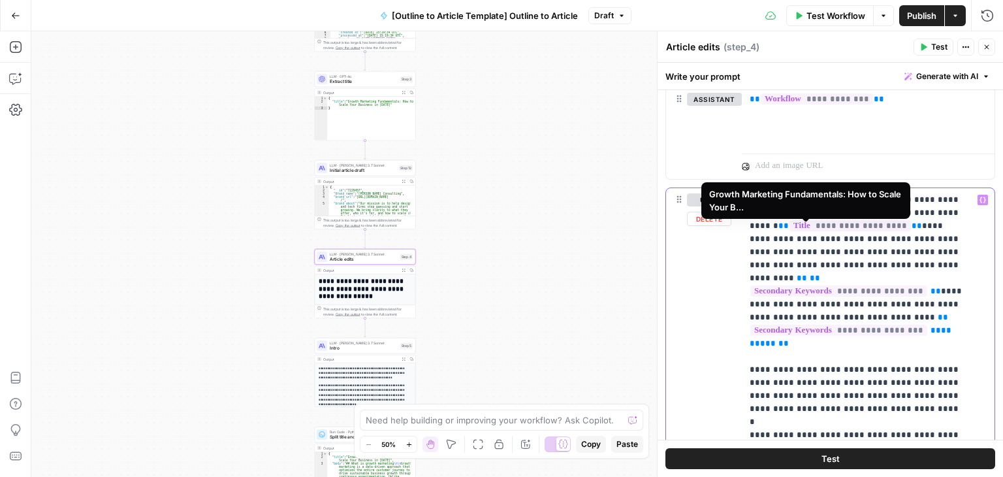
click at [806, 231] on span "**********" at bounding box center [850, 225] width 121 height 11
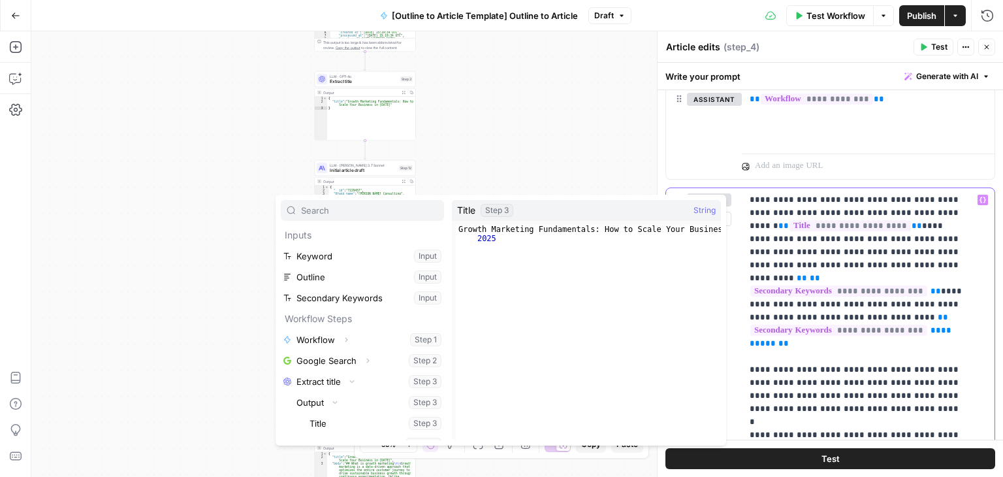
click at [794, 270] on p "**********" at bounding box center [858, 480] width 217 height 575
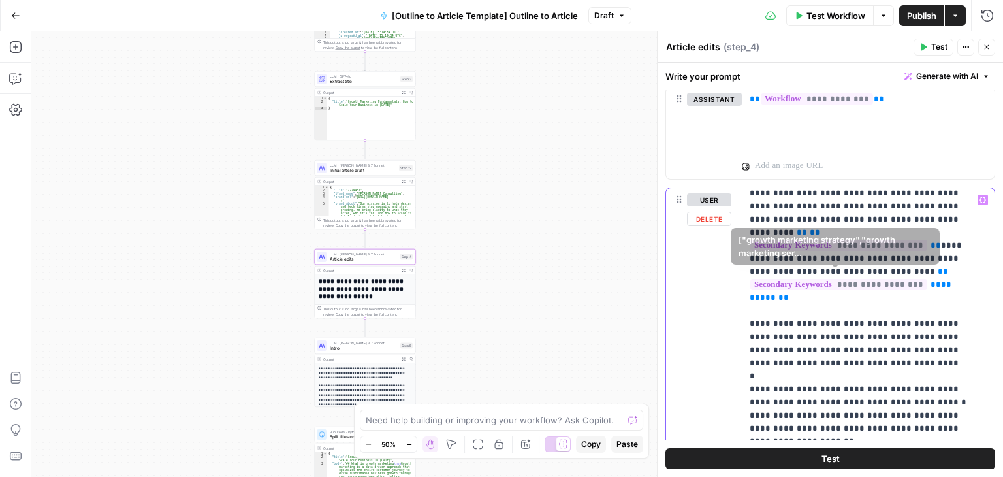
scroll to position [53, 0]
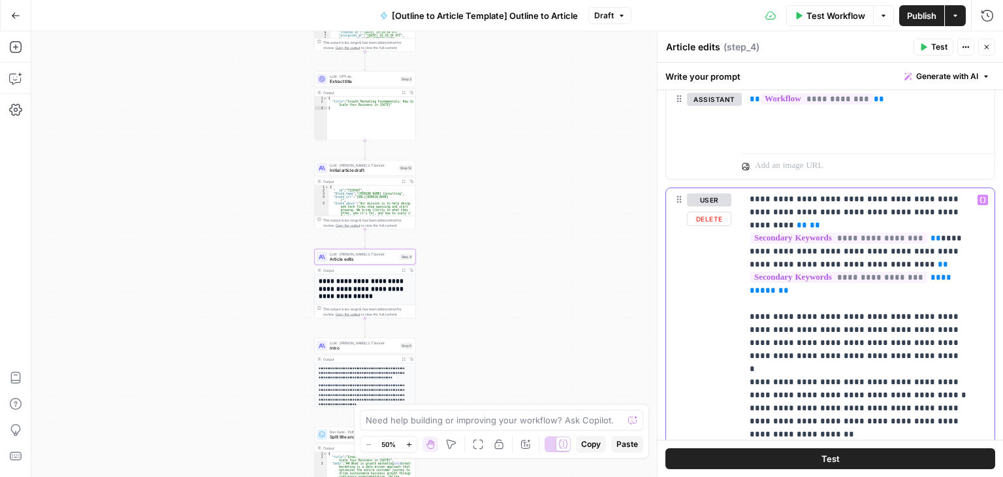
drag, startPoint x: 909, startPoint y: 220, endPoint x: 897, endPoint y: 350, distance: 130.6
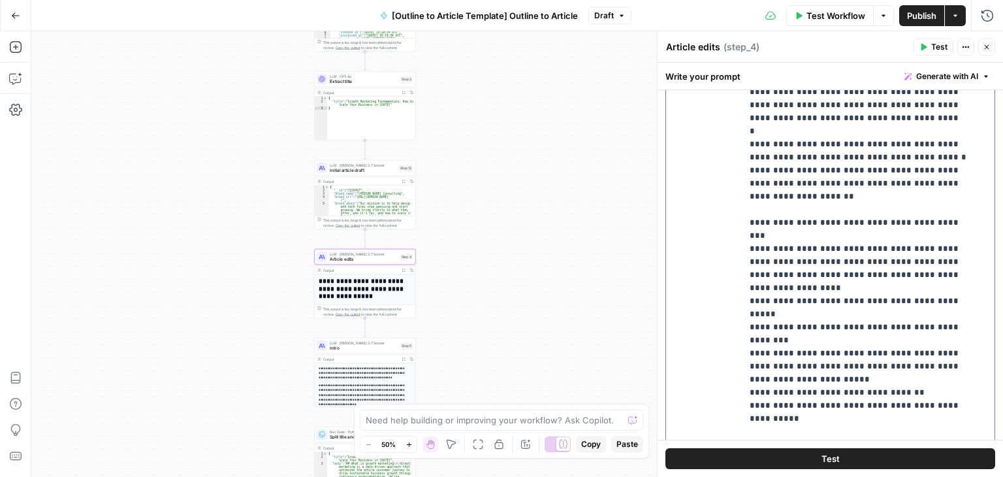
drag, startPoint x: 903, startPoint y: 312, endPoint x: 890, endPoint y: 406, distance: 94.9
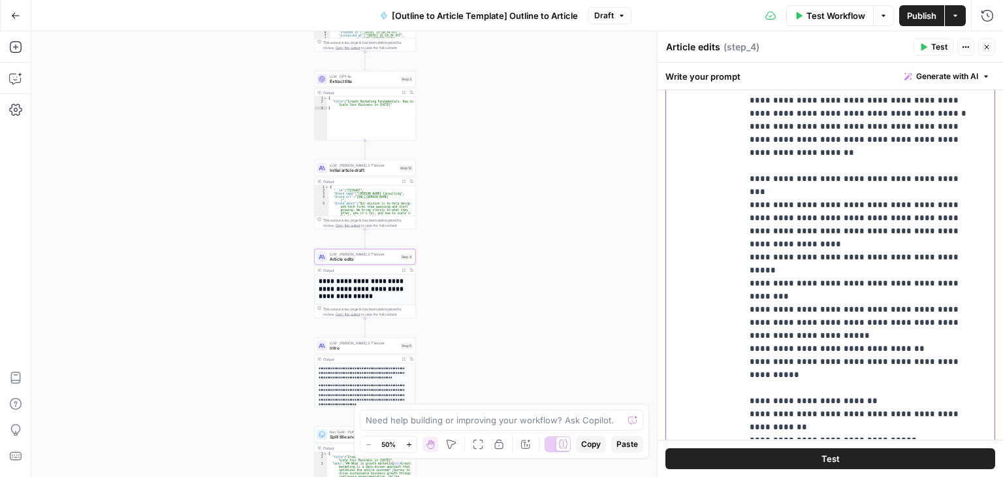
scroll to position [0, 0]
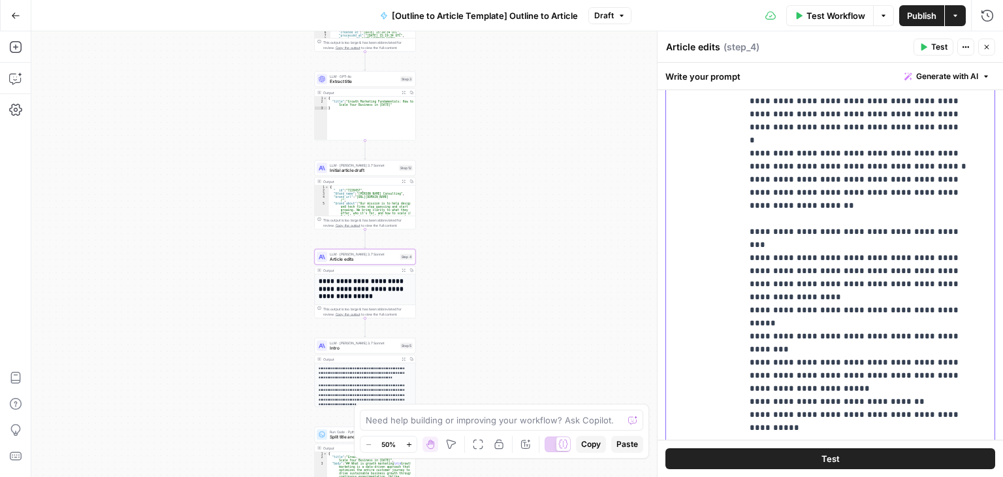
drag, startPoint x: 879, startPoint y: 351, endPoint x: 894, endPoint y: 182, distance: 169.2
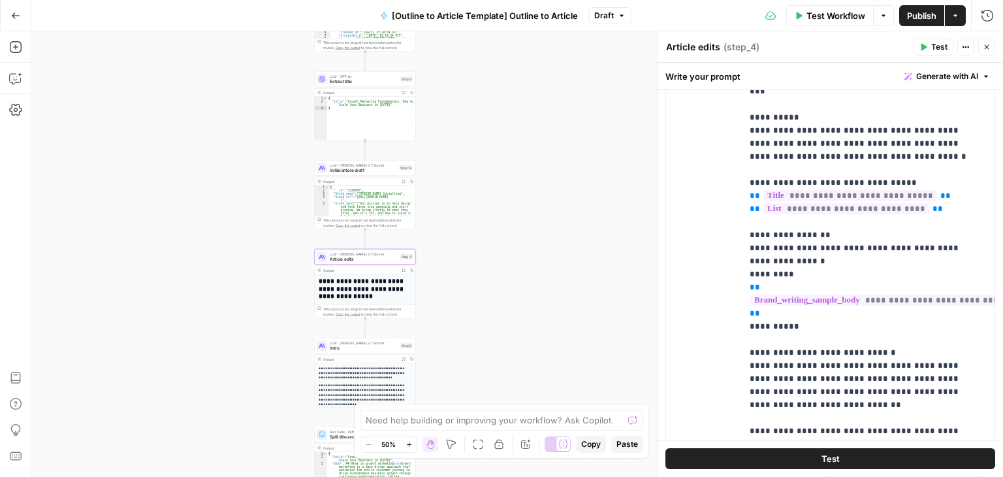
drag, startPoint x: 896, startPoint y: 312, endPoint x: 903, endPoint y: 150, distance: 162.8
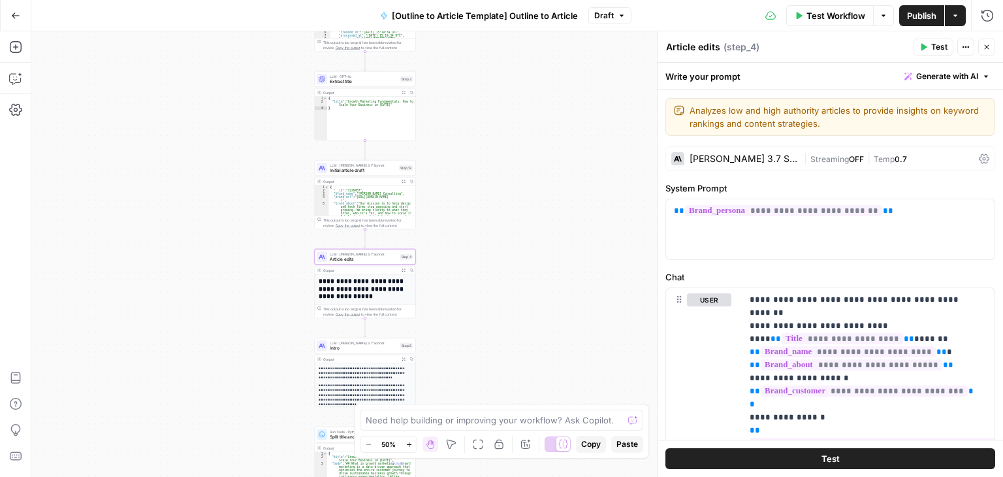
drag, startPoint x: 895, startPoint y: 196, endPoint x: 891, endPoint y: 140, distance: 56.4
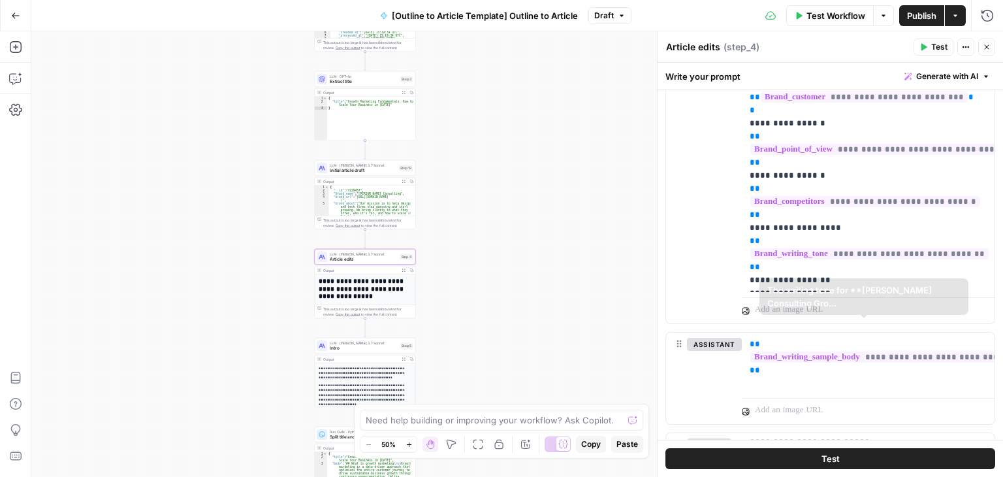
drag, startPoint x: 878, startPoint y: 259, endPoint x: 877, endPoint y: 342, distance: 82.3
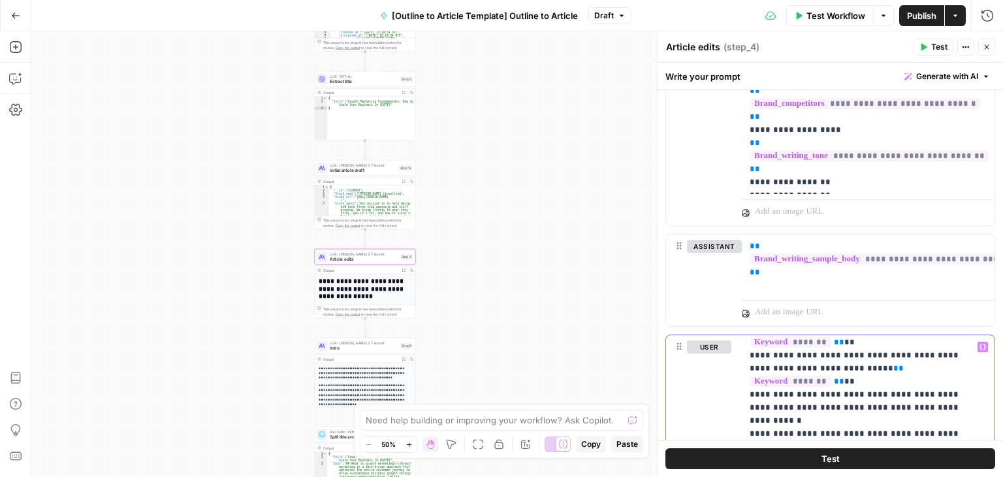
scroll to position [570, 0]
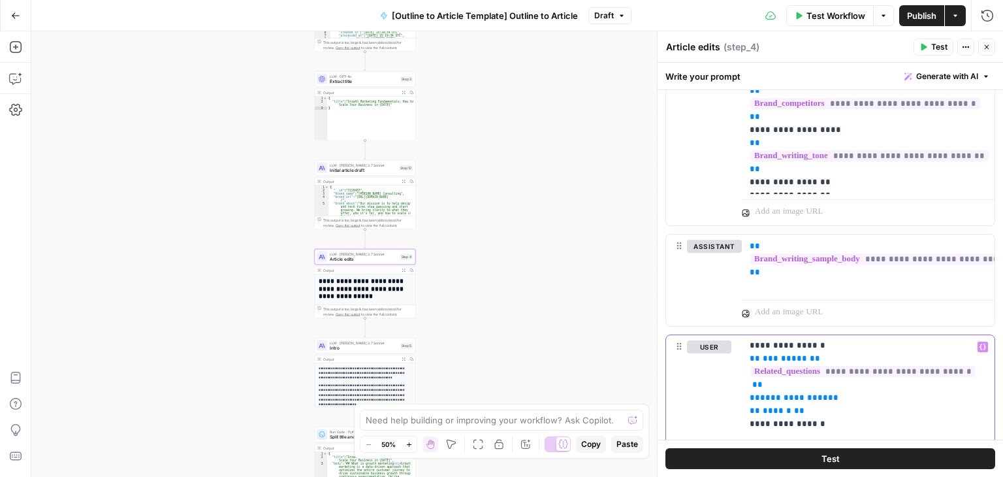
drag, startPoint x: 920, startPoint y: 420, endPoint x: 909, endPoint y: 320, distance: 100.5
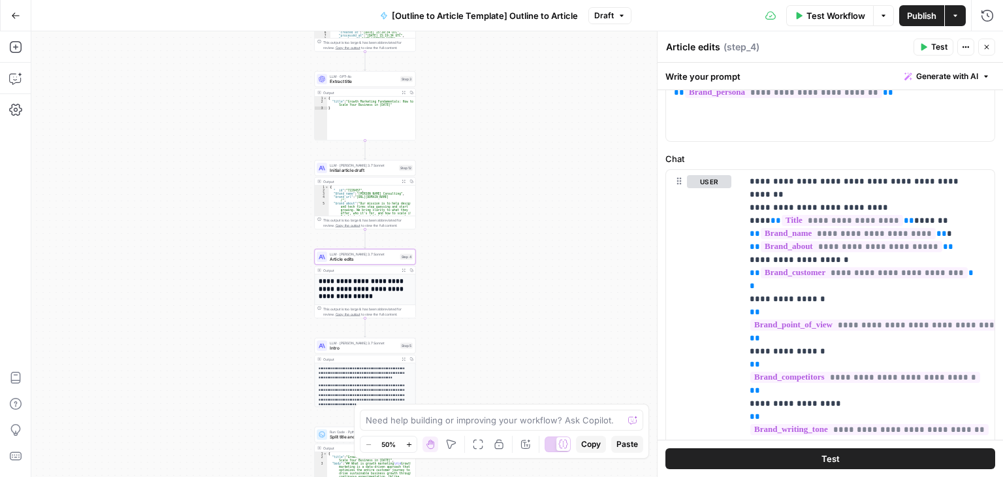
scroll to position [144, 0]
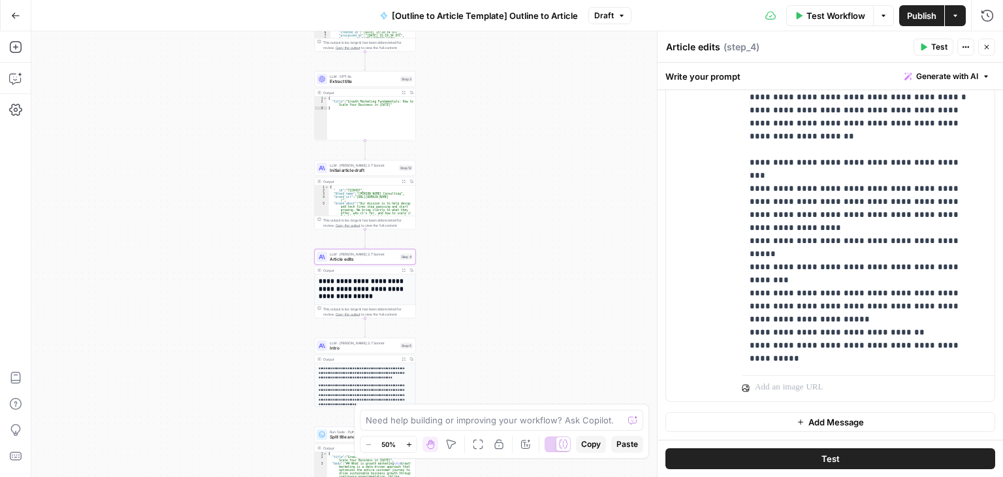
drag, startPoint x: 912, startPoint y: 162, endPoint x: 897, endPoint y: 309, distance: 147.7
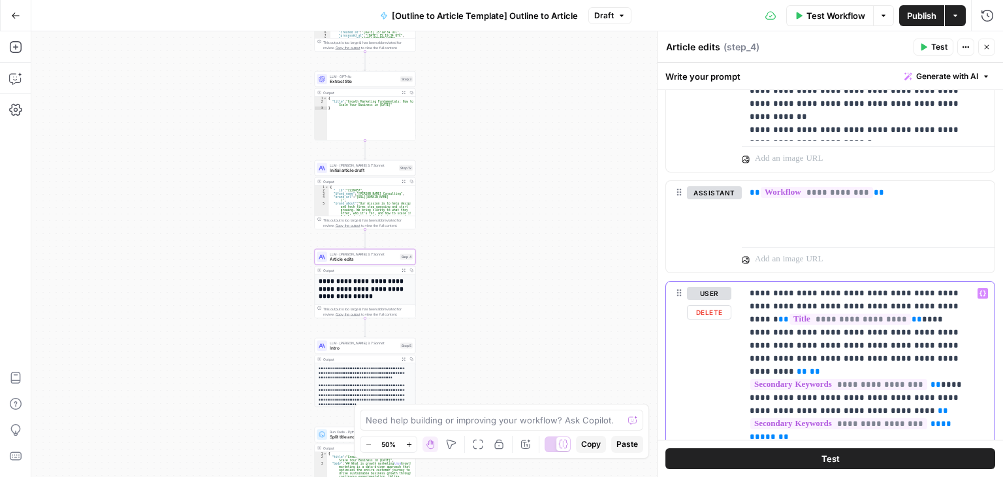
drag, startPoint x: 837, startPoint y: 272, endPoint x: 837, endPoint y: 260, distance: 12.4
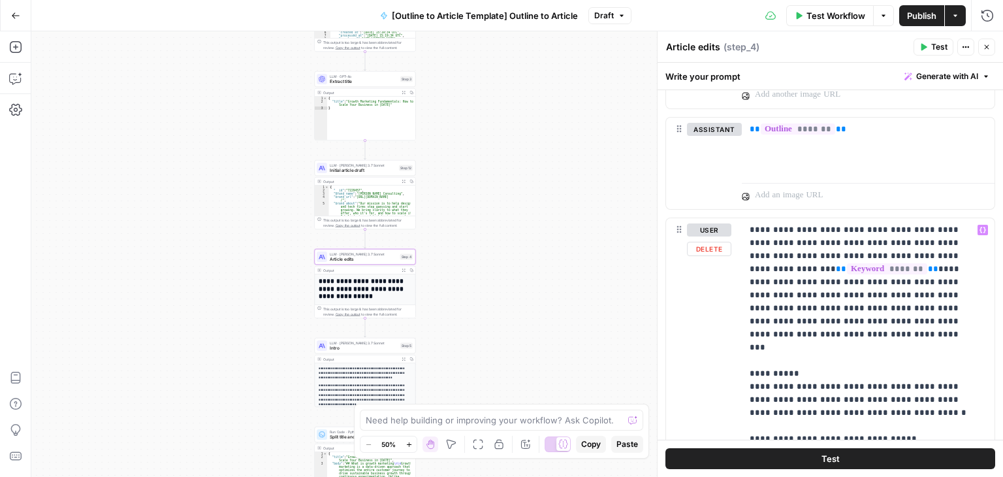
drag, startPoint x: 839, startPoint y: 289, endPoint x: 847, endPoint y: 219, distance: 70.3
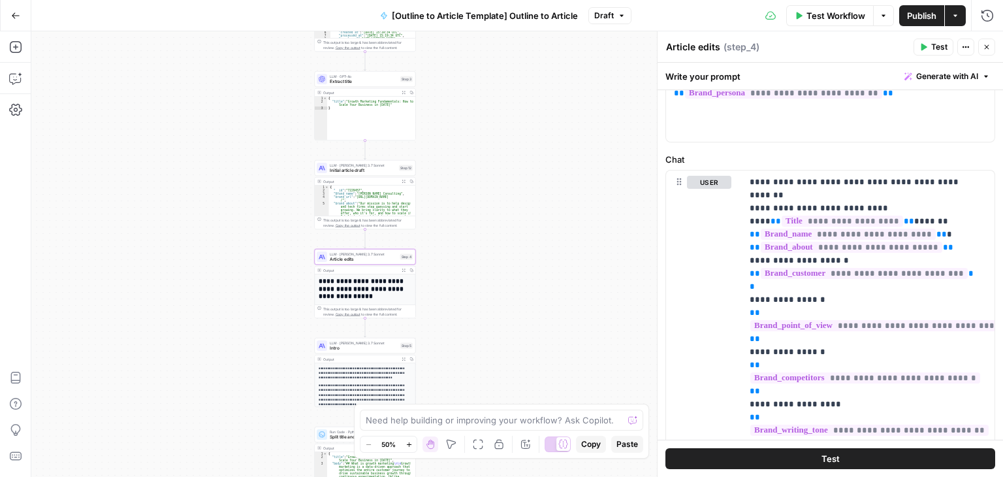
scroll to position [42, 0]
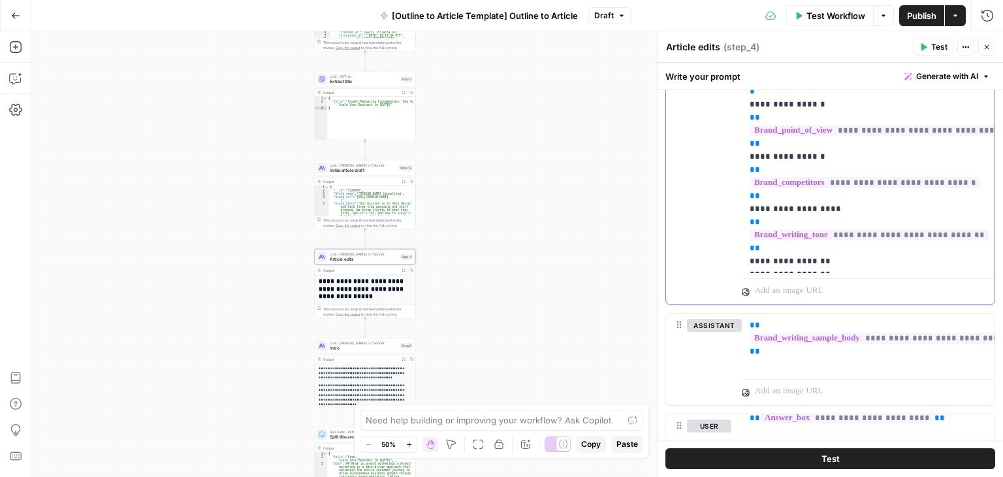
drag, startPoint x: 867, startPoint y: 240, endPoint x: 864, endPoint y: 340, distance: 100.6
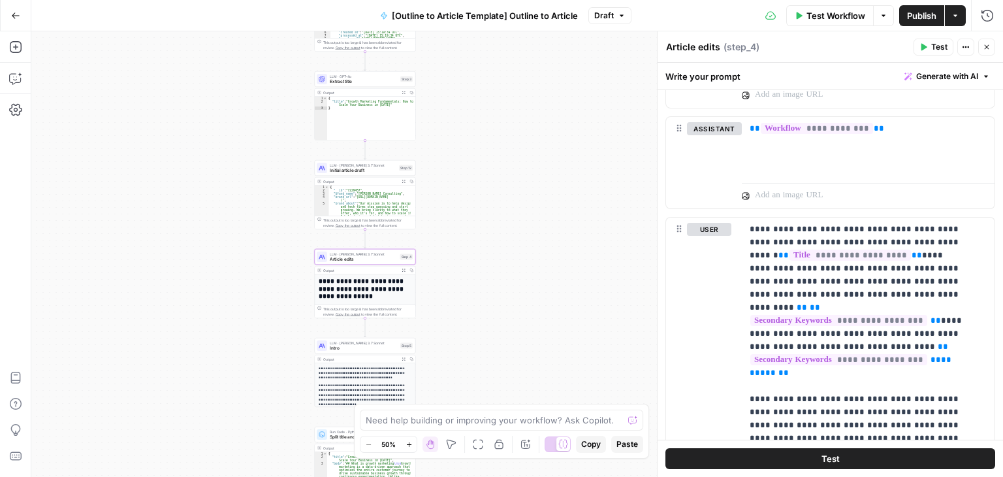
scroll to position [2029, 0]
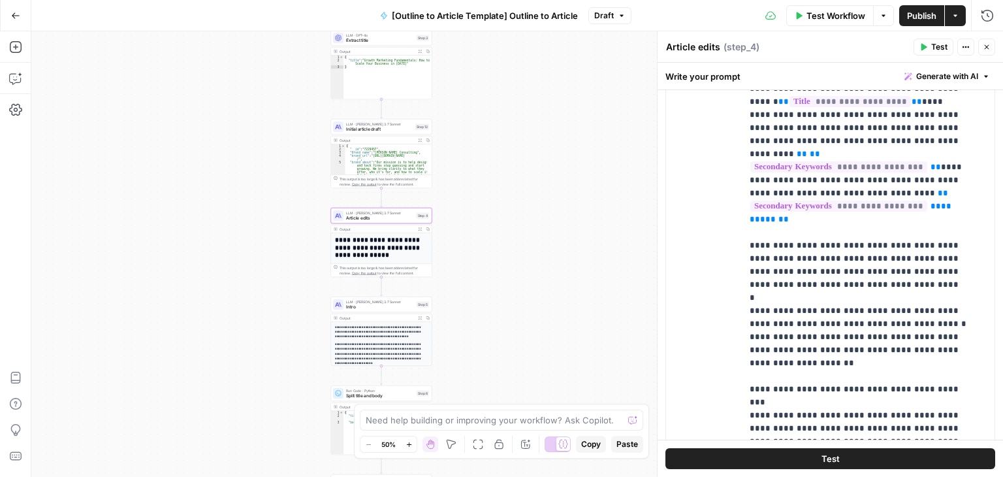
drag, startPoint x: 507, startPoint y: 277, endPoint x: 524, endPoint y: 236, distance: 44.5
click at [524, 236] on div "Workflow Set Inputs Inputs Workflow Workflow Step 1 Output Expand Output Copy 1…" at bounding box center [517, 253] width 972 height 445
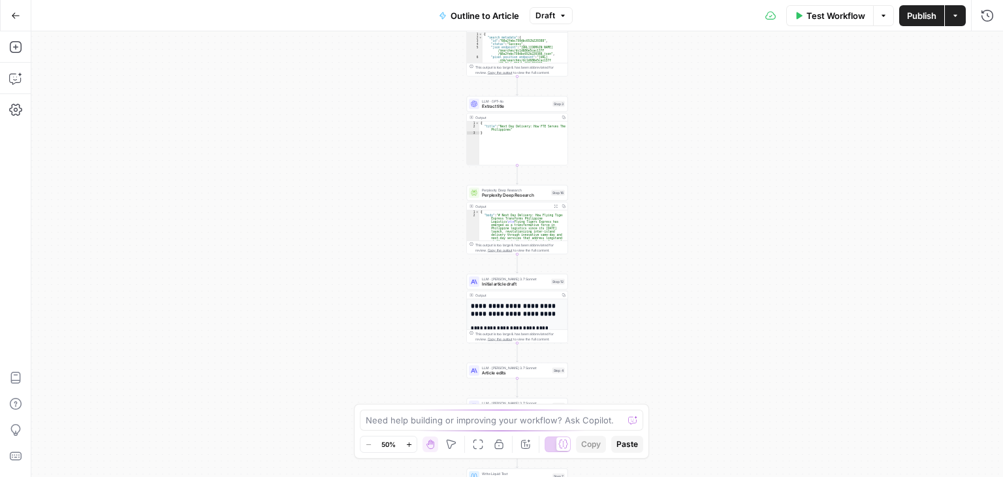
click at [711, 323] on div "Workflow Set Inputs Inputs Workflow Workflow Step 1 Output Copy 1 2 3 4 5 { "__…" at bounding box center [517, 253] width 972 height 445
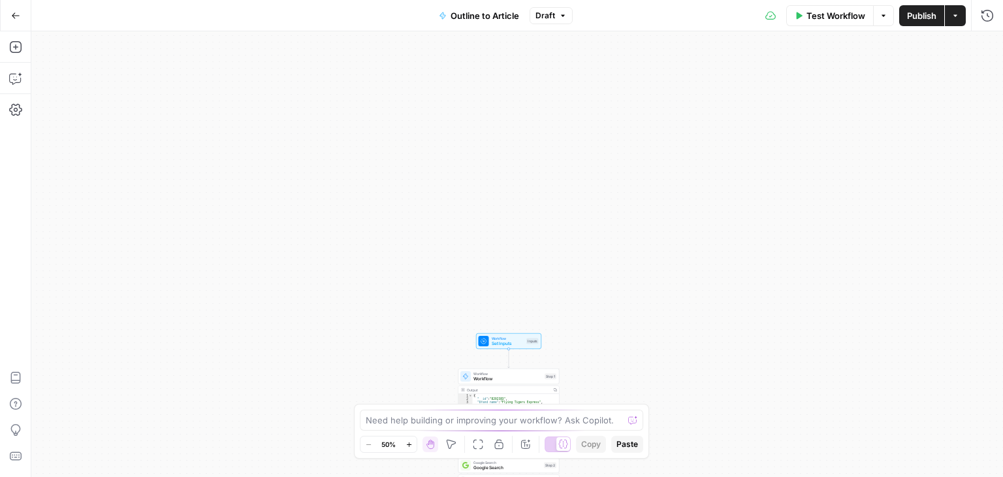
drag, startPoint x: 667, startPoint y: 178, endPoint x: 682, endPoint y: 298, distance: 121.1
click at [682, 298] on div "Workflow Set Inputs Inputs Workflow Workflow Step 1 Output Copy 1 2 3 4 5 { "__…" at bounding box center [517, 253] width 972 height 445
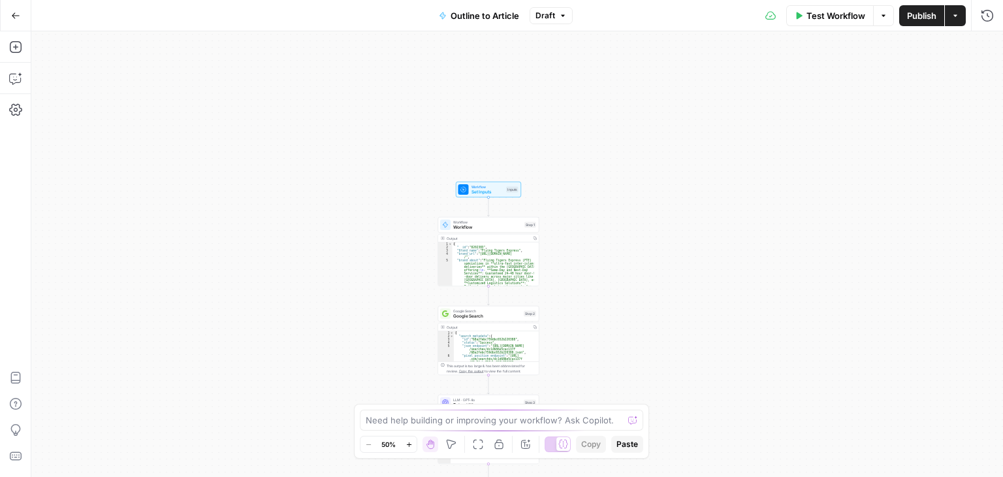
drag, startPoint x: 641, startPoint y: 357, endPoint x: 623, endPoint y: -1, distance: 358.4
click at [623, 0] on html "All About AI New Home Browse Your Data Usage Settings Recent Grids Keyword -> N…" at bounding box center [501, 238] width 1003 height 477
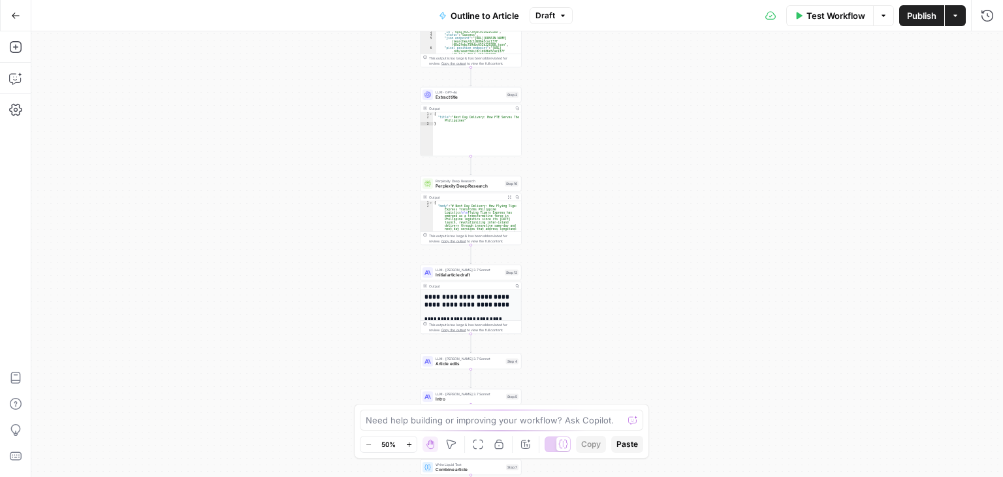
drag, startPoint x: 607, startPoint y: 231, endPoint x: 606, endPoint y: 105, distance: 126.7
click at [606, 105] on div "Workflow Set Inputs Inputs Workflow Workflow Step 1 Output Copy 1 2 3 4 5 { "__…" at bounding box center [517, 253] width 972 height 445
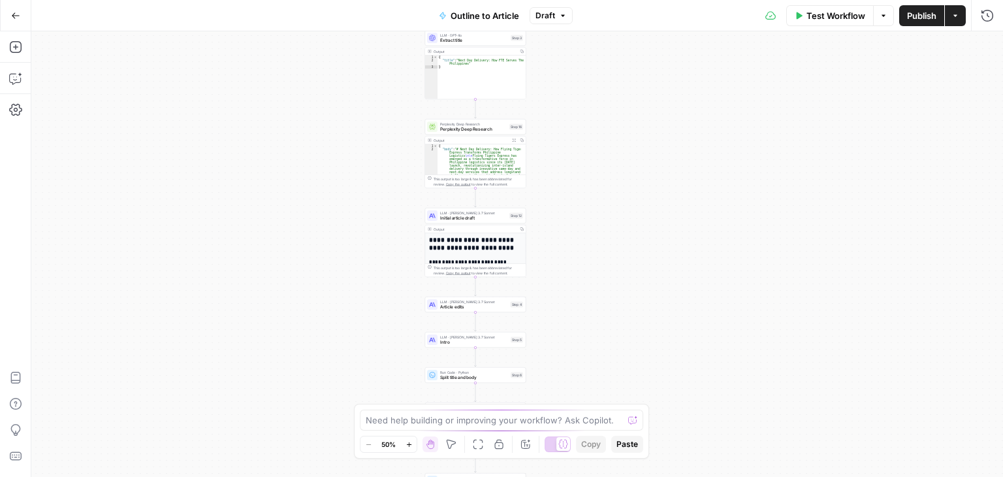
drag, startPoint x: 602, startPoint y: 304, endPoint x: 591, endPoint y: 249, distance: 56.0
click at [591, 249] on div "Workflow Set Inputs Inputs Workflow Workflow Step 1 Output Copy 1 2 3 4 5 { "__…" at bounding box center [517, 253] width 972 height 445
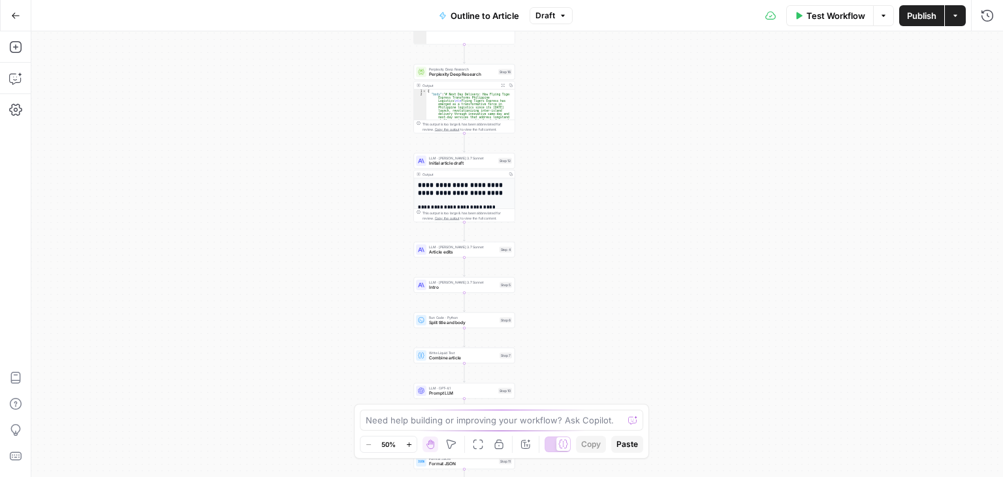
click at [484, 166] on div "LLM · Claude 3.7 Sonnet Initial article draft Step 12 Copy step Delete step Edi…" at bounding box center [464, 161] width 101 height 16
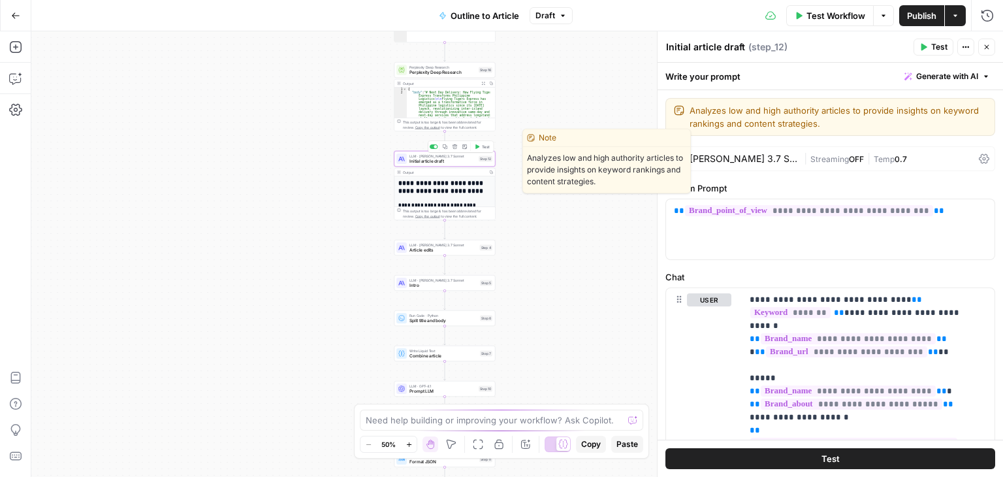
drag, startPoint x: 298, startPoint y: 227, endPoint x: 253, endPoint y: 210, distance: 47.3
click at [253, 210] on div "Workflow Set Inputs Inputs Workflow Workflow Step 1 Output Copy 1 2 3 4 5 { "__…" at bounding box center [517, 253] width 972 height 445
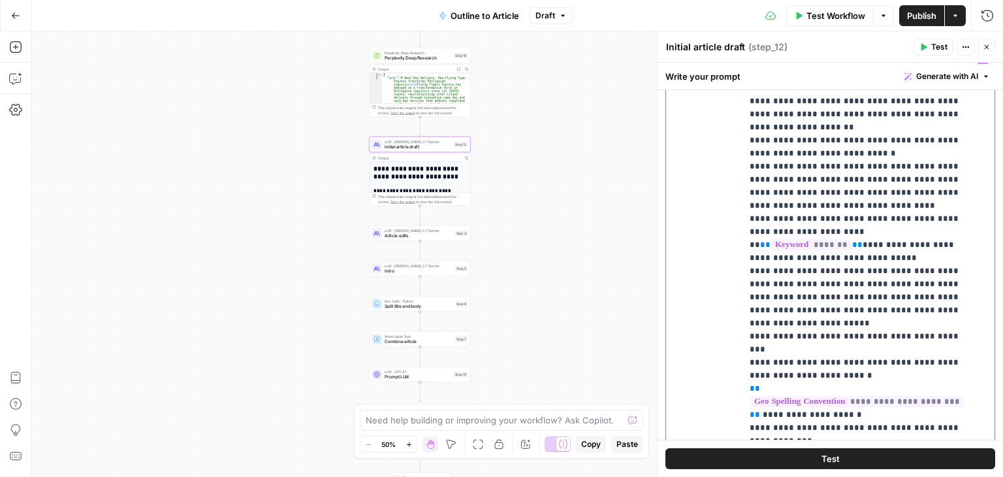
scroll to position [3085, 0]
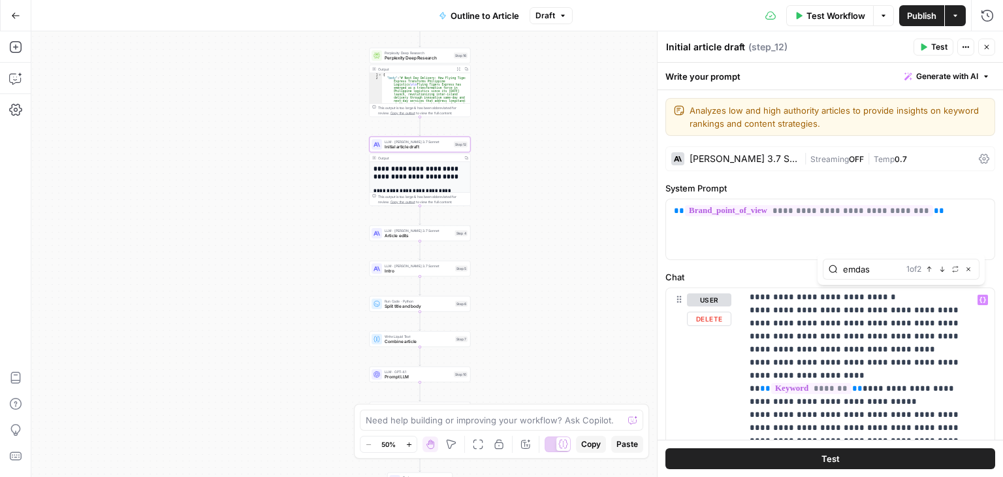
type input "emdas"
click at [944, 272] on icon "button" at bounding box center [942, 269] width 7 height 7
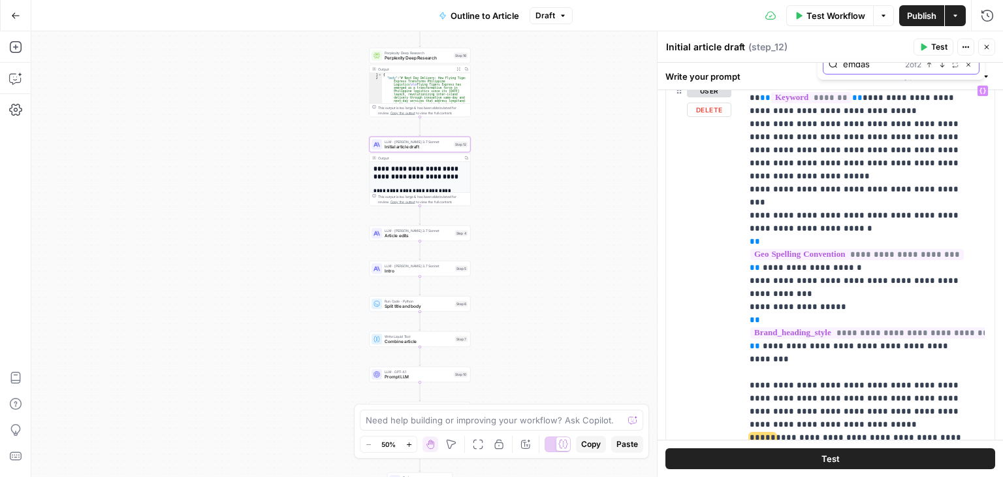
scroll to position [225, 0]
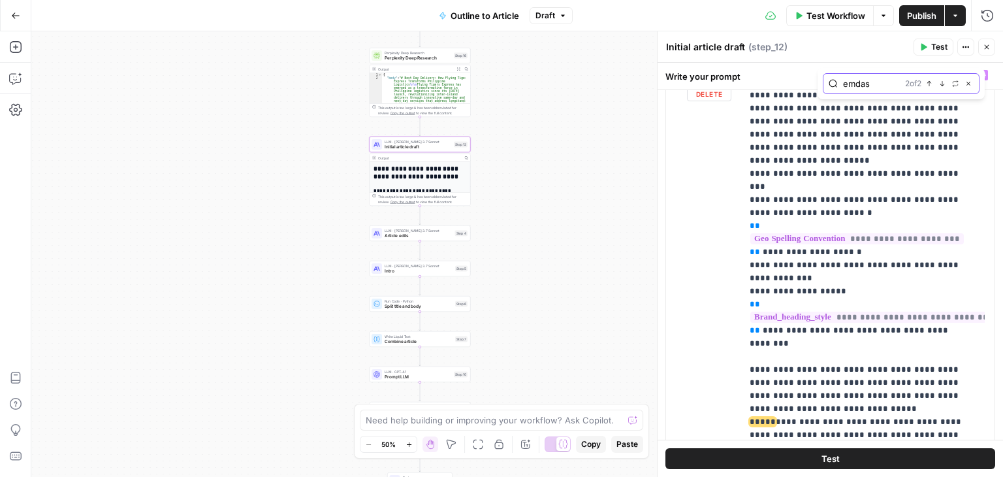
click at [946, 86] on button "Next Match" at bounding box center [942, 83] width 10 height 10
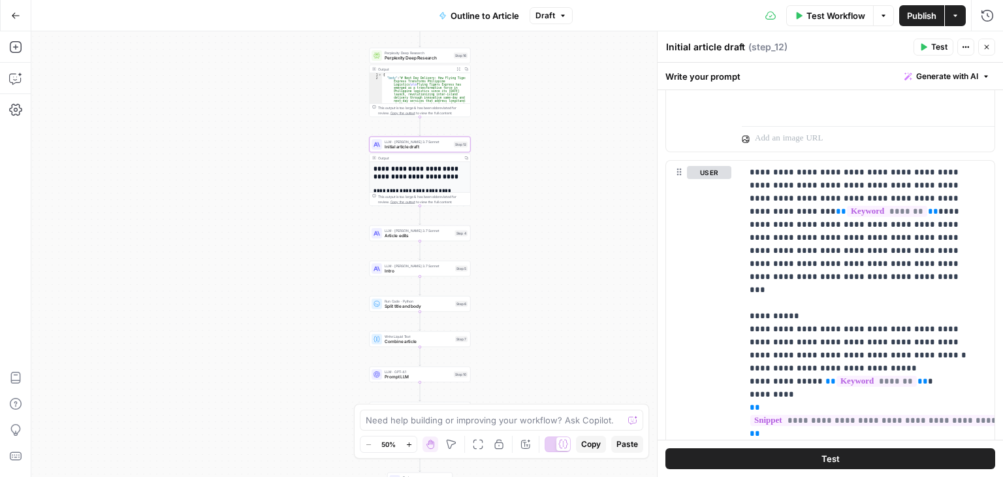
scroll to position [822, 0]
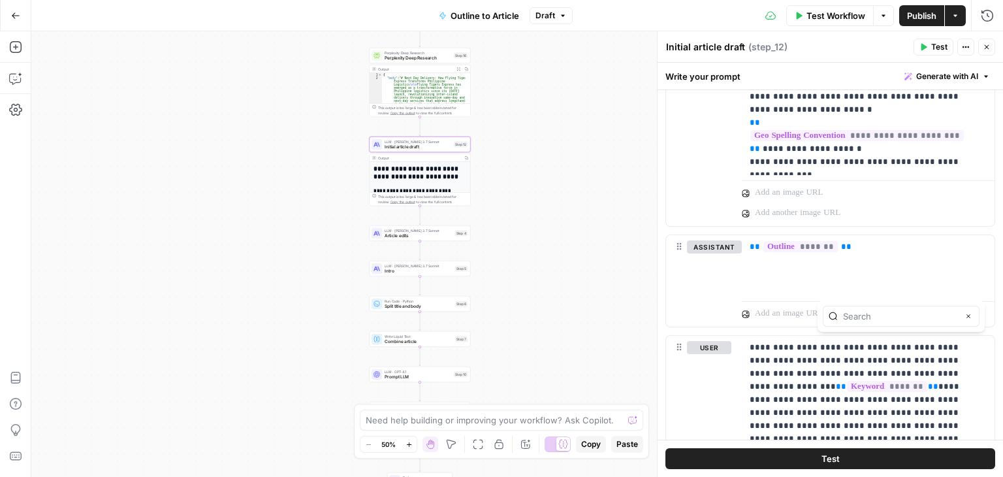
scroll to position [691, 0]
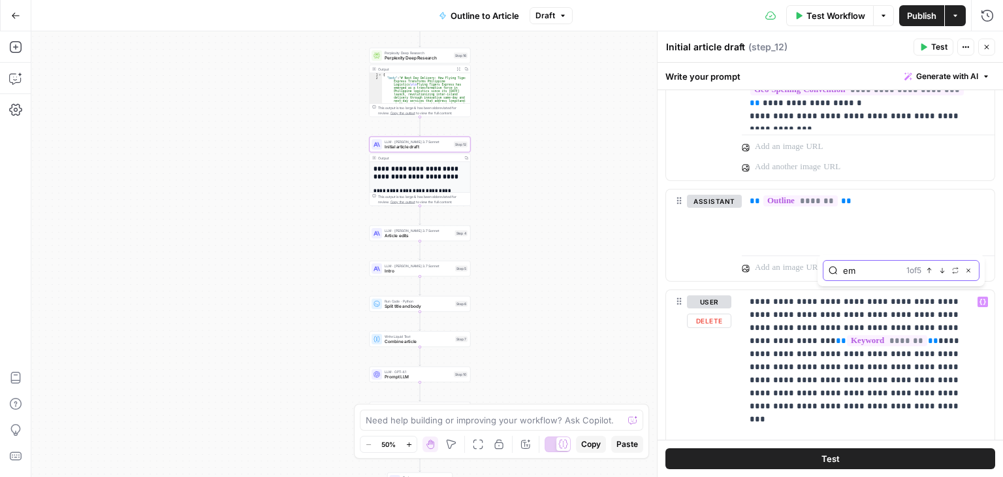
click at [941, 269] on icon "button" at bounding box center [942, 270] width 7 height 7
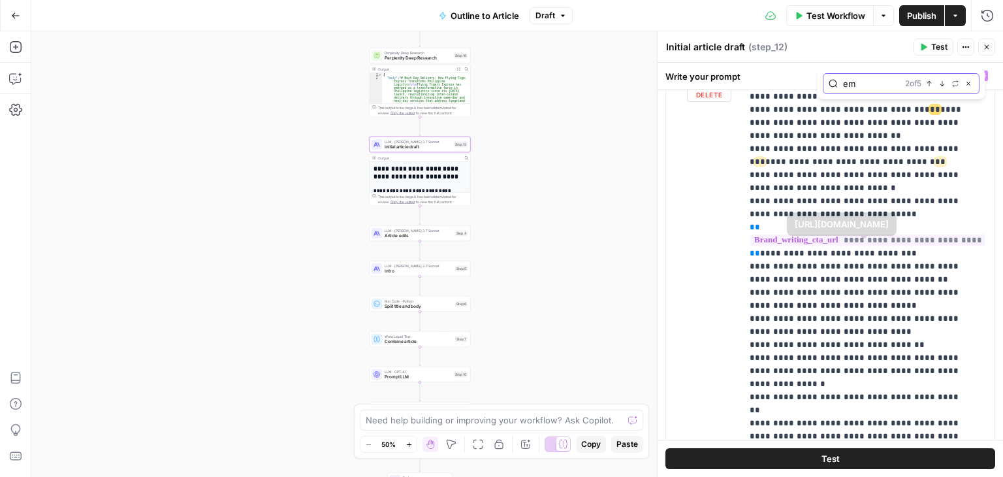
scroll to position [607, 0]
click at [944, 89] on div "2 of 5 Previous match Next Match Replace Close" at bounding box center [939, 84] width 69 height 12
click at [943, 82] on icon "button" at bounding box center [942, 83] width 7 height 7
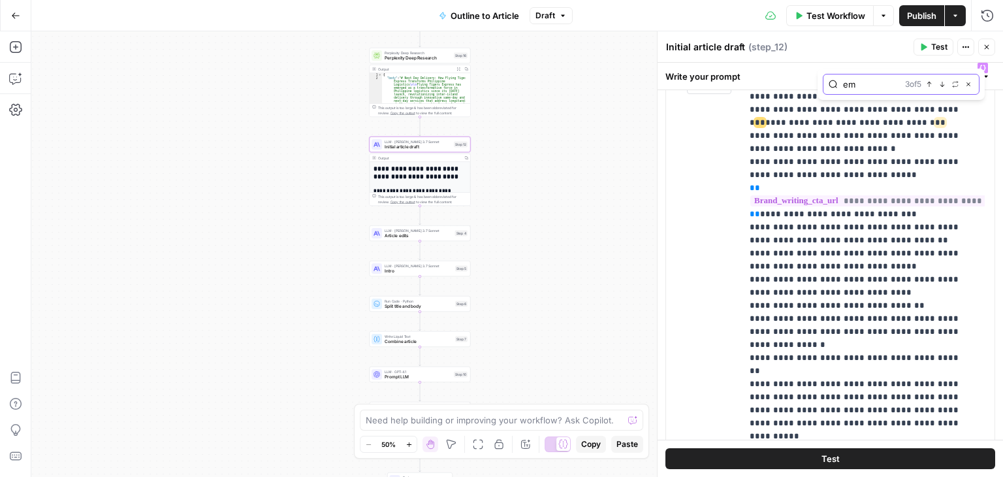
click at [943, 82] on icon "button" at bounding box center [942, 84] width 7 height 7
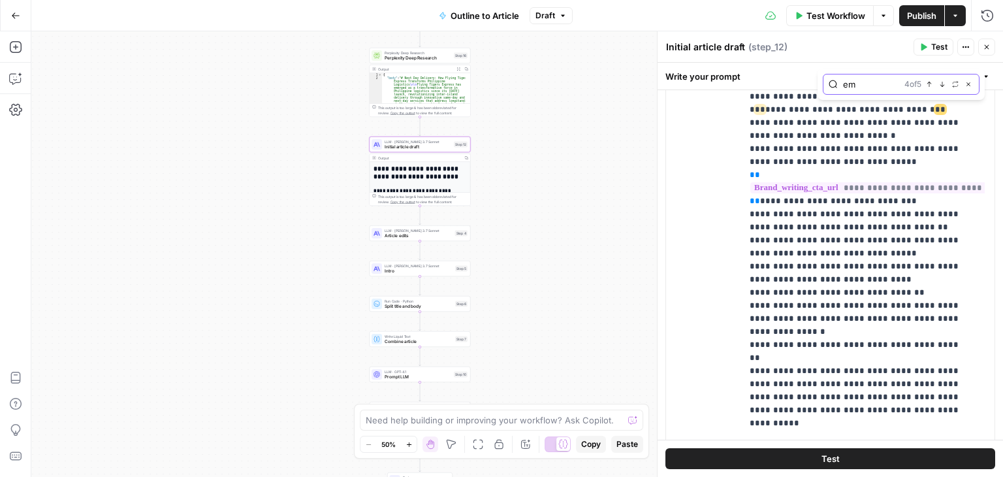
click at [943, 82] on icon "button" at bounding box center [942, 84] width 7 height 7
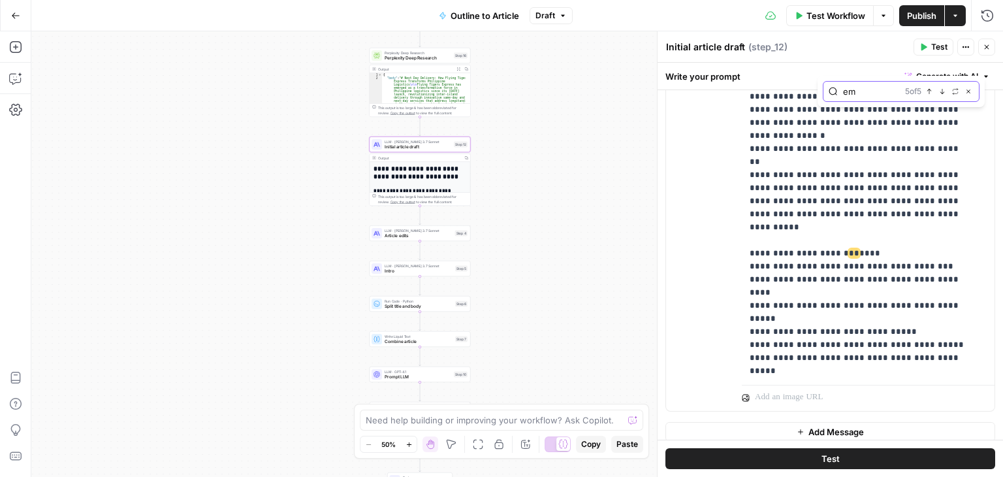
scroll to position [1142, 0]
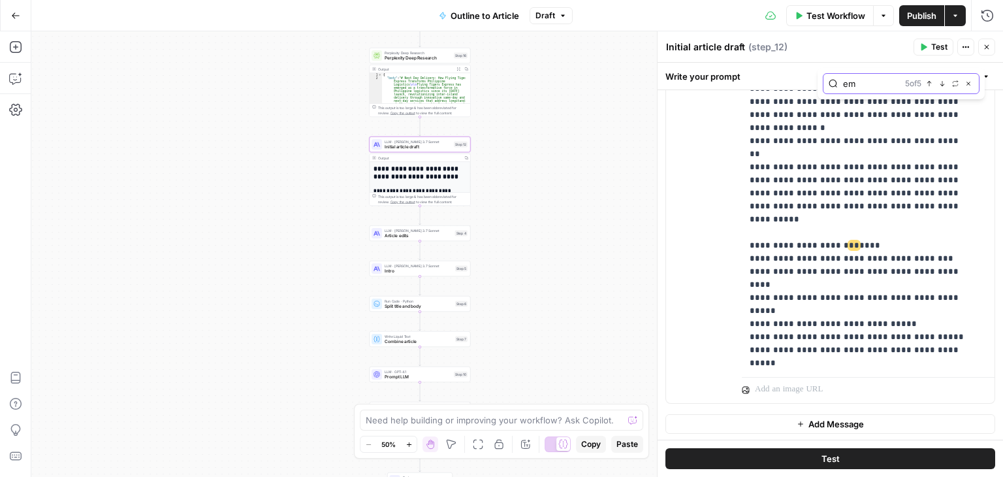
click at [881, 89] on input "em" at bounding box center [871, 83] width 57 height 13
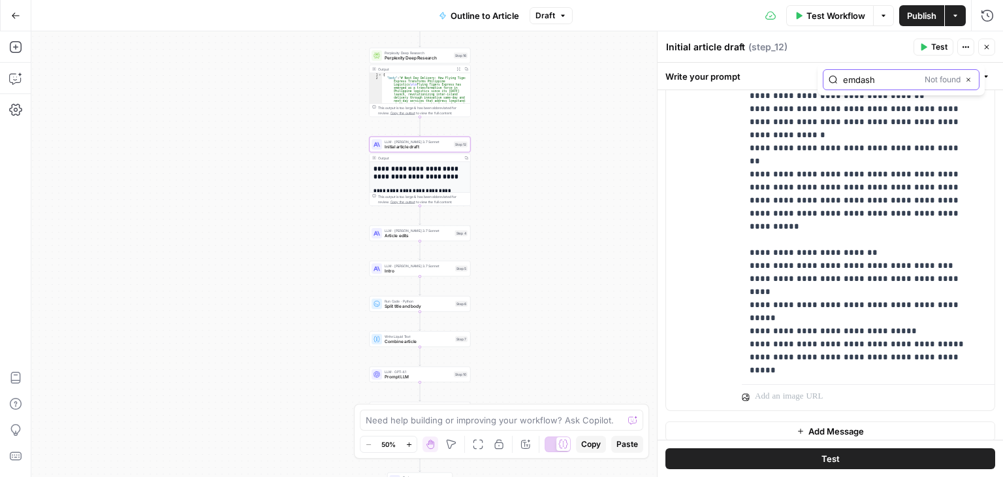
drag, startPoint x: 881, startPoint y: 89, endPoint x: 817, endPoint y: 72, distance: 66.2
click at [818, 72] on div "emdash Not found Close" at bounding box center [901, 79] width 167 height 31
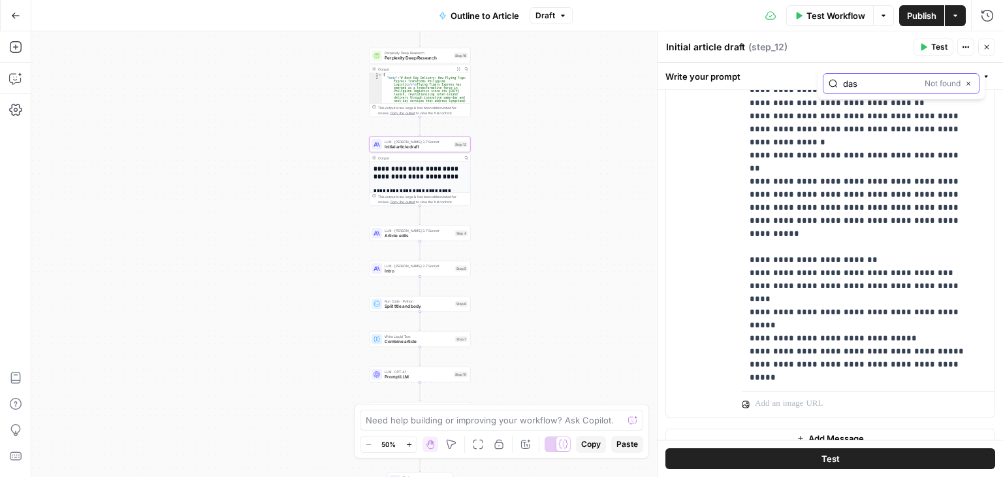
type input "dash"
drag, startPoint x: 878, startPoint y: 80, endPoint x: 831, endPoint y: 80, distance: 47.0
click at [831, 80] on div "dash Not found Close" at bounding box center [901, 83] width 157 height 21
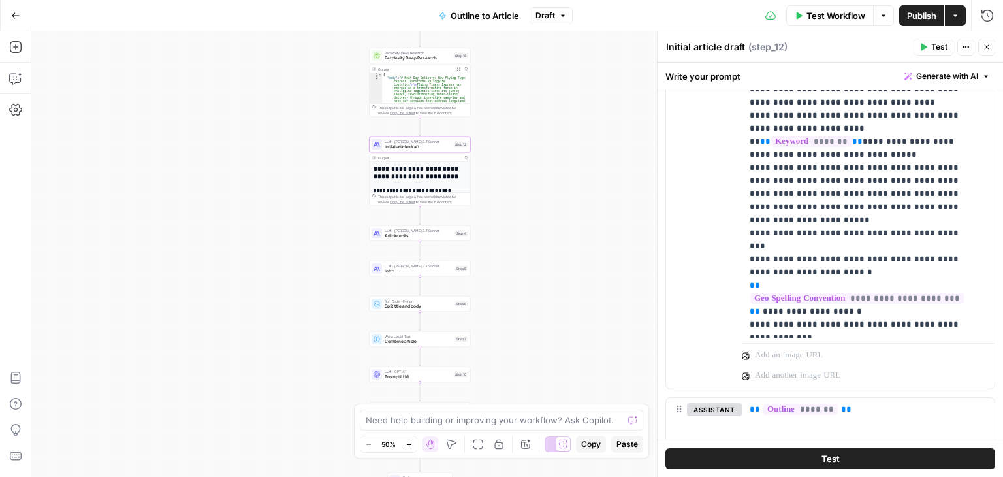
scroll to position [468, 0]
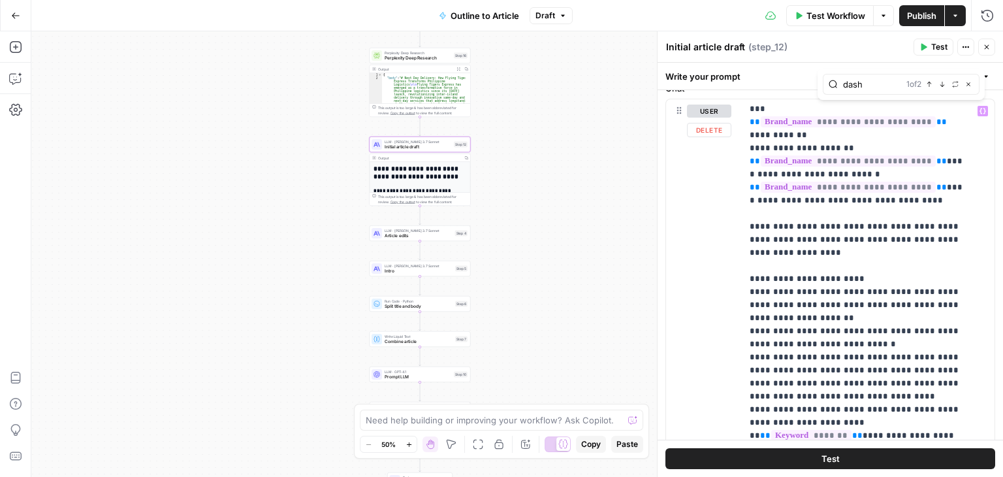
type input "dash"
click at [939, 82] on icon "button" at bounding box center [942, 84] width 7 height 7
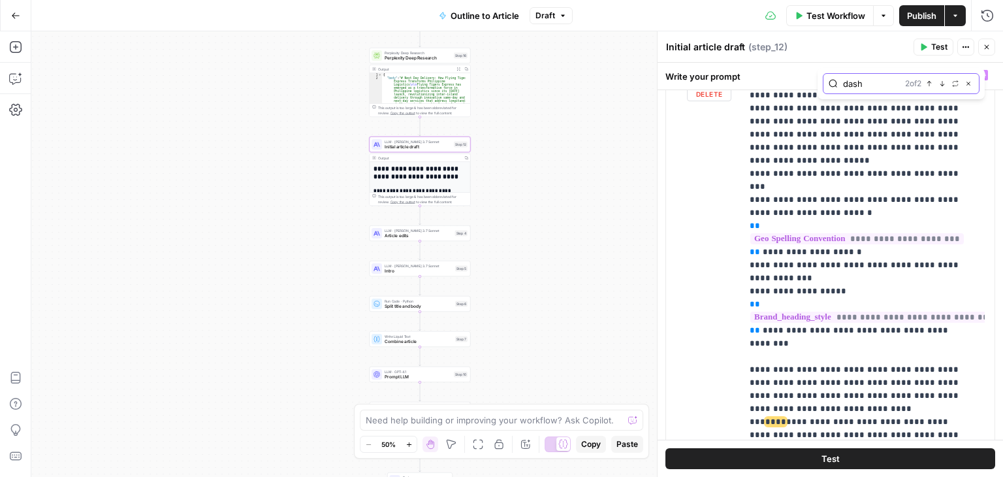
click at [939, 82] on icon "button" at bounding box center [942, 83] width 7 height 7
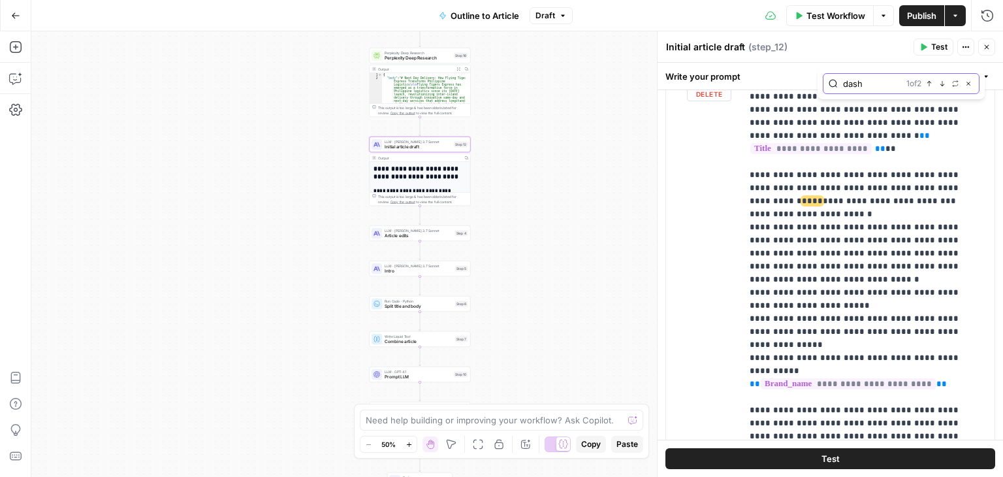
scroll to position [1665, 0]
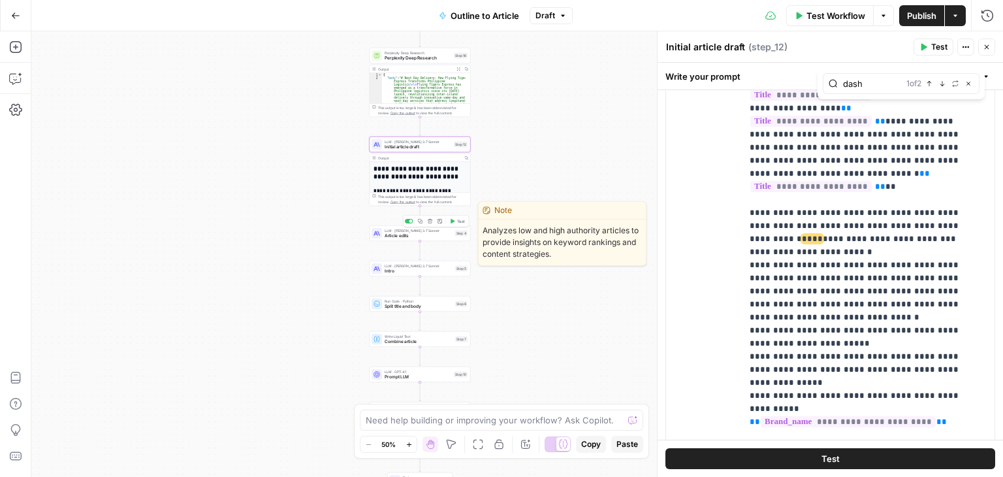
click at [413, 235] on span "Article edits" at bounding box center [419, 236] width 68 height 7
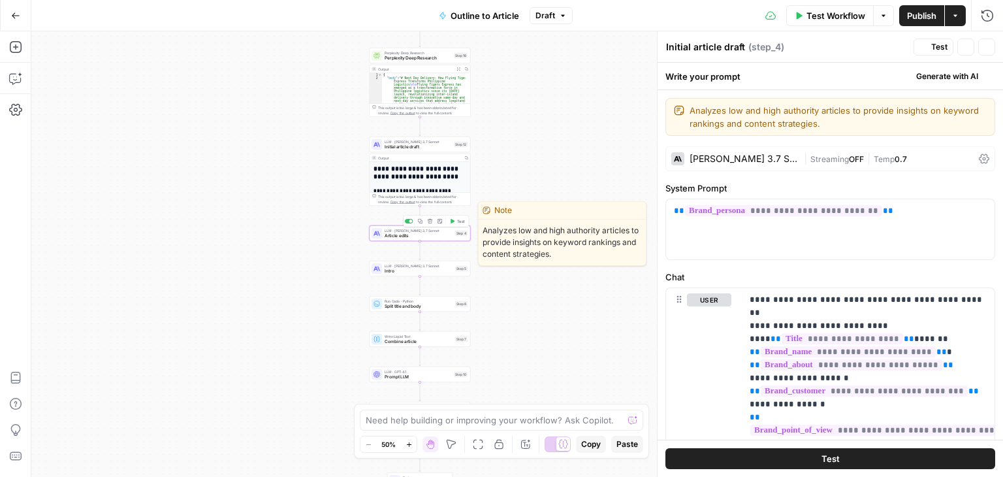
type textarea "Article edits"
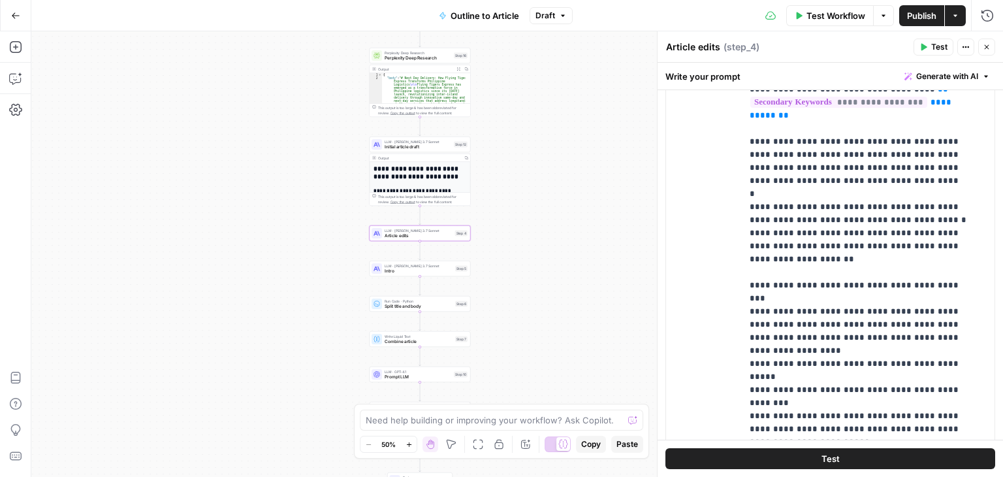
scroll to position [2039, 0]
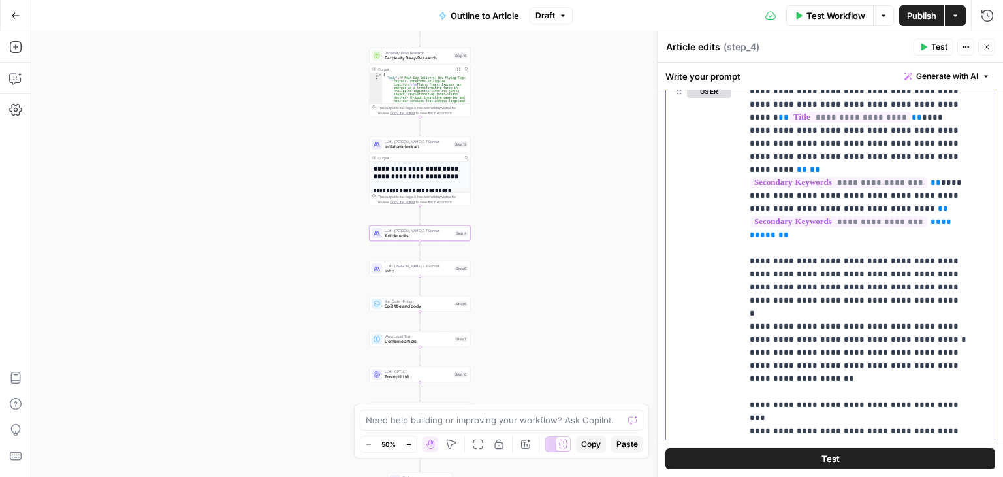
click at [790, 267] on p "**********" at bounding box center [858, 483] width 217 height 797
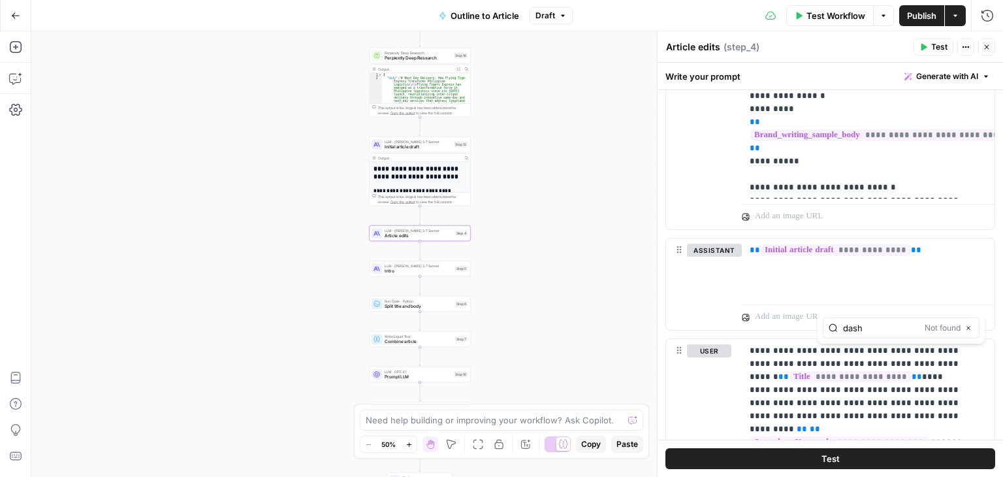
scroll to position [1809, 0]
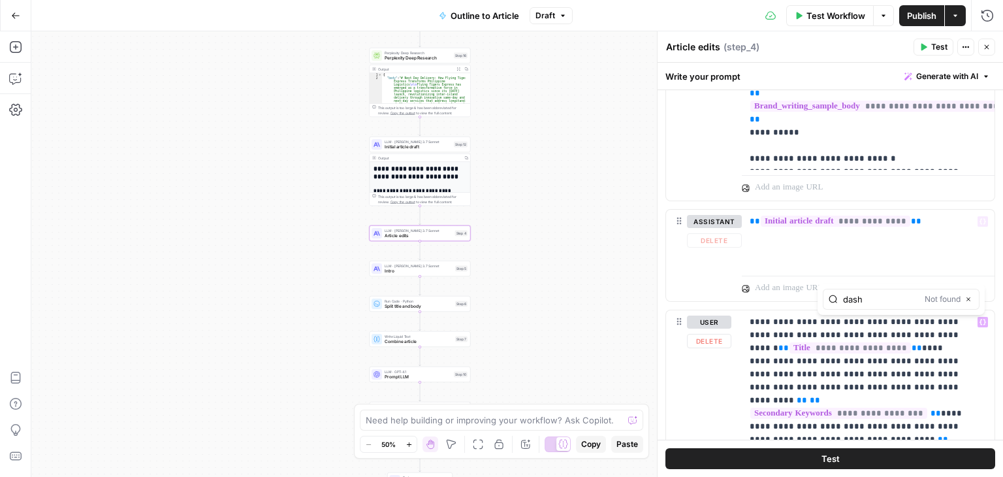
type input "dash"
click at [903, 137] on p "**********" at bounding box center [858, 224] width 217 height 1163
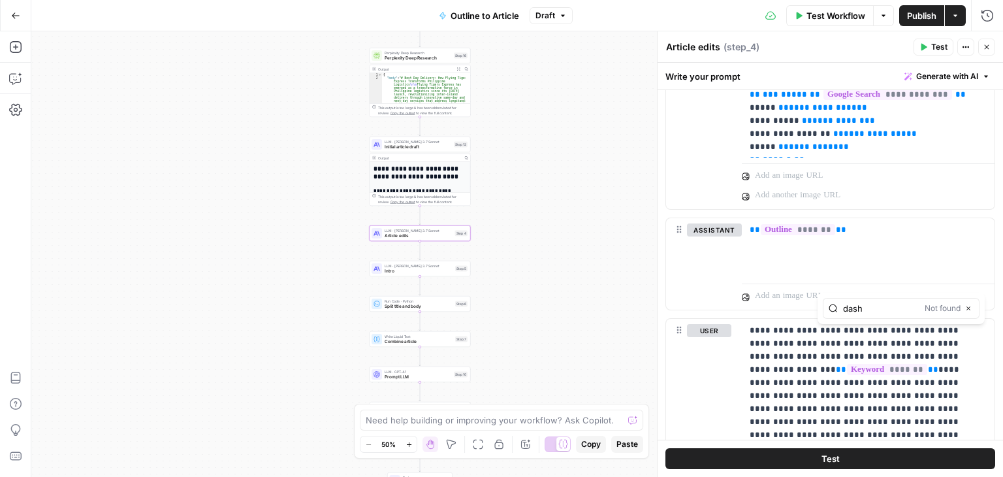
scroll to position [1008, 0]
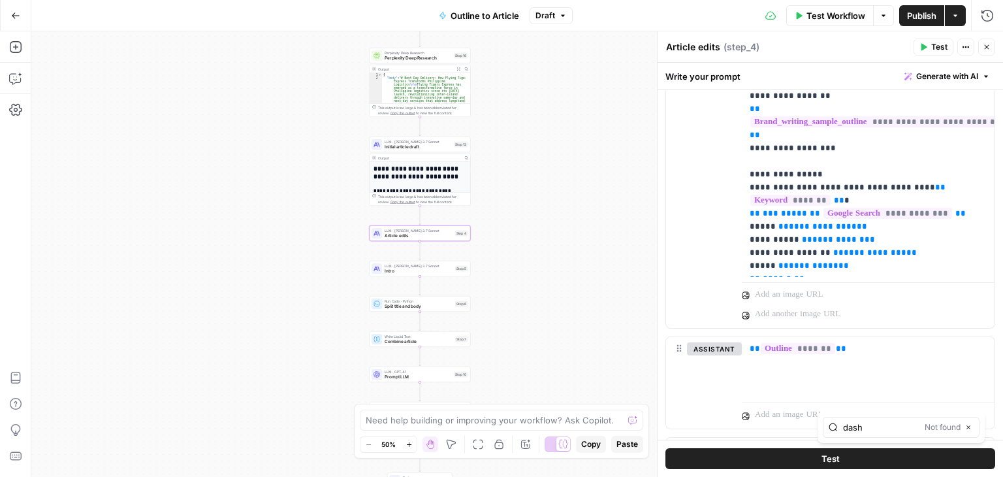
type input "dash"
click at [883, 248] on span "**********" at bounding box center [875, 252] width 63 height 8
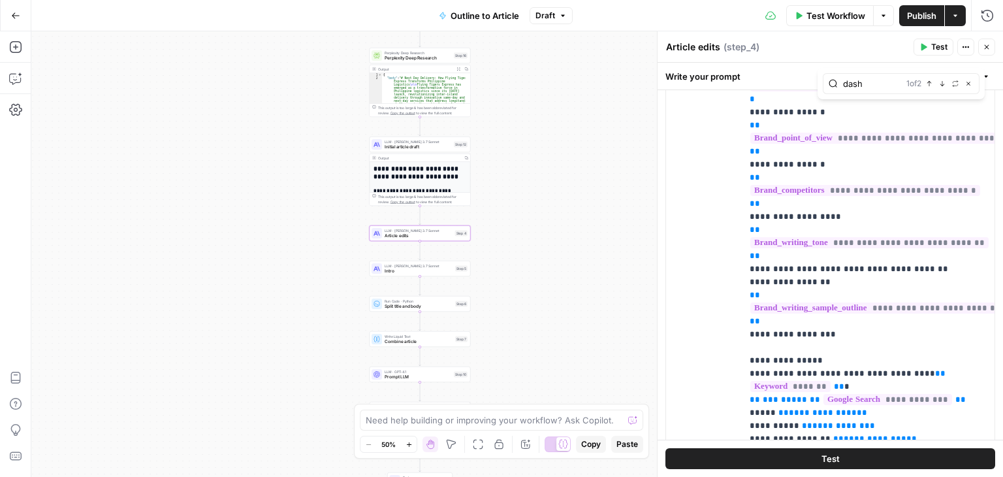
type input "dash"
click at [939, 86] on icon "button" at bounding box center [942, 83] width 7 height 7
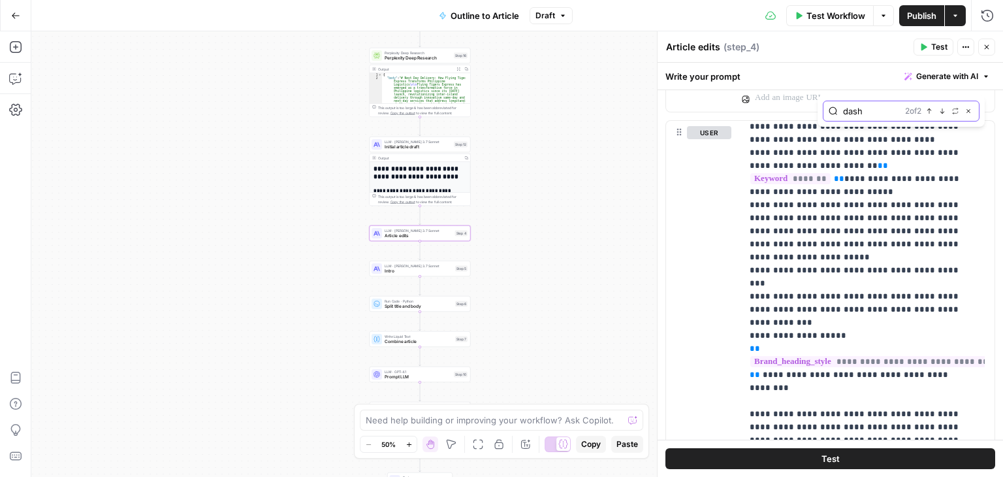
scroll to position [622, 0]
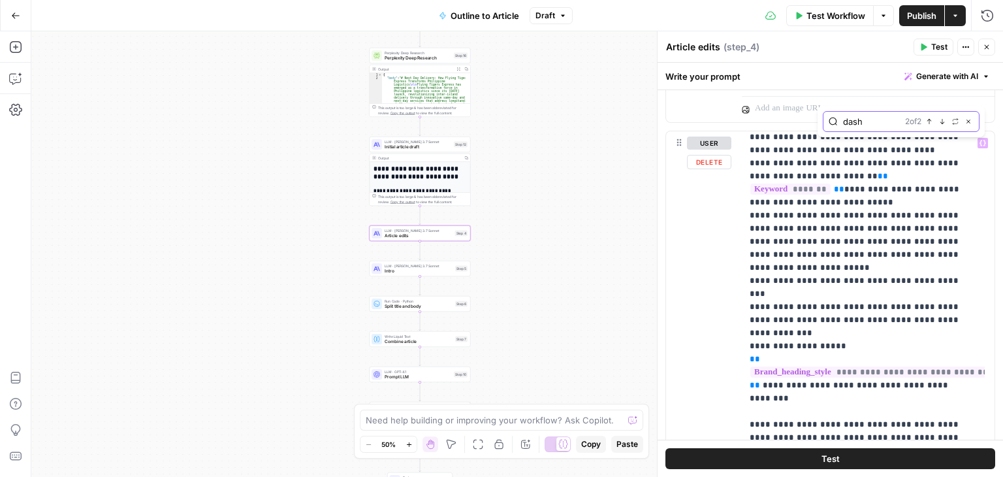
click at [941, 123] on icon "button" at bounding box center [942, 121] width 7 height 7
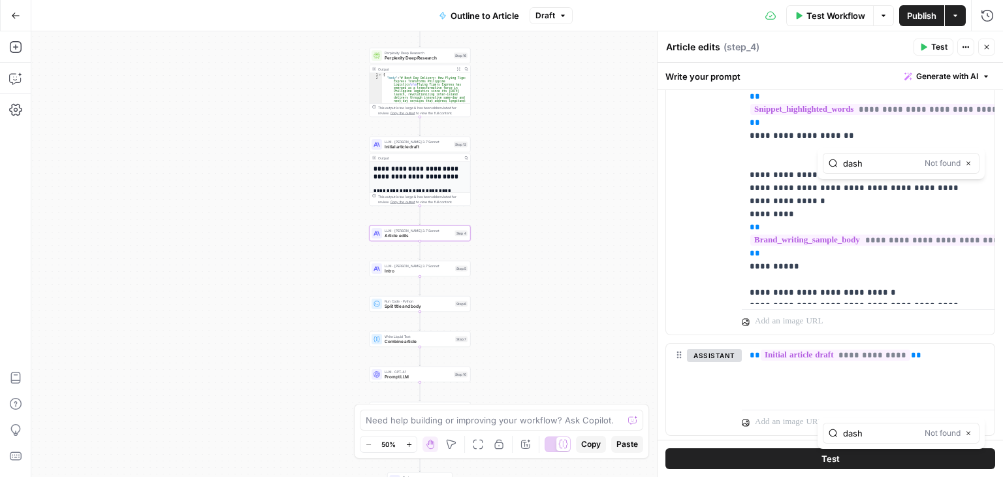
scroll to position [1957, 0]
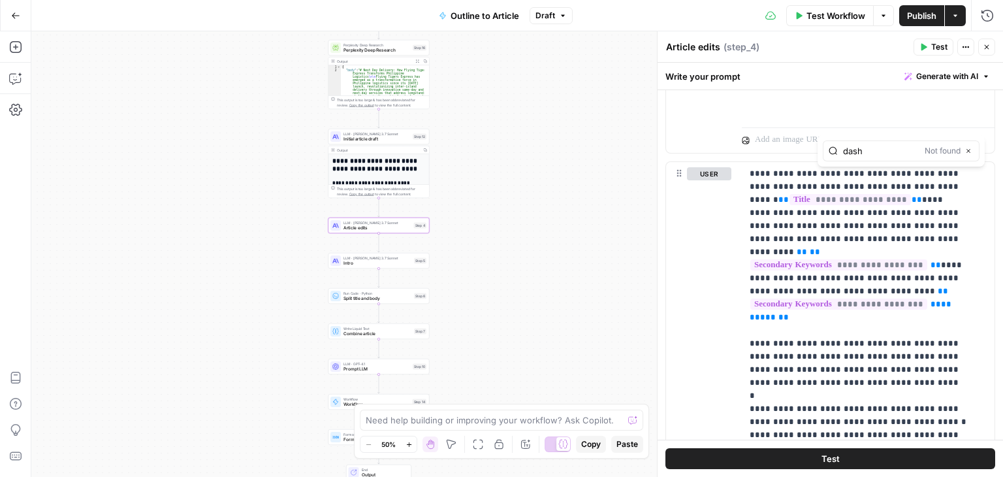
drag, startPoint x: 258, startPoint y: 272, endPoint x: 283, endPoint y: 244, distance: 37.0
click at [254, 234] on div "Workflow Set Inputs Inputs Workflow Workflow Step 1 Output Copy 1 2 3 4 5 { "__…" at bounding box center [517, 253] width 972 height 445
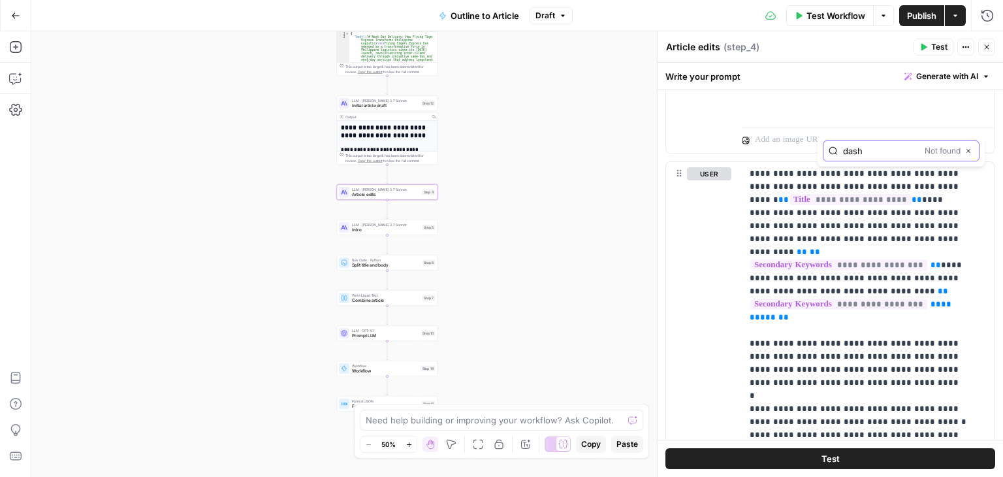
click at [969, 149] on icon "button" at bounding box center [968, 151] width 7 height 7
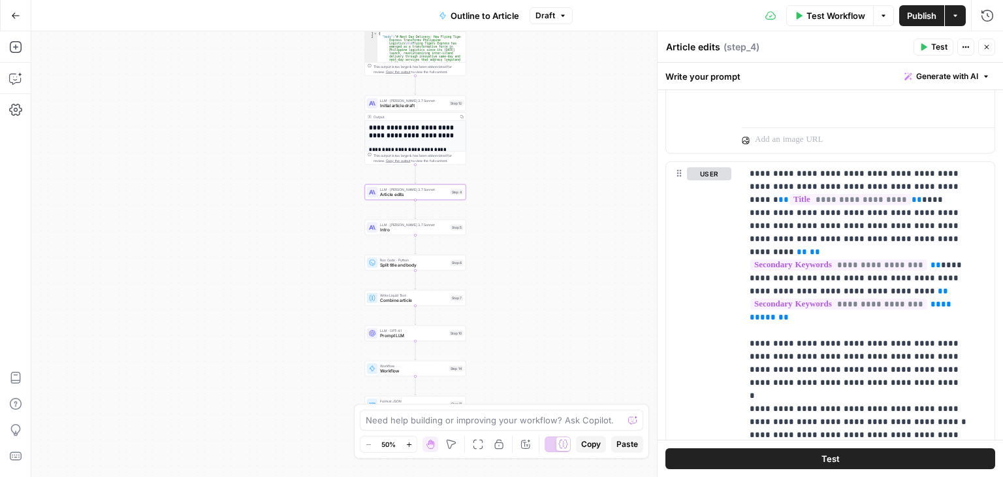
drag, startPoint x: 563, startPoint y: 87, endPoint x: 564, endPoint y: 106, distance: 19.0
click at [564, 108] on div "Workflow Set Inputs Inputs Workflow Workflow Step 1 Output Copy 1 2 3 4 5 { "__…" at bounding box center [517, 253] width 972 height 445
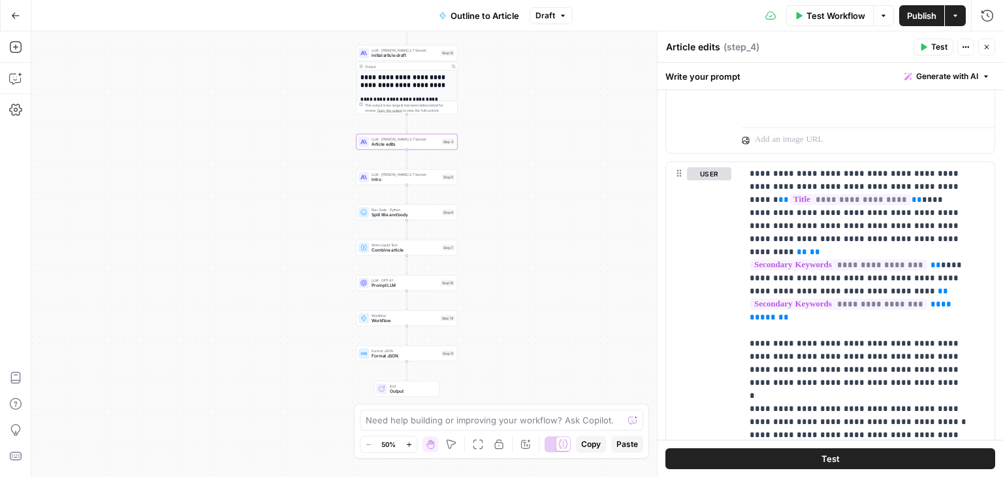
drag, startPoint x: 596, startPoint y: 315, endPoint x: 588, endPoint y: 263, distance: 52.9
click at [588, 263] on div "Workflow Set Inputs Inputs Workflow Workflow Step 1 Output Copy 1 2 3 4 5 { "__…" at bounding box center [517, 253] width 972 height 445
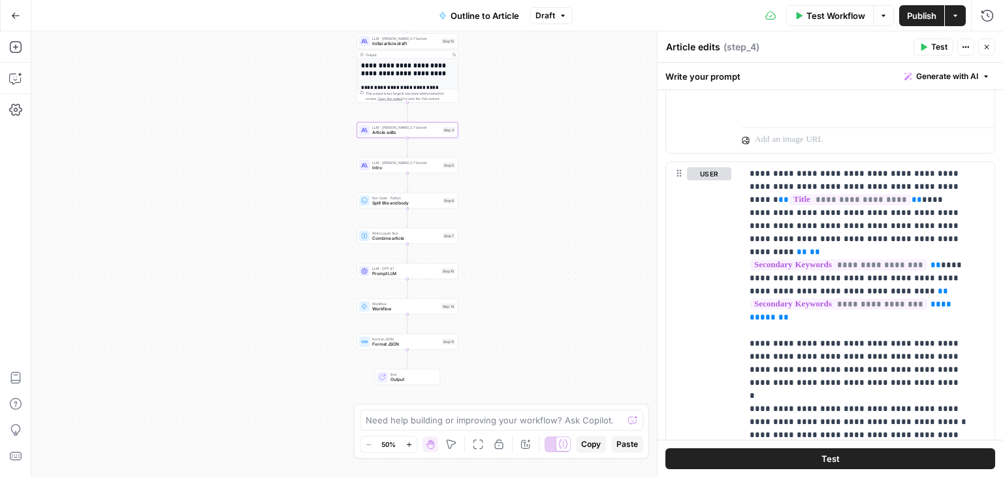
drag, startPoint x: 580, startPoint y: 317, endPoint x: 583, endPoint y: 292, distance: 25.0
click at [583, 292] on div "Workflow Set Inputs Inputs Workflow Workflow Step 1 Output Copy 1 2 3 4 5 { "__…" at bounding box center [517, 253] width 972 height 445
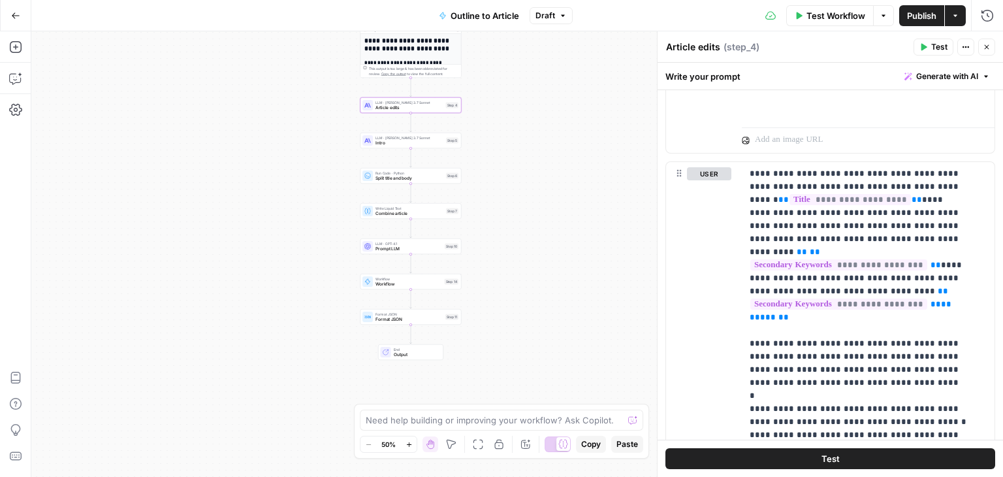
drag, startPoint x: 556, startPoint y: 119, endPoint x: 568, endPoint y: 214, distance: 96.2
click at [566, 216] on div "Workflow Set Inputs Inputs Workflow Workflow Step 1 Output Copy 1 2 3 4 5 { "__…" at bounding box center [517, 253] width 972 height 445
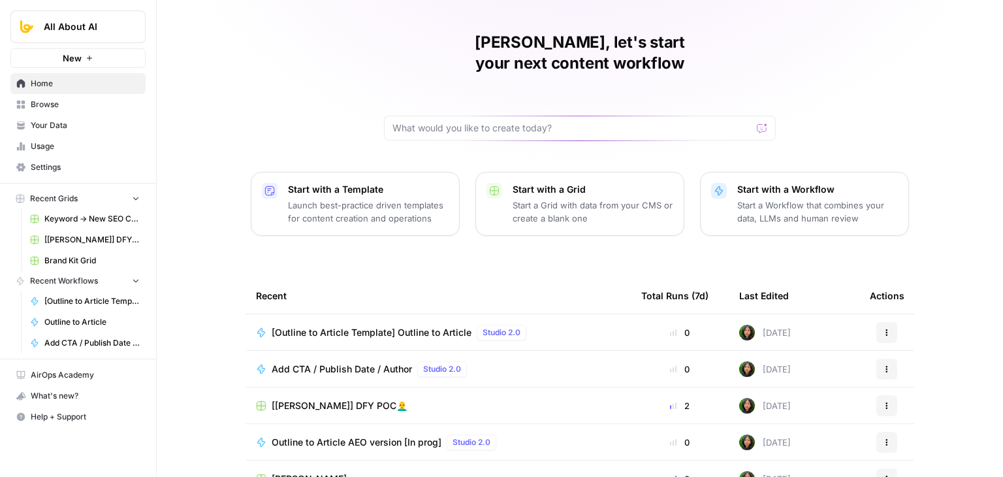
drag, startPoint x: 202, startPoint y: 76, endPoint x: 195, endPoint y: 150, distance: 73.5
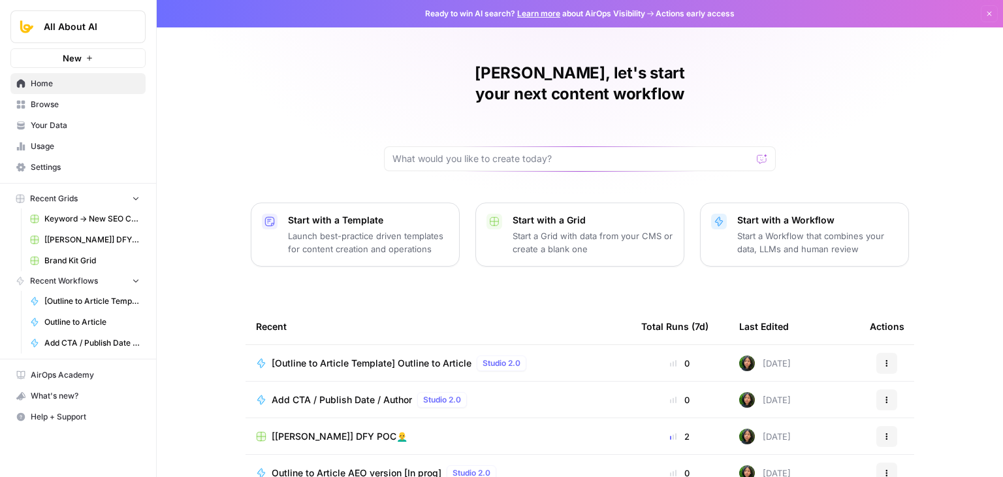
drag, startPoint x: 216, startPoint y: 105, endPoint x: 223, endPoint y: 29, distance: 76.8
click at [52, 115] on link "Your Data" at bounding box center [77, 125] width 135 height 21
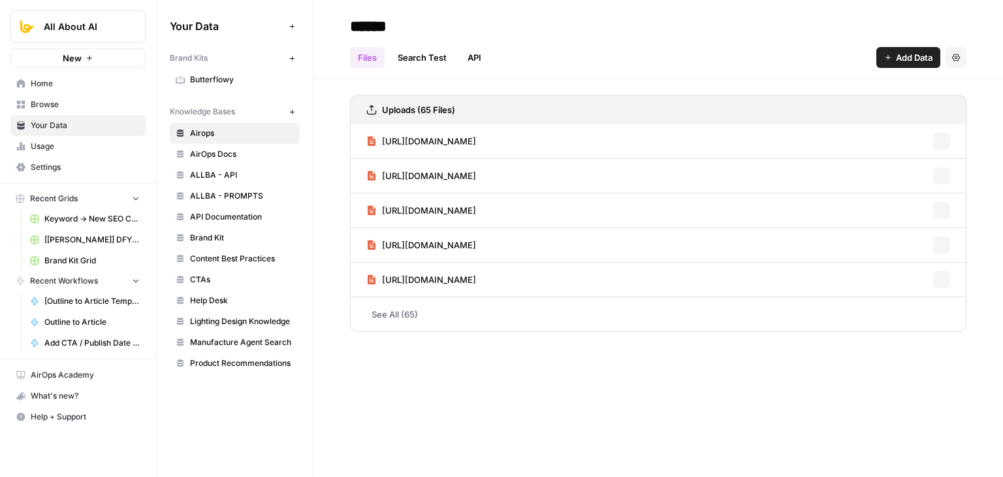
click at [82, 108] on span "Browse" at bounding box center [85, 105] width 109 height 12
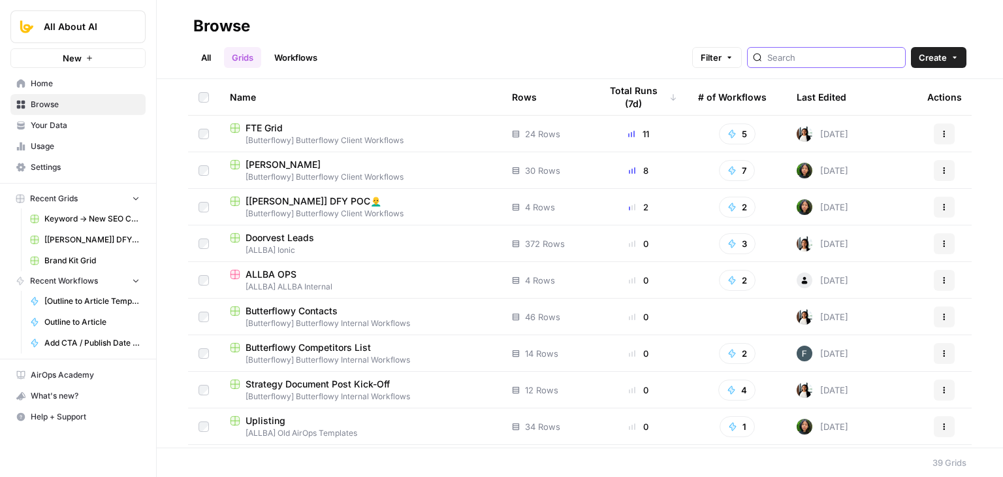
click at [810, 55] on input "search" at bounding box center [833, 57] width 133 height 13
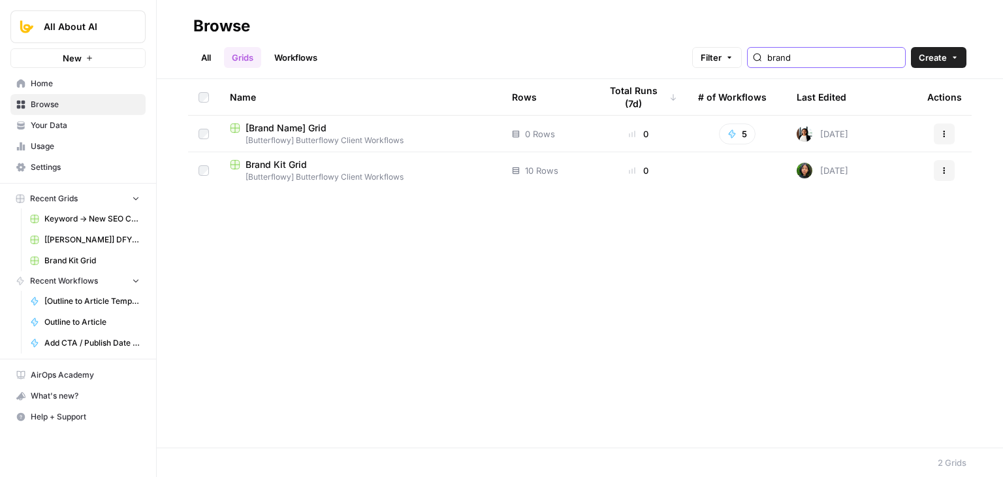
type input "brand"
click at [297, 169] on span "Brand Kit Grid" at bounding box center [276, 164] width 61 height 13
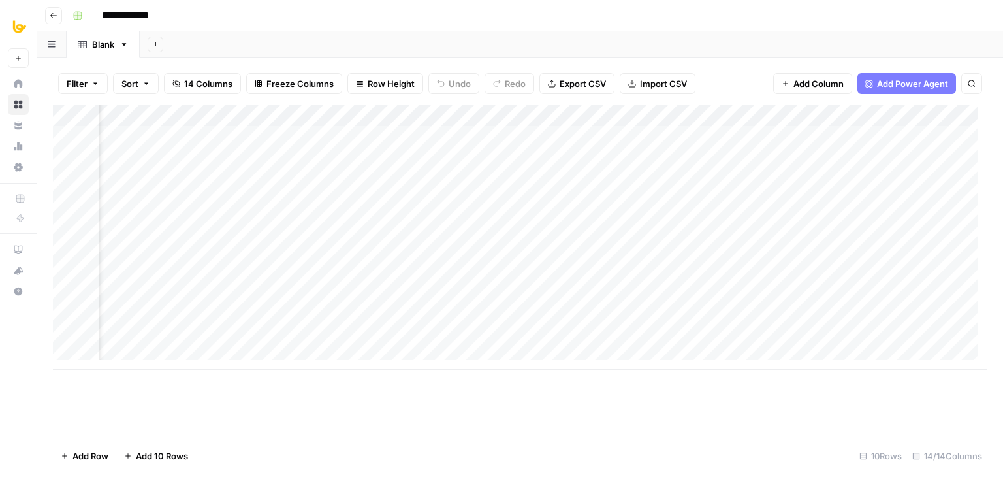
scroll to position [0, 1027]
click at [574, 137] on div "Add Column" at bounding box center [520, 237] width 935 height 265
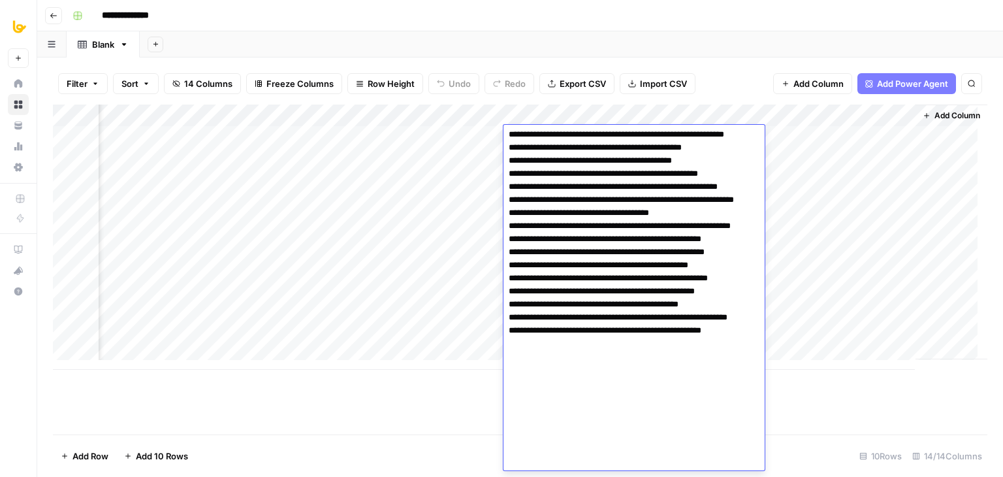
scroll to position [94, 0]
click at [611, 309] on textarea at bounding box center [629, 253] width 251 height 436
click at [632, 285] on textarea at bounding box center [629, 253] width 251 height 436
click at [625, 308] on textarea at bounding box center [629, 253] width 251 height 436
click at [602, 295] on textarea at bounding box center [629, 253] width 251 height 436
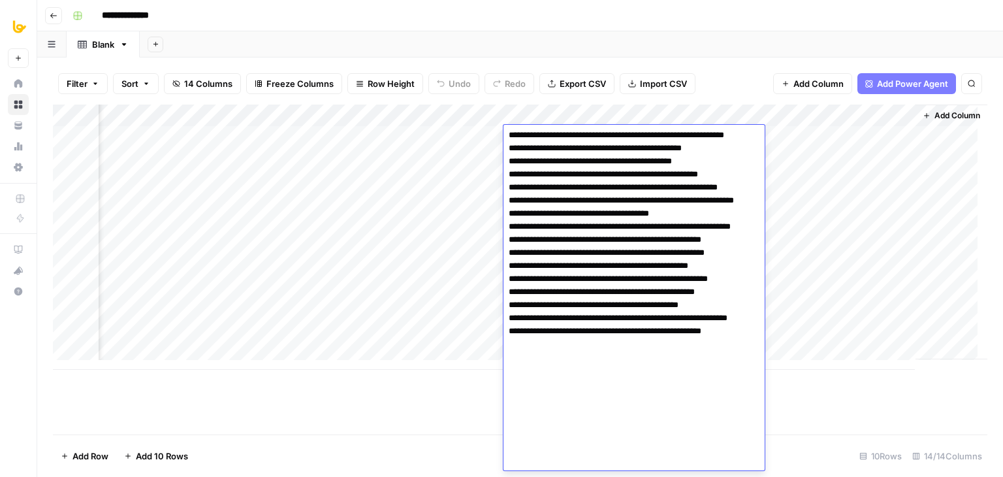
click at [434, 406] on div "Add Column" at bounding box center [520, 270] width 935 height 330
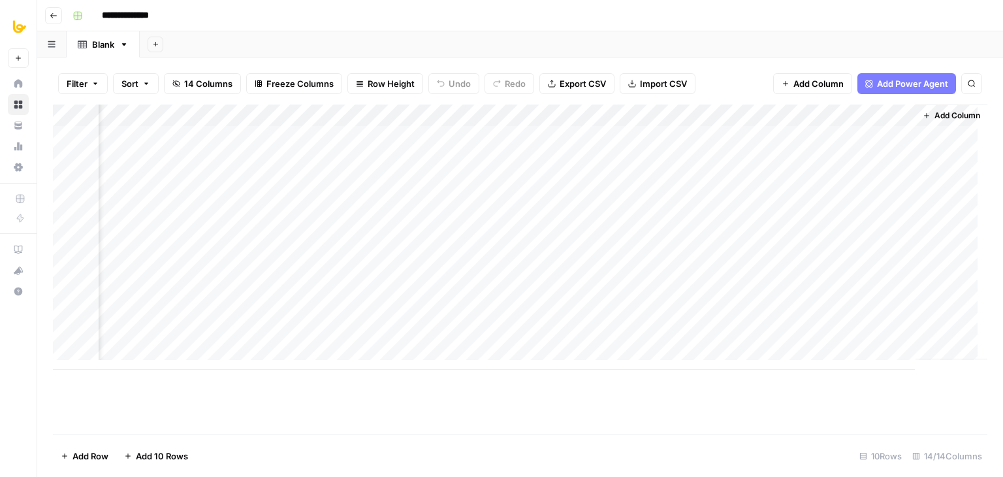
click at [452, 140] on div "Add Column" at bounding box center [520, 237] width 935 height 265
click at [732, 439] on footer "Add Row Add 10 Rows 10 Rows 14/14 Columns" at bounding box center [520, 455] width 935 height 42
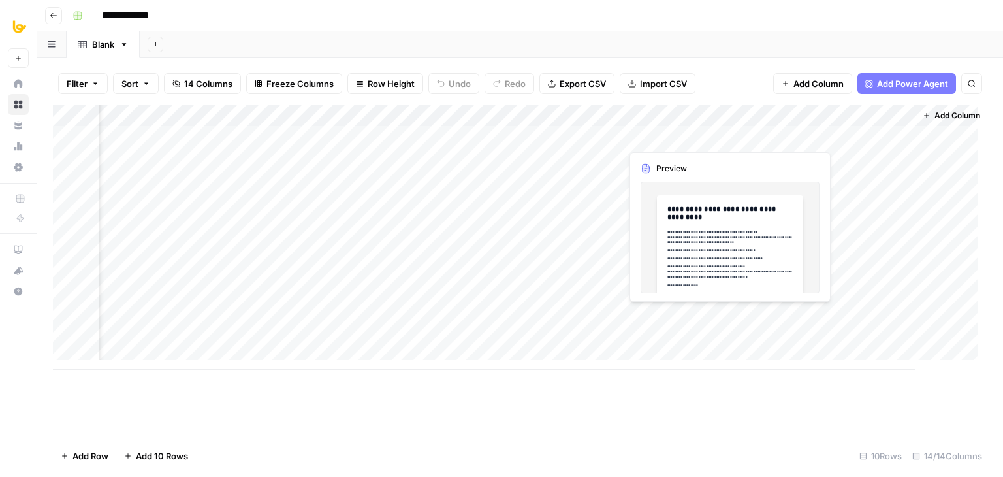
click at [717, 137] on div "Add Column" at bounding box center [520, 237] width 935 height 265
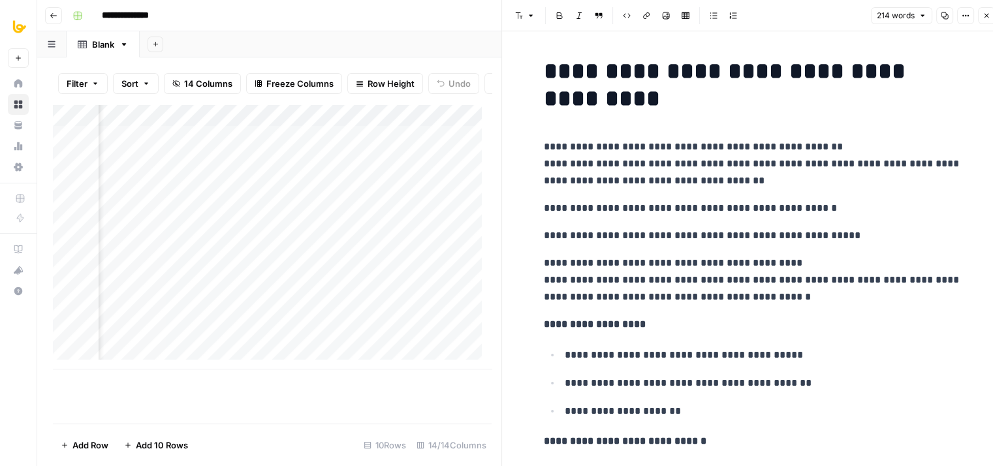
click at [984, 19] on icon "button" at bounding box center [987, 16] width 8 height 8
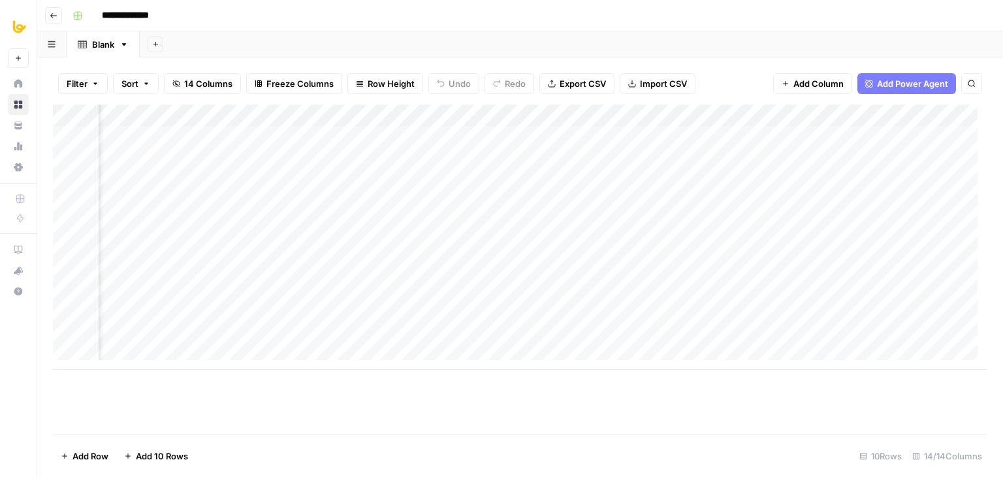
scroll to position [0, 1027]
click at [537, 137] on div "Add Column" at bounding box center [520, 237] width 935 height 265
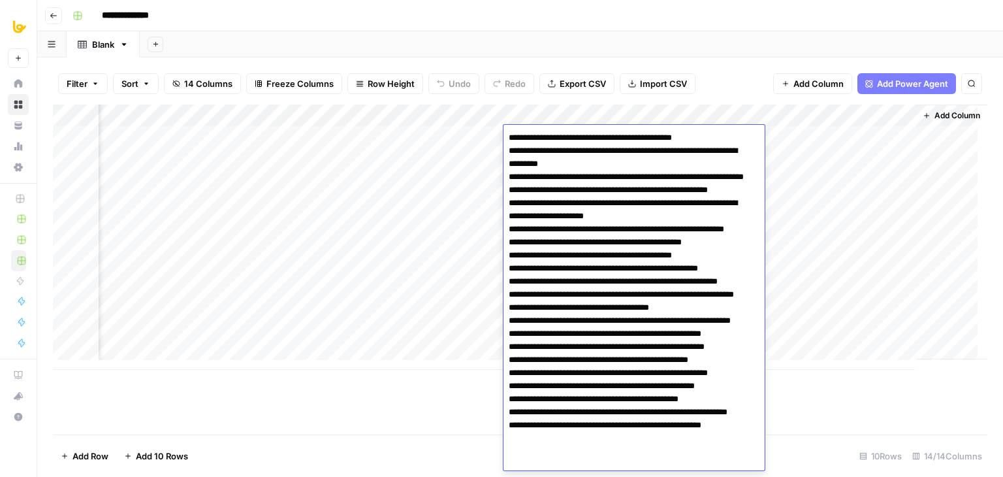
scroll to position [95, 0]
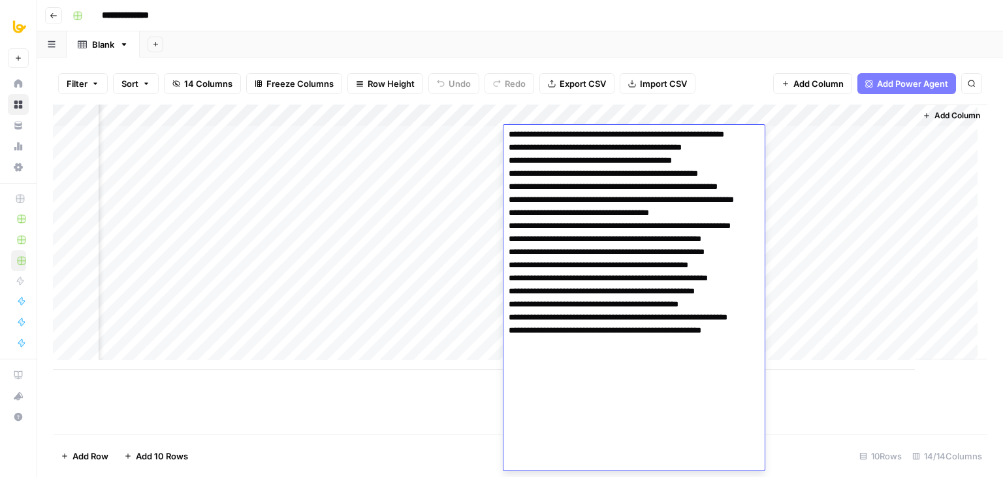
click at [570, 182] on textarea at bounding box center [629, 252] width 251 height 436
click at [837, 380] on div "Add Column" at bounding box center [520, 270] width 935 height 330
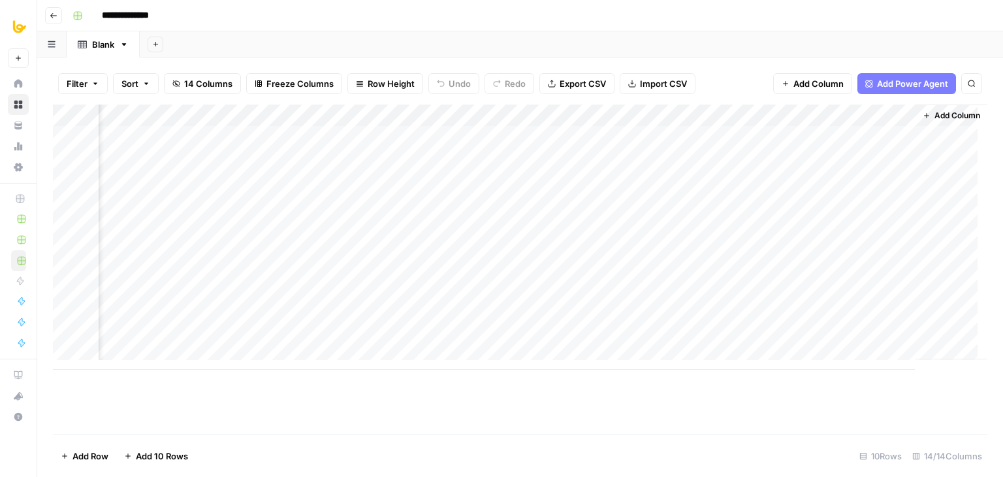
click at [611, 431] on div "Add Column" at bounding box center [520, 270] width 935 height 330
